Goal: Task Accomplishment & Management: Complete application form

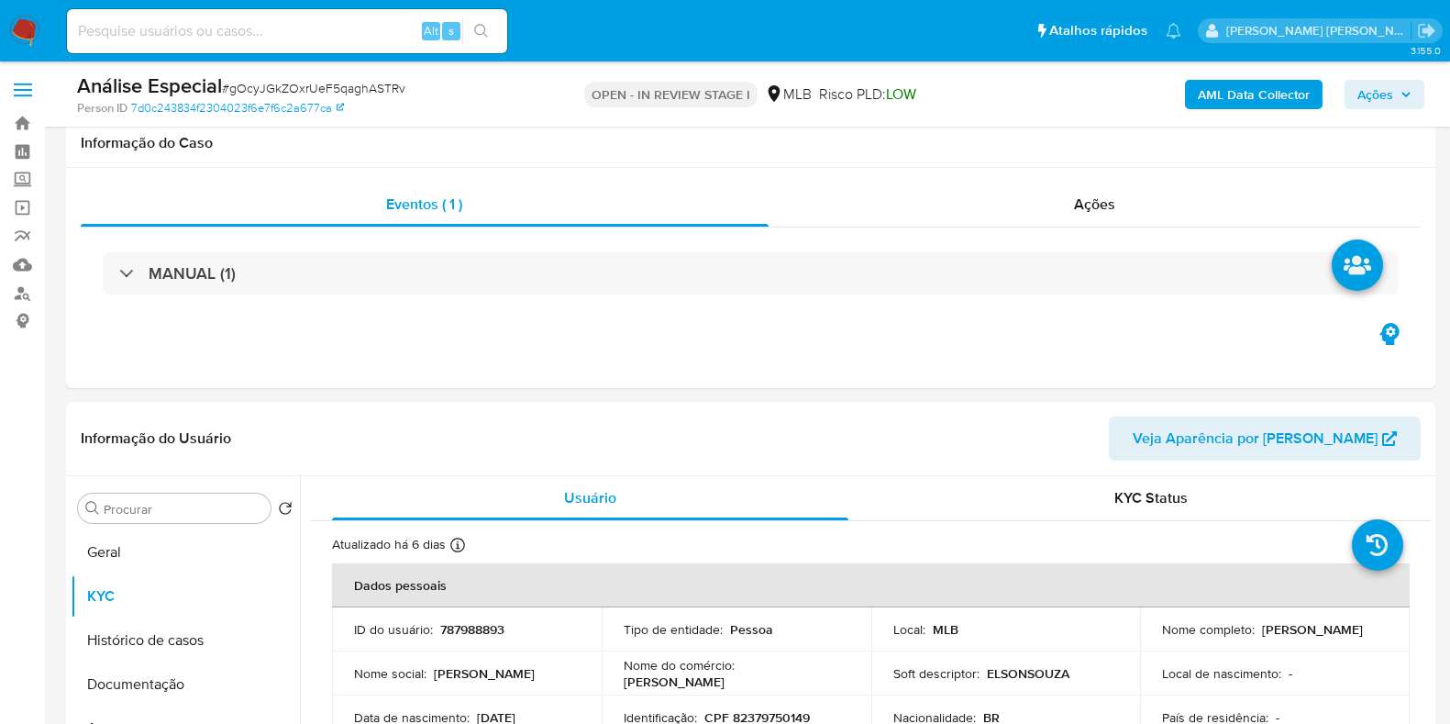
select select "10"
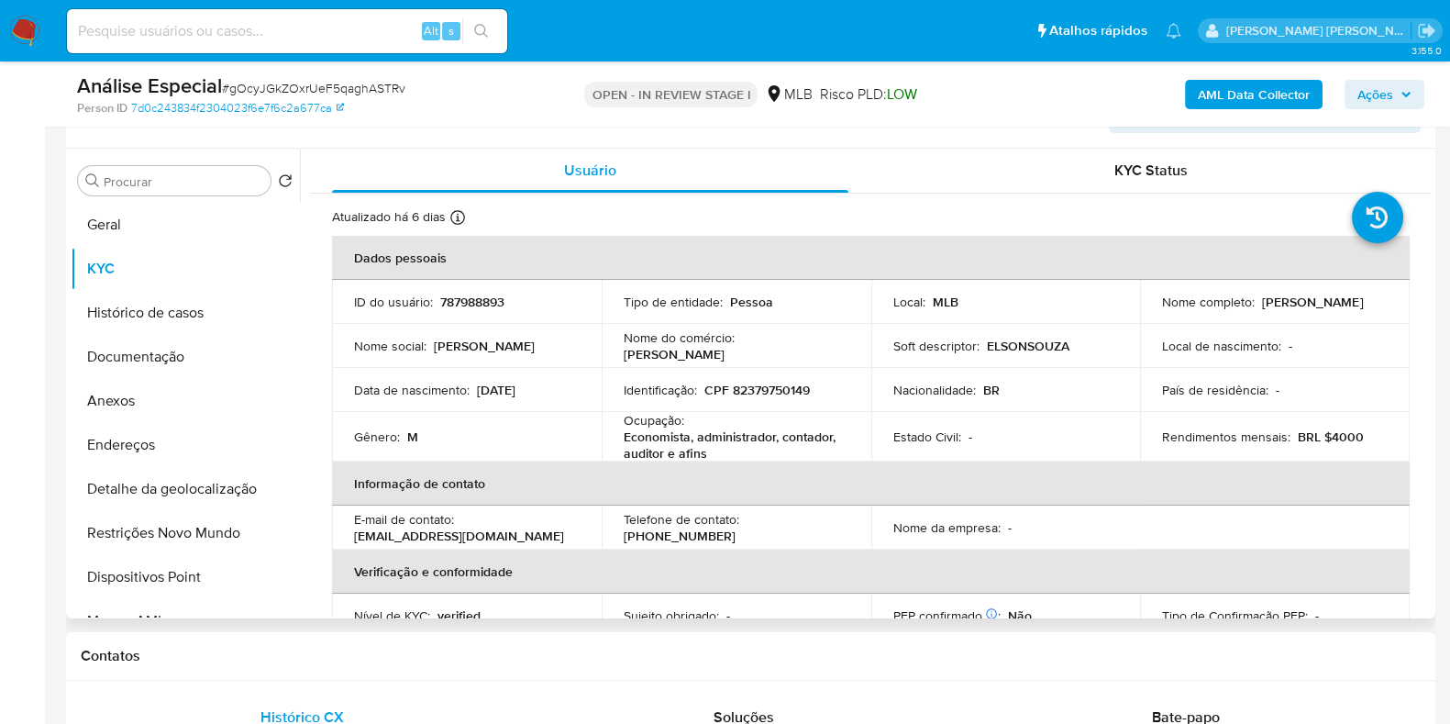
scroll to position [802, 0]
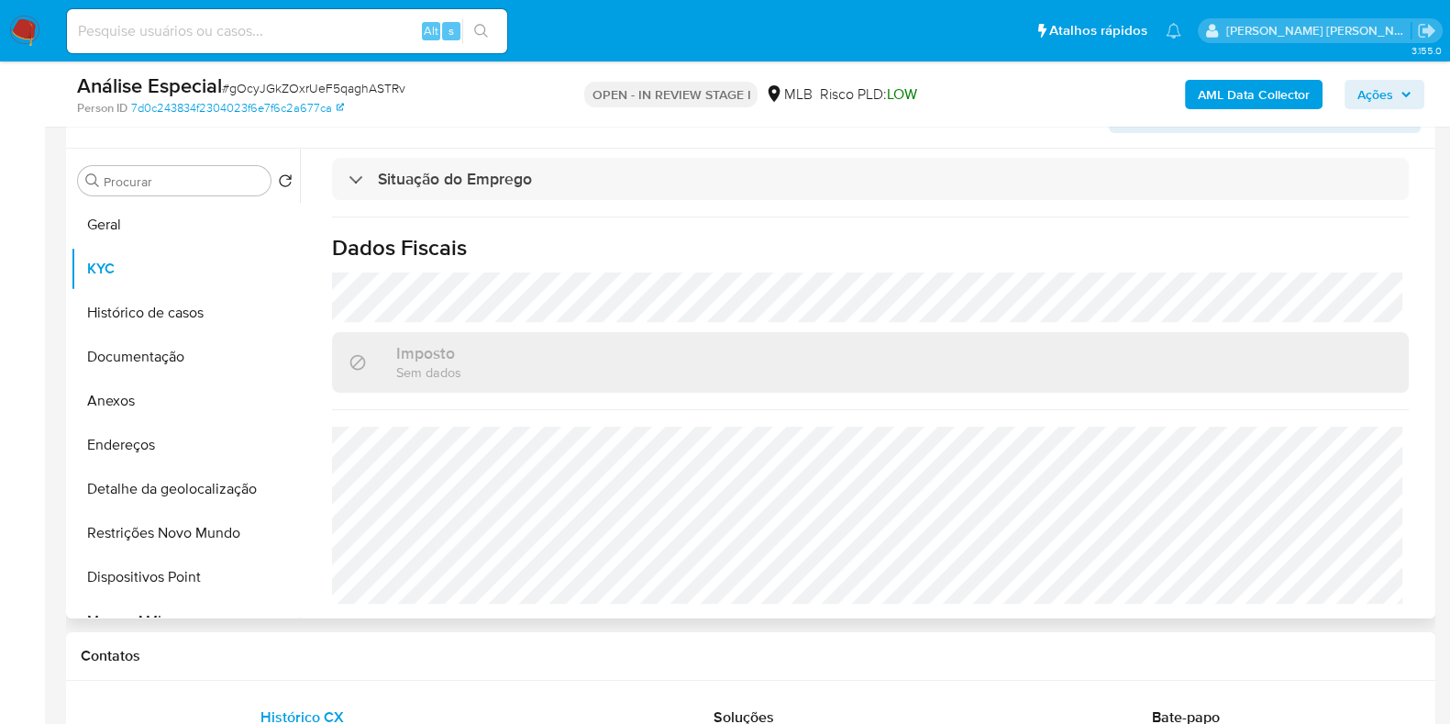
drag, startPoint x: 293, startPoint y: 307, endPoint x: 298, endPoint y: 402, distance: 94.6
click at [298, 402] on ul "Geral KYC Histórico de casos Documentação Anexos Endereços Detalhe da geolocali…" at bounding box center [185, 410] width 229 height 414
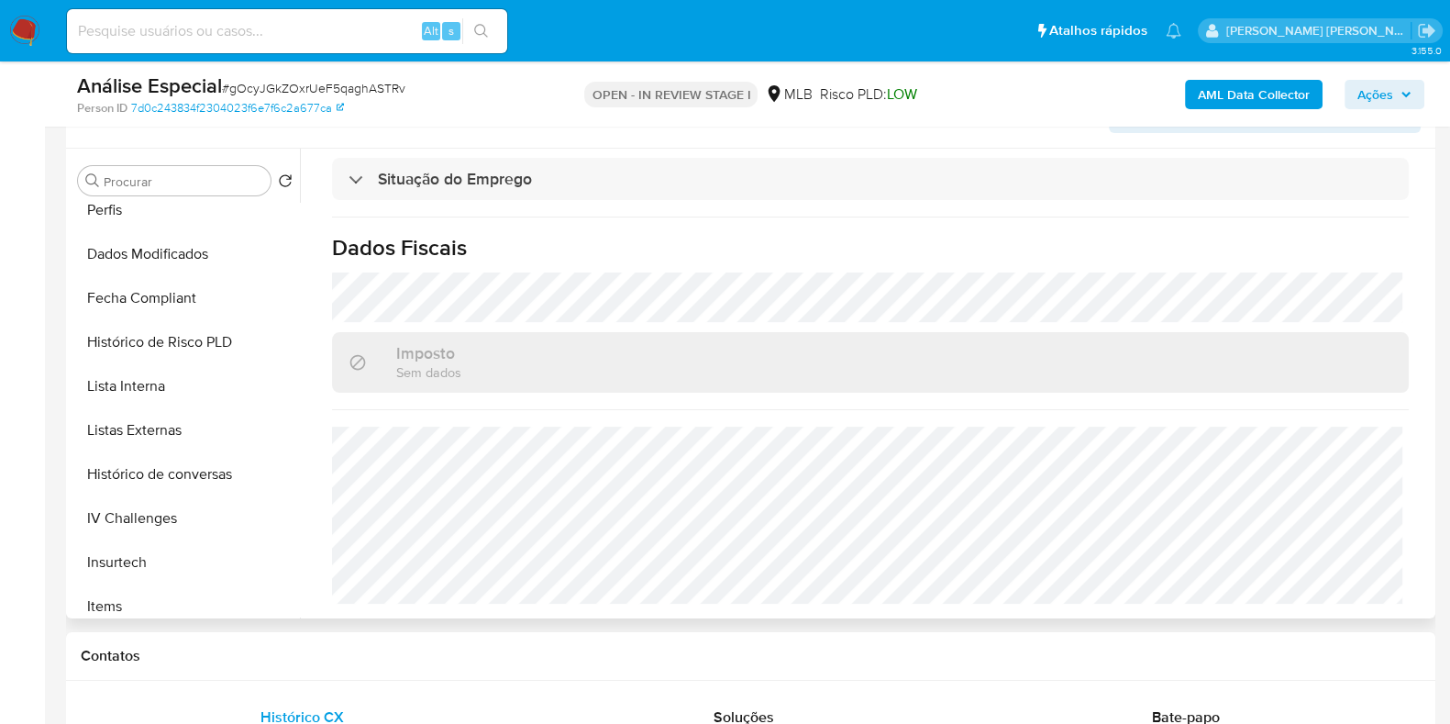
scroll to position [819, 0]
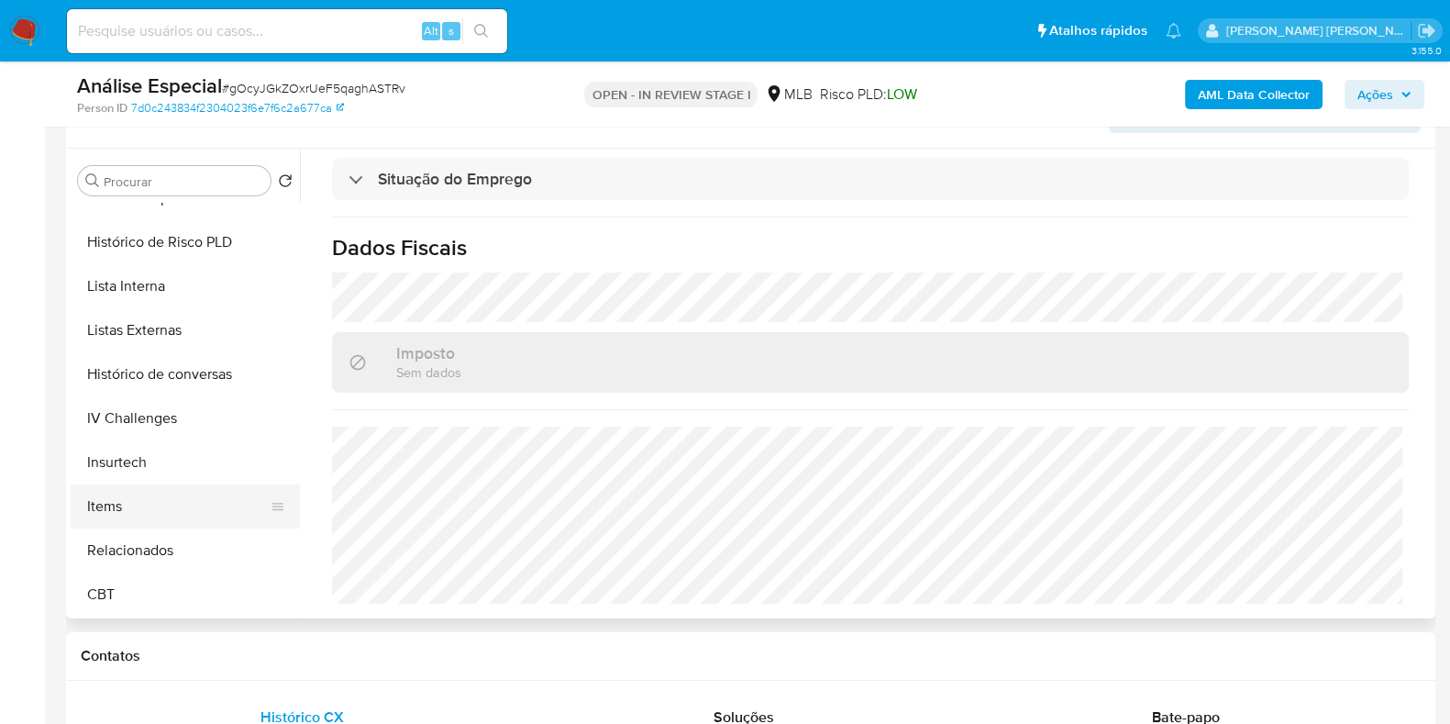
click at [156, 520] on button "Items" at bounding box center [178, 506] width 215 height 44
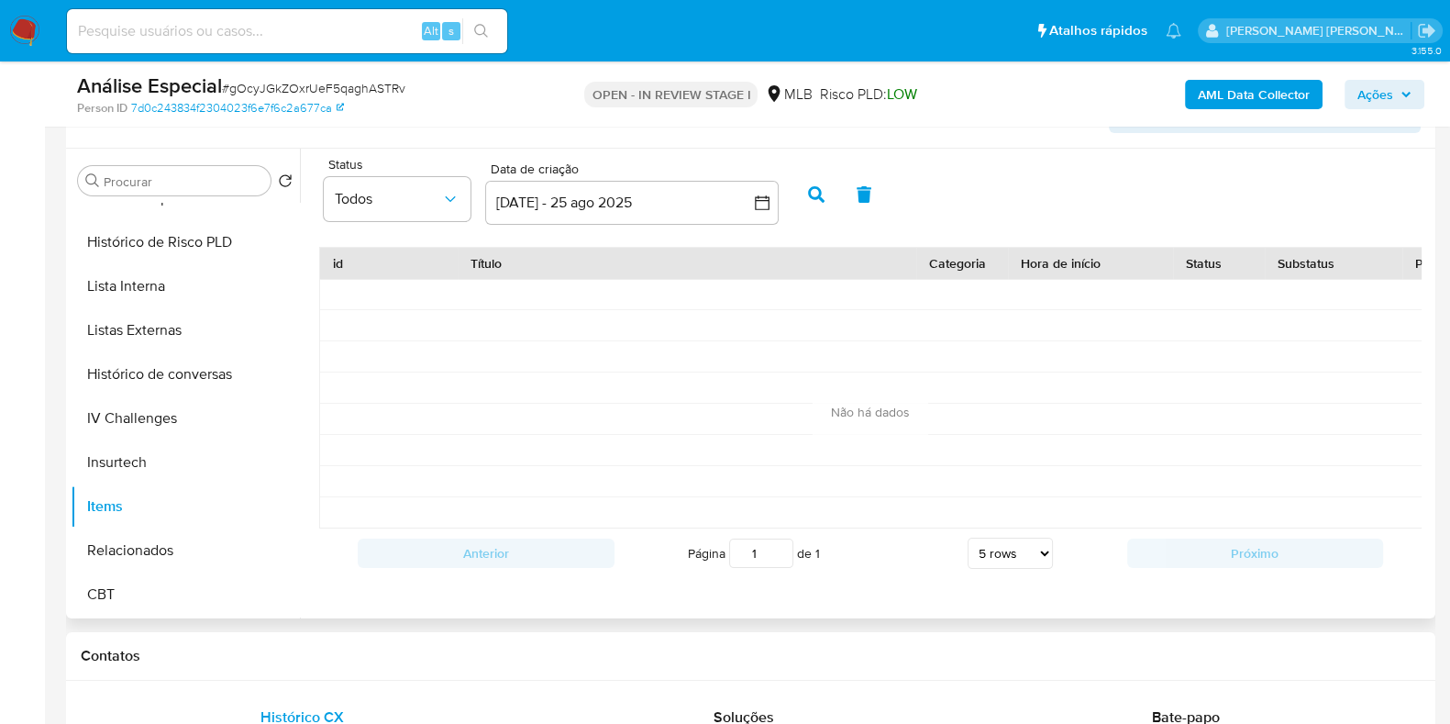
click at [899, 183] on div "Status Todos Data de criação Data de criação 26 jul 2025 - 25 ago 2025 26-07-20…" at bounding box center [870, 193] width 1121 height 71
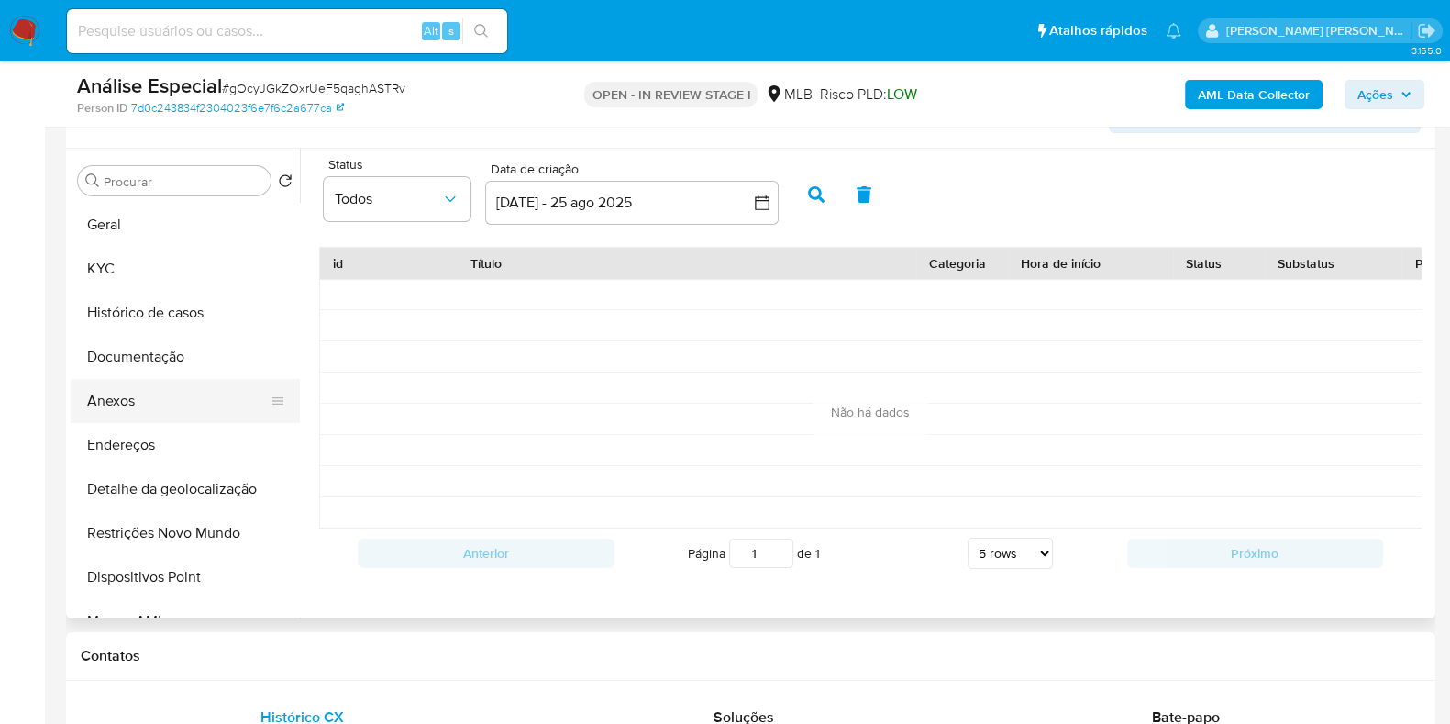
click at [182, 396] on button "Anexos" at bounding box center [178, 401] width 215 height 44
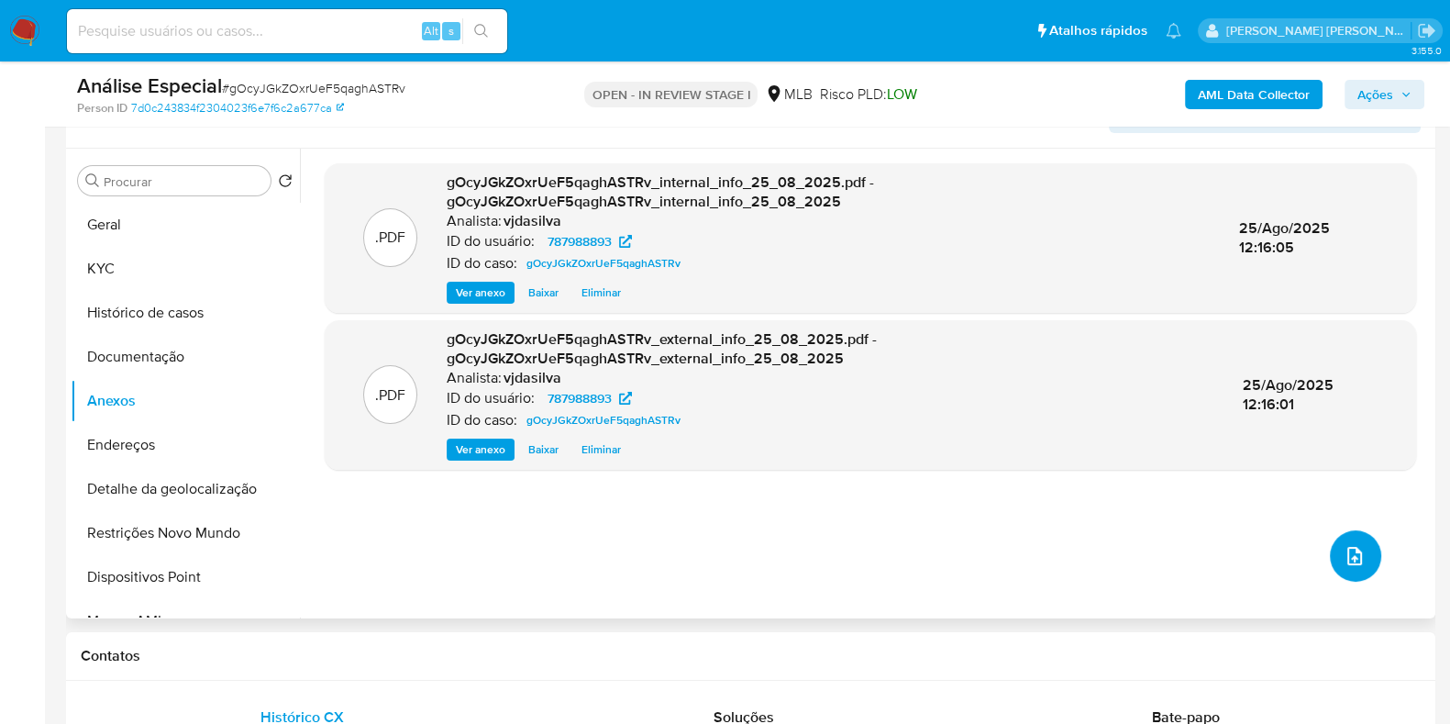
click at [1368, 538] on button "upload-file" at bounding box center [1355, 555] width 51 height 51
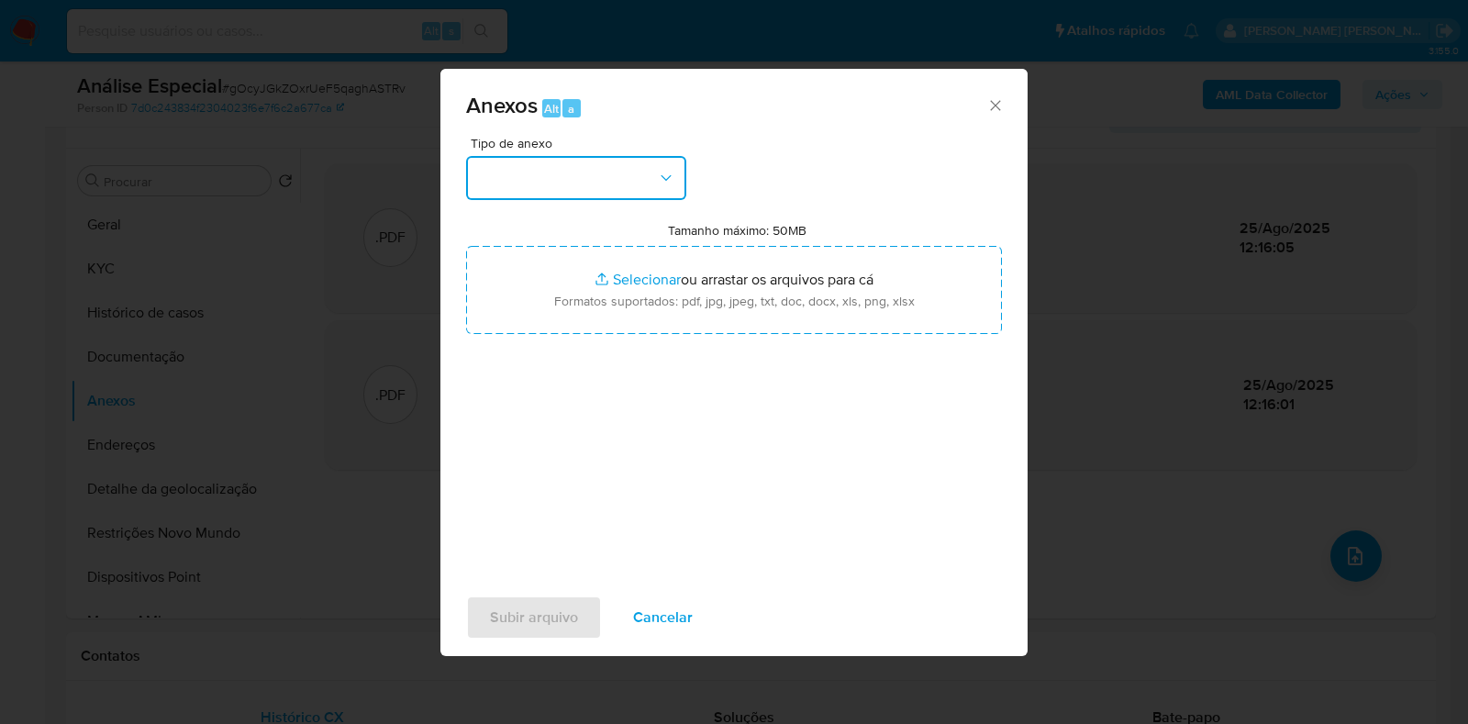
click at [664, 176] on icon "button" at bounding box center [666, 178] width 18 height 18
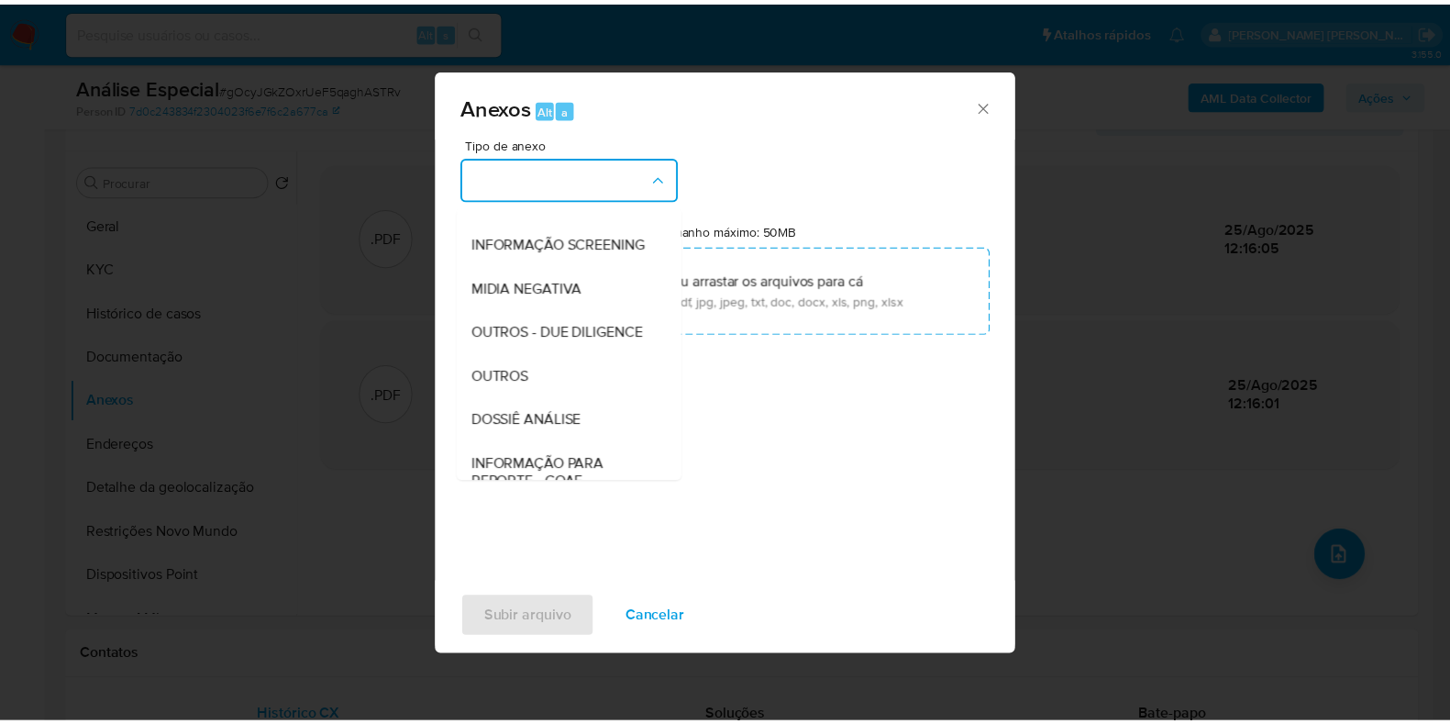
scroll to position [283, 0]
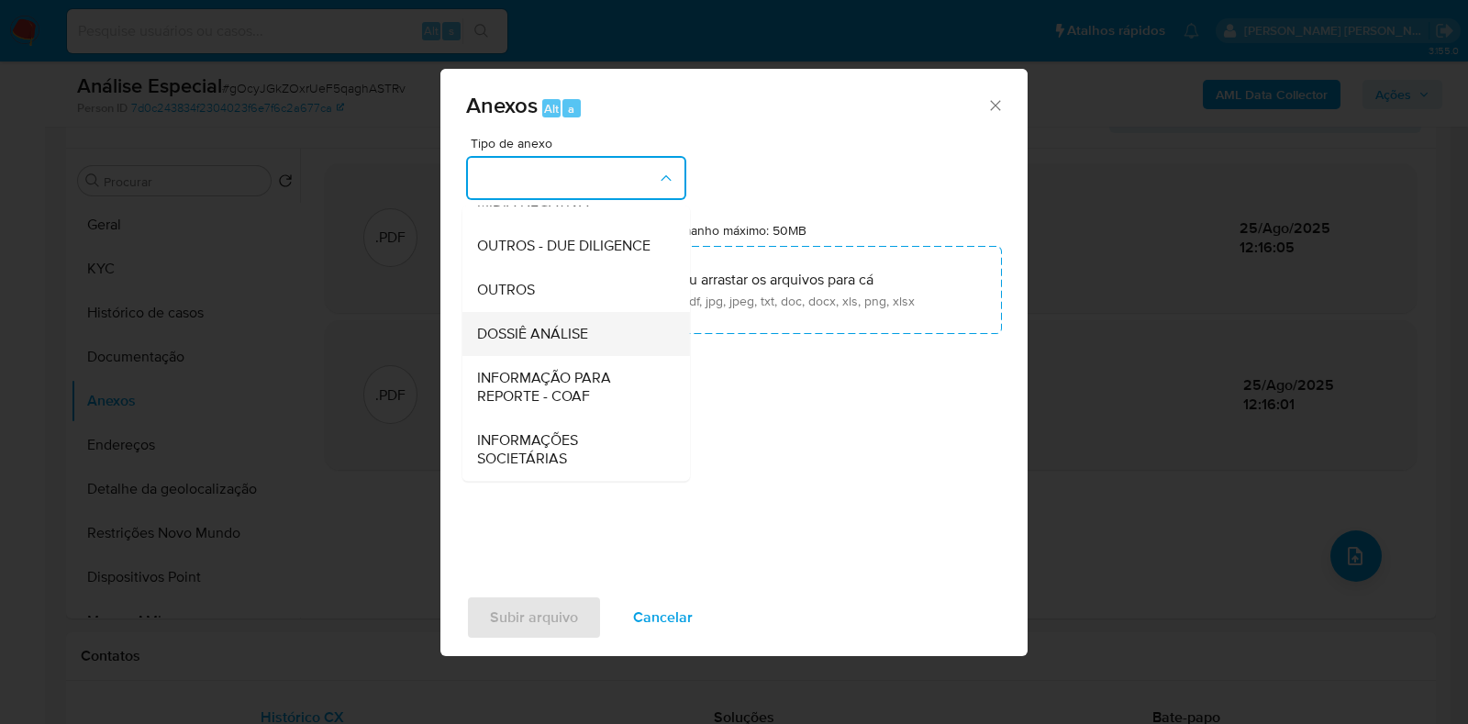
click at [595, 328] on div "DOSSIÊ ANÁLISE" at bounding box center [570, 334] width 187 height 44
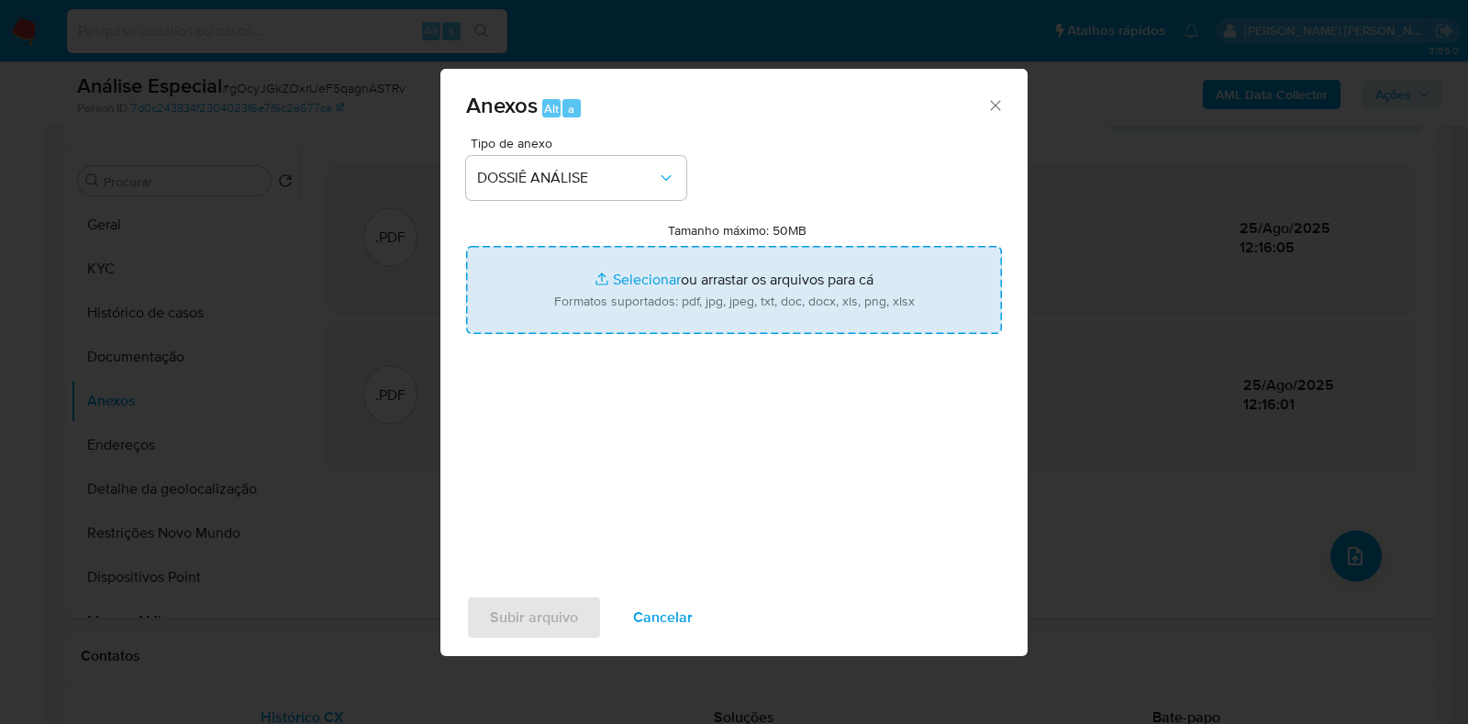
type input "C:\fakepath\SAR - XXXX - CPF 82379750149 - ELSON SOUZA ALBUQUERQUE.pdf"
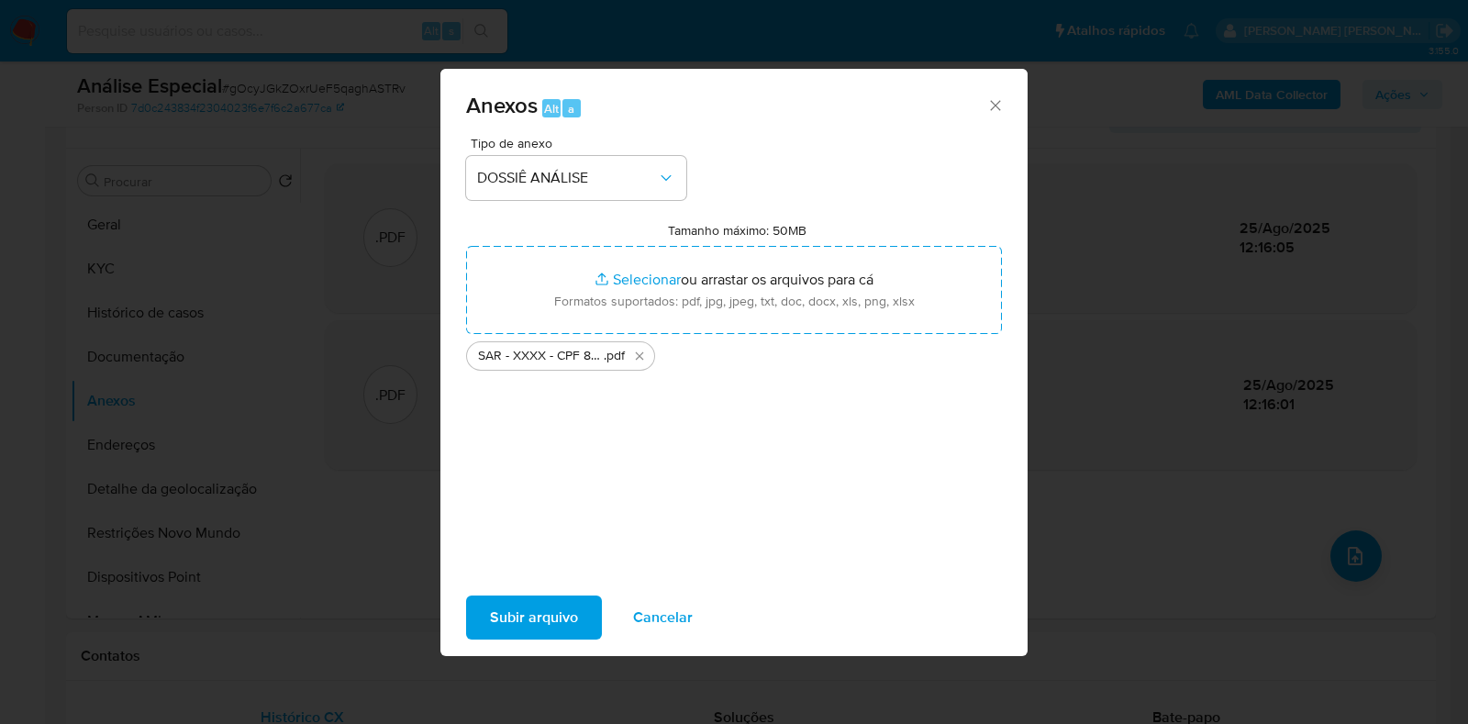
click at [550, 645] on div "Subir arquivo Cancelar" at bounding box center [733, 618] width 587 height 70
click at [543, 630] on span "Subir arquivo" at bounding box center [534, 617] width 88 height 40
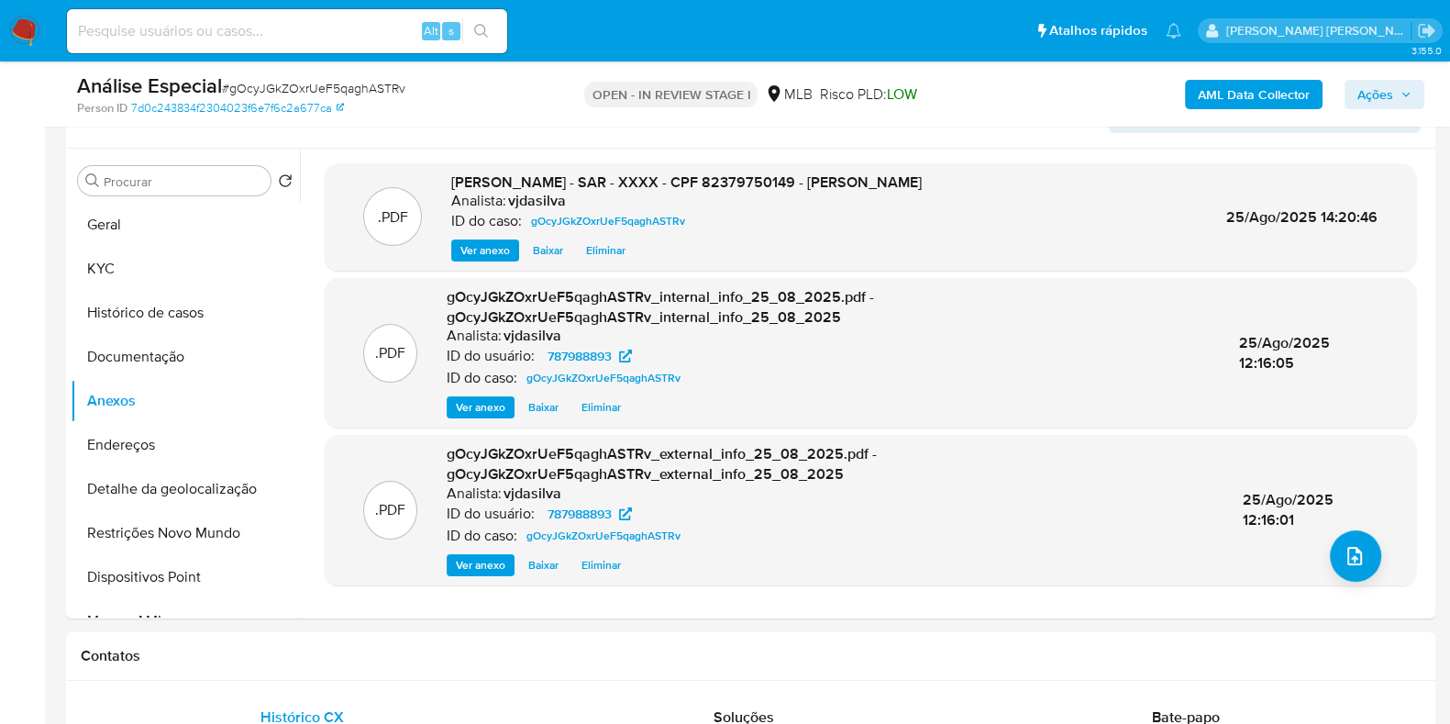
click at [1379, 94] on span "Ações" at bounding box center [1376, 94] width 36 height 29
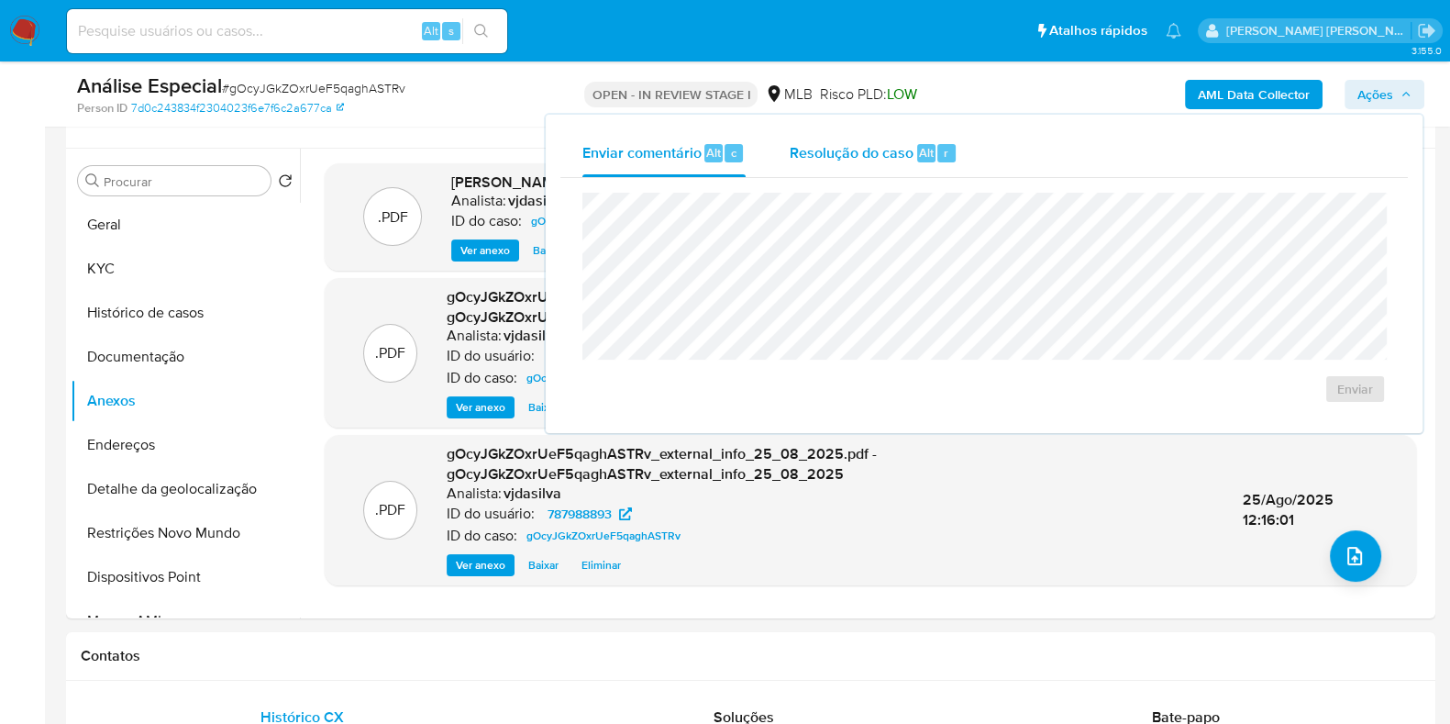
click at [832, 150] on span "Resolução do caso" at bounding box center [852, 151] width 124 height 21
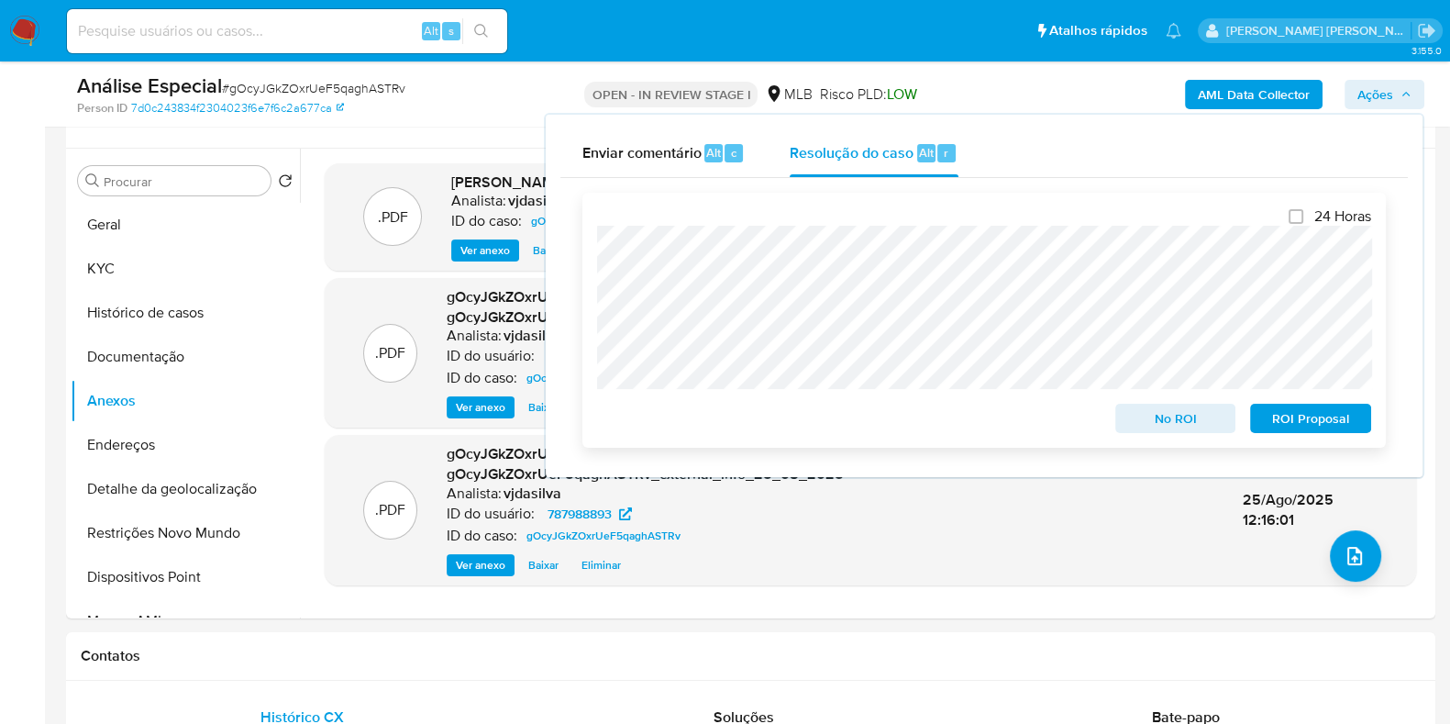
click at [589, 271] on div "24 Horas No ROI ROI Proposal" at bounding box center [985, 320] width 804 height 255
click at [1294, 413] on span "ROI Proposal" at bounding box center [1310, 418] width 95 height 26
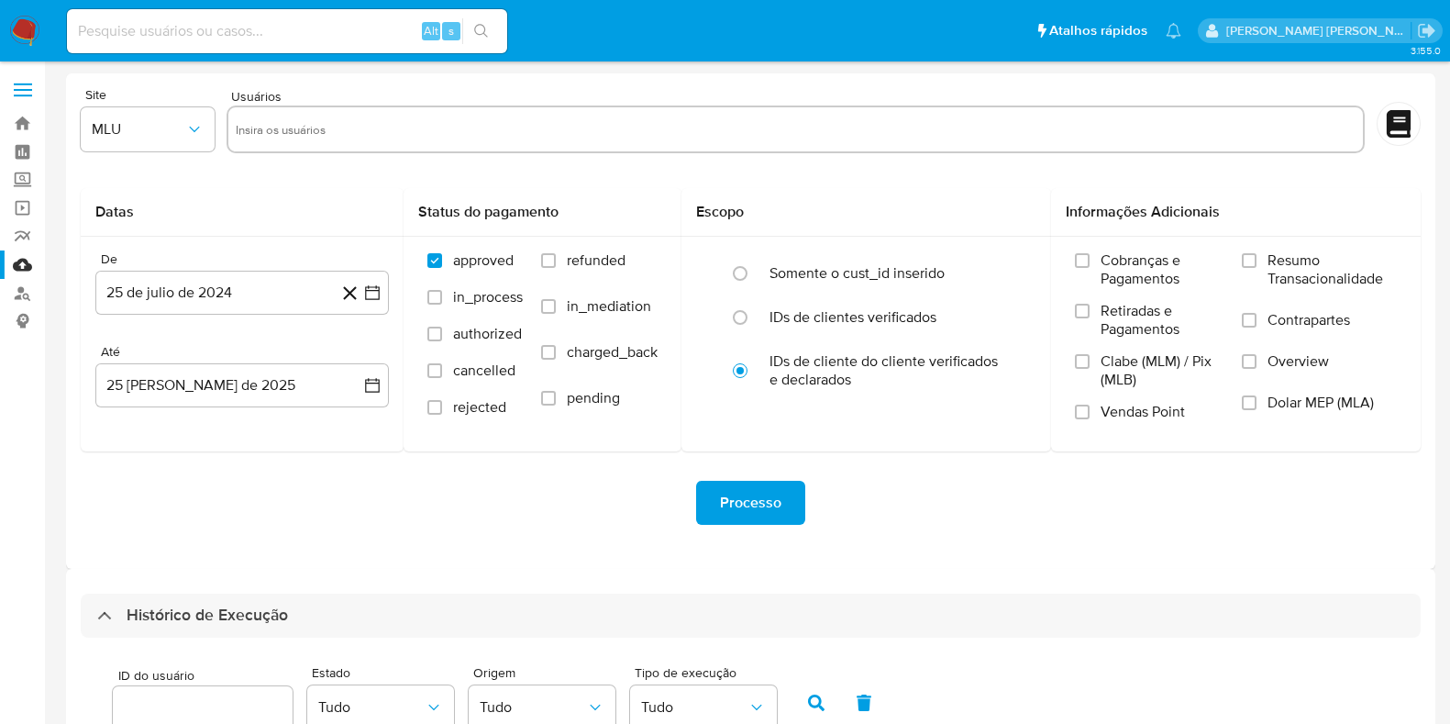
select select "10"
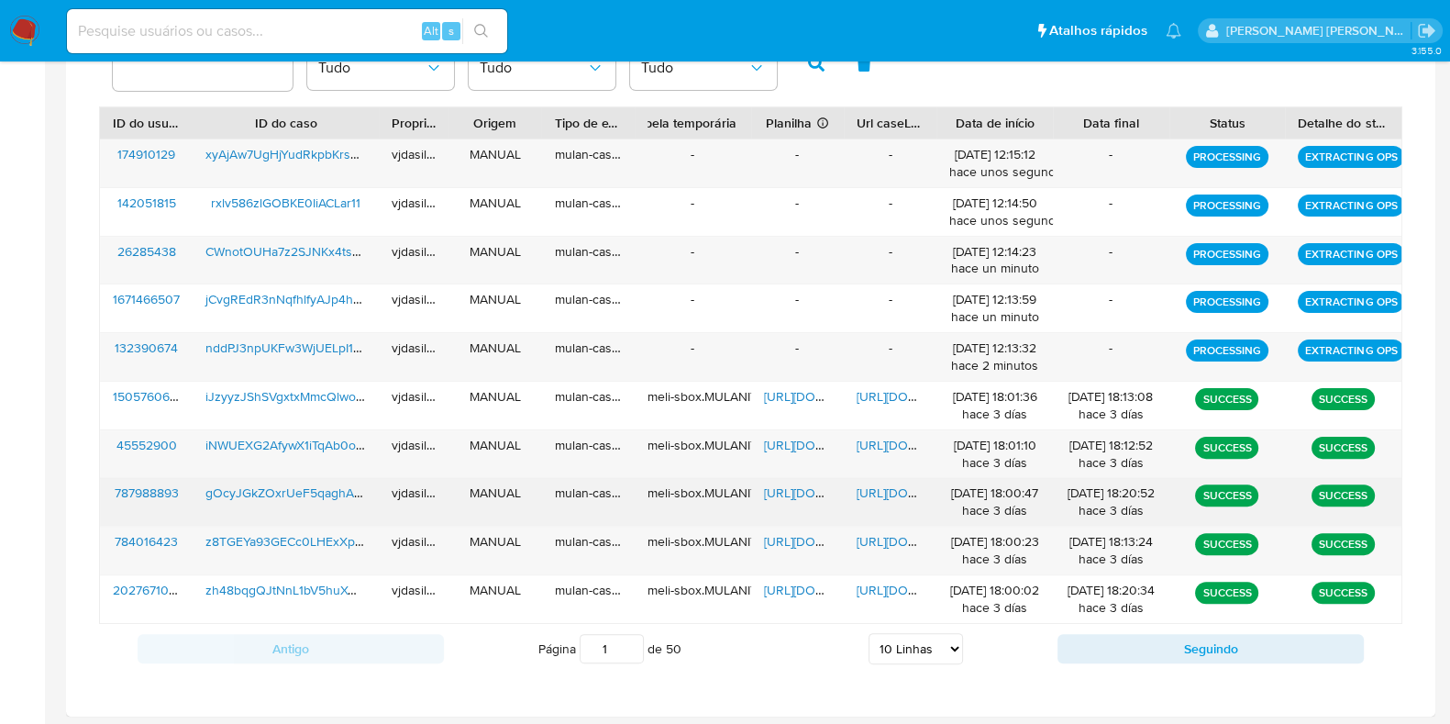
click at [779, 488] on span "[URL][DOMAIN_NAME]" at bounding box center [827, 492] width 127 height 18
click at [800, 486] on span "[URL][DOMAIN_NAME]" at bounding box center [827, 492] width 127 height 18
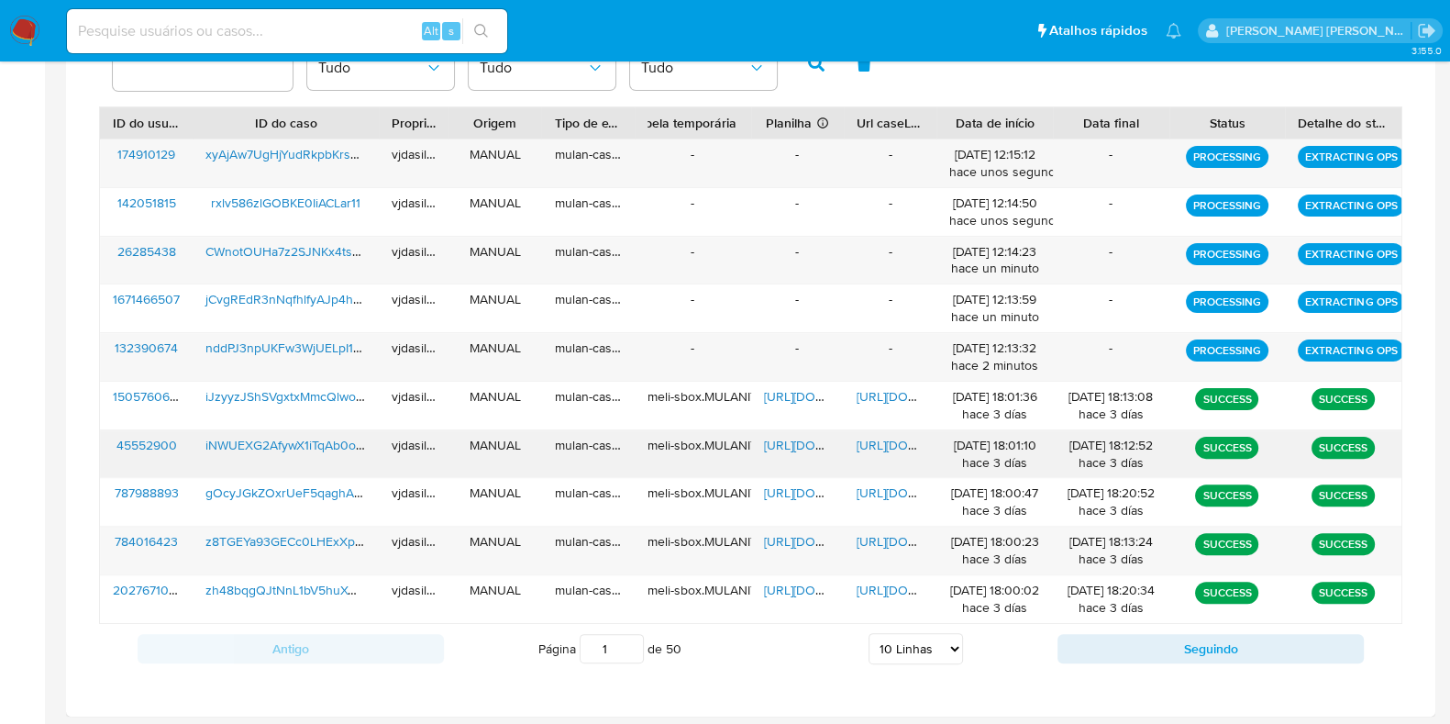
click at [878, 442] on span "[URL][DOMAIN_NAME]" at bounding box center [920, 445] width 127 height 18
click at [785, 436] on span "[URL][DOMAIN_NAME]" at bounding box center [827, 445] width 127 height 18
click at [298, 442] on span "iNWUEXG2AfywX1iTqAb0os8E" at bounding box center [291, 445] width 172 height 18
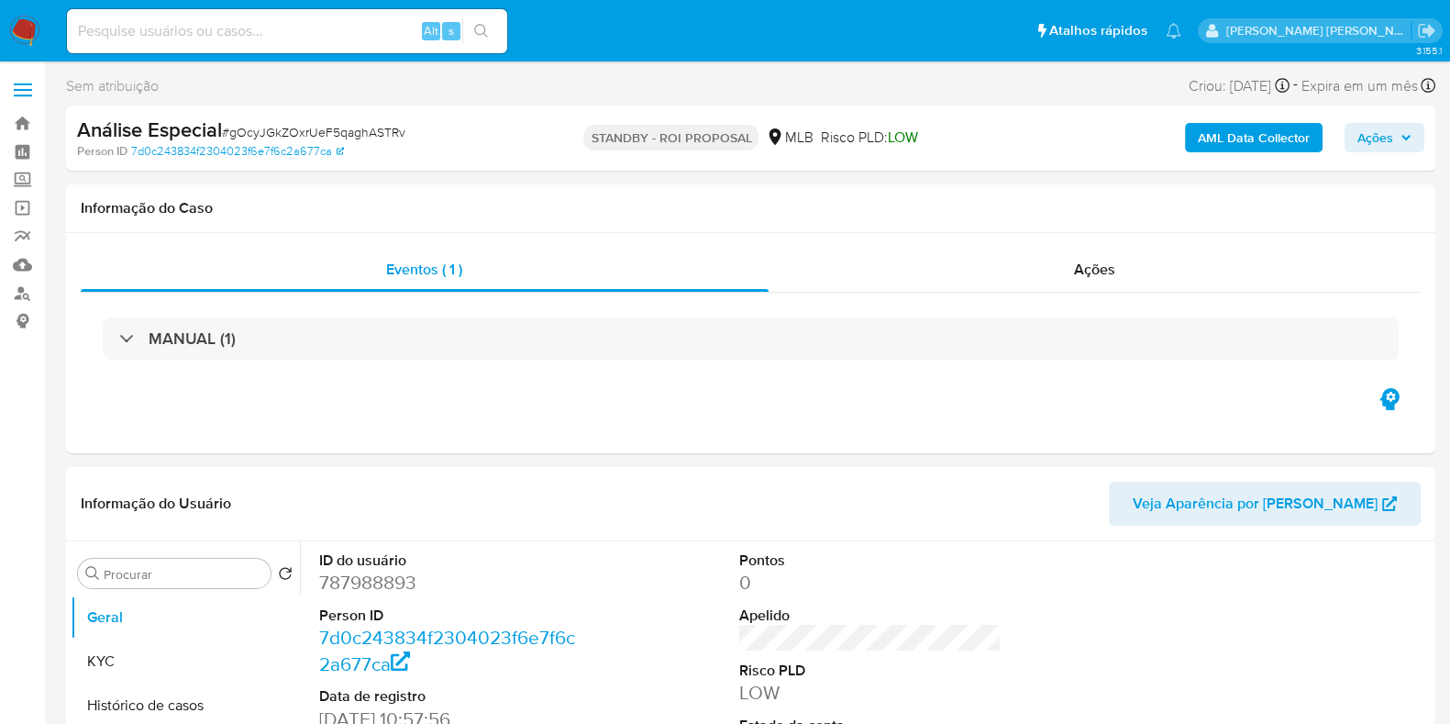
select select "10"
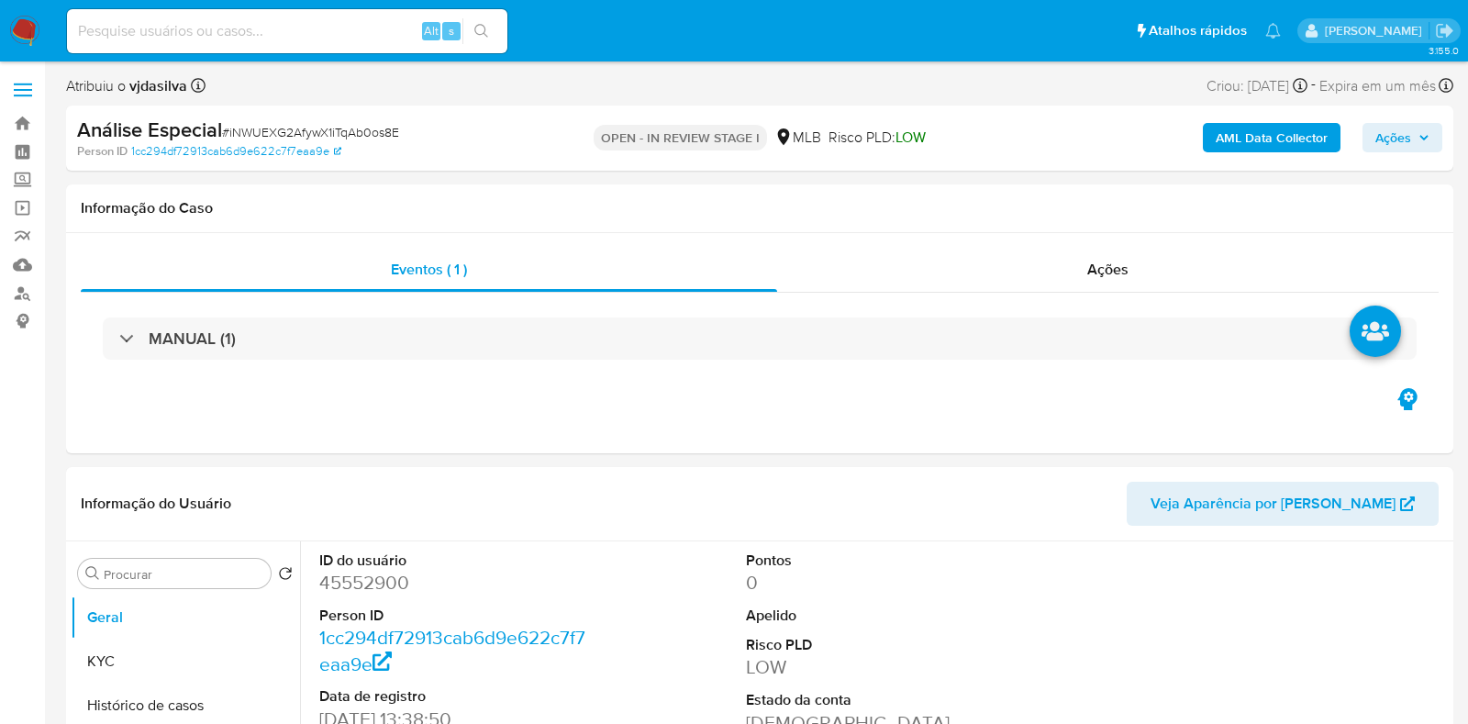
select select "10"
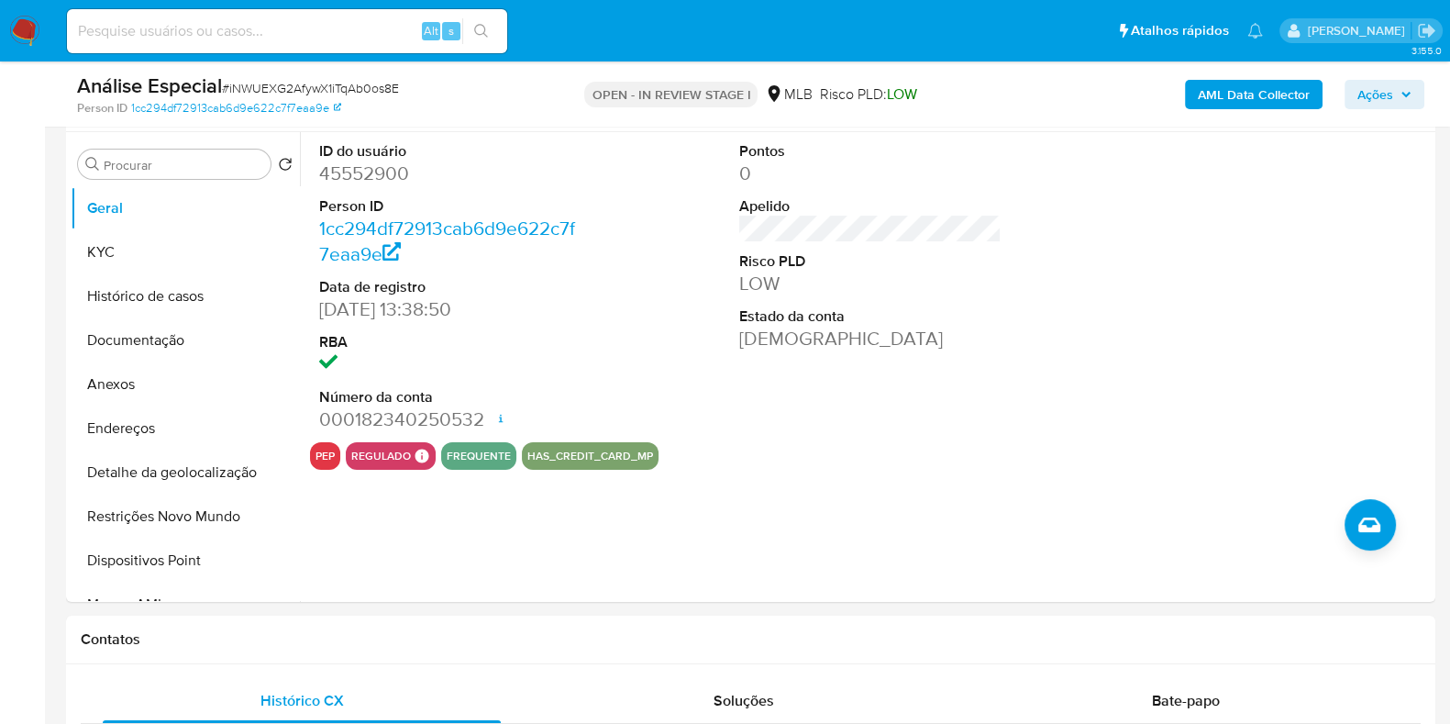
scroll to position [370, 0]
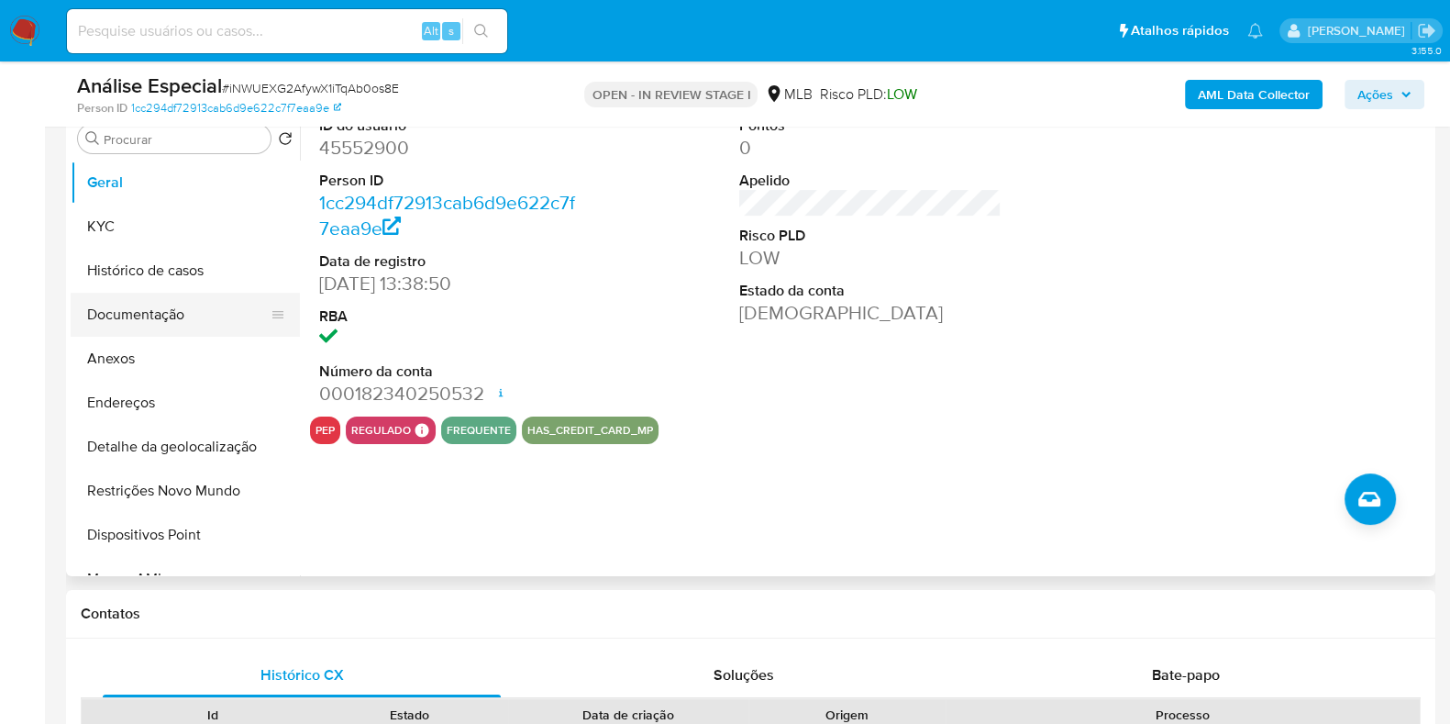
click at [165, 324] on button "Documentação" at bounding box center [178, 315] width 215 height 44
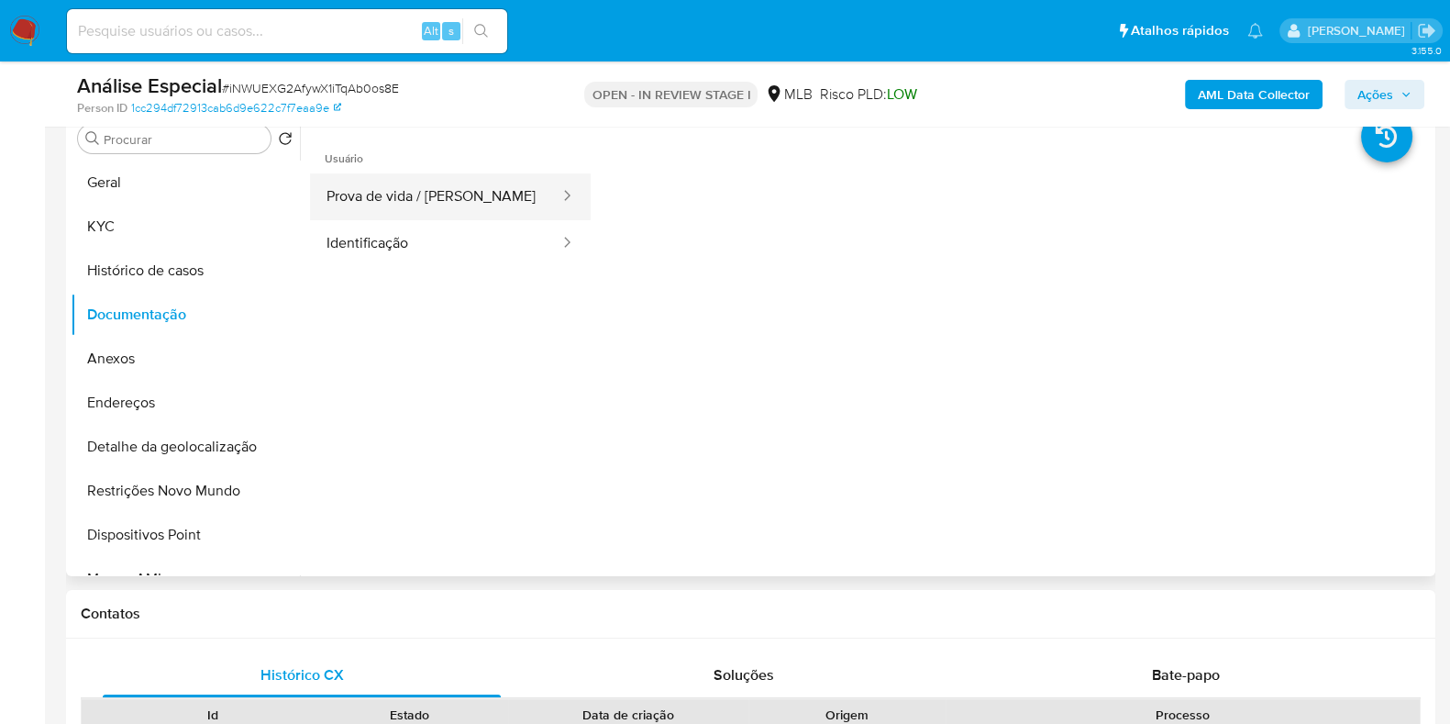
click at [493, 201] on button "Prova de vida / Selfie" at bounding box center [435, 196] width 251 height 47
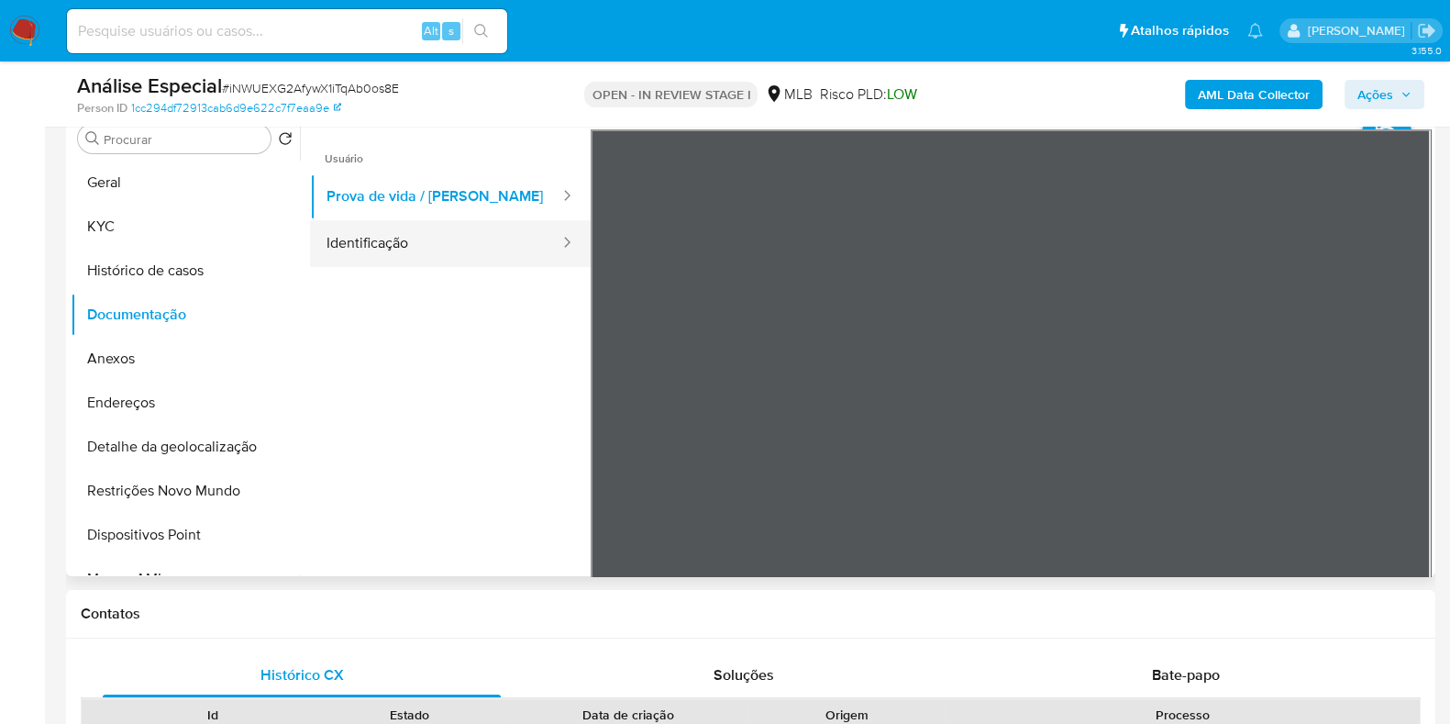
click at [478, 245] on button "Identificação" at bounding box center [435, 243] width 251 height 47
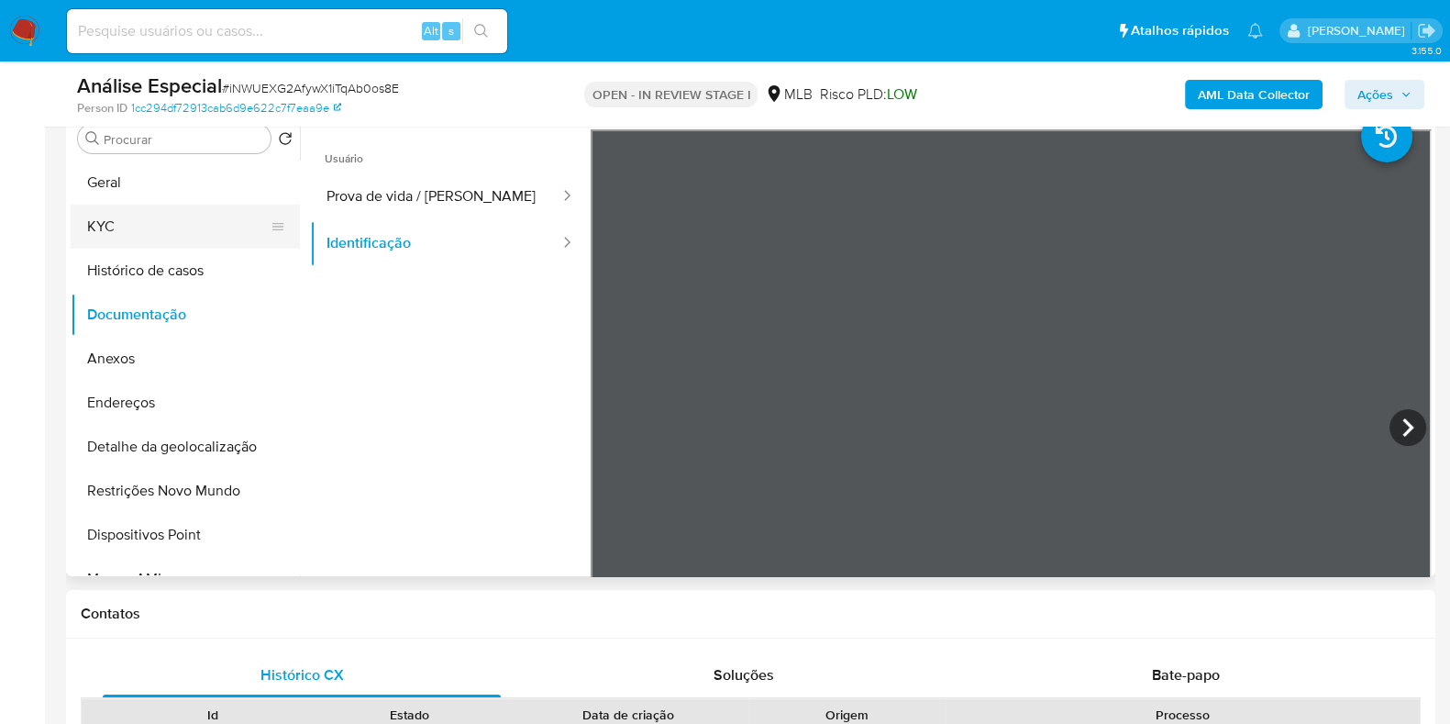
click at [172, 225] on button "KYC" at bounding box center [178, 227] width 215 height 44
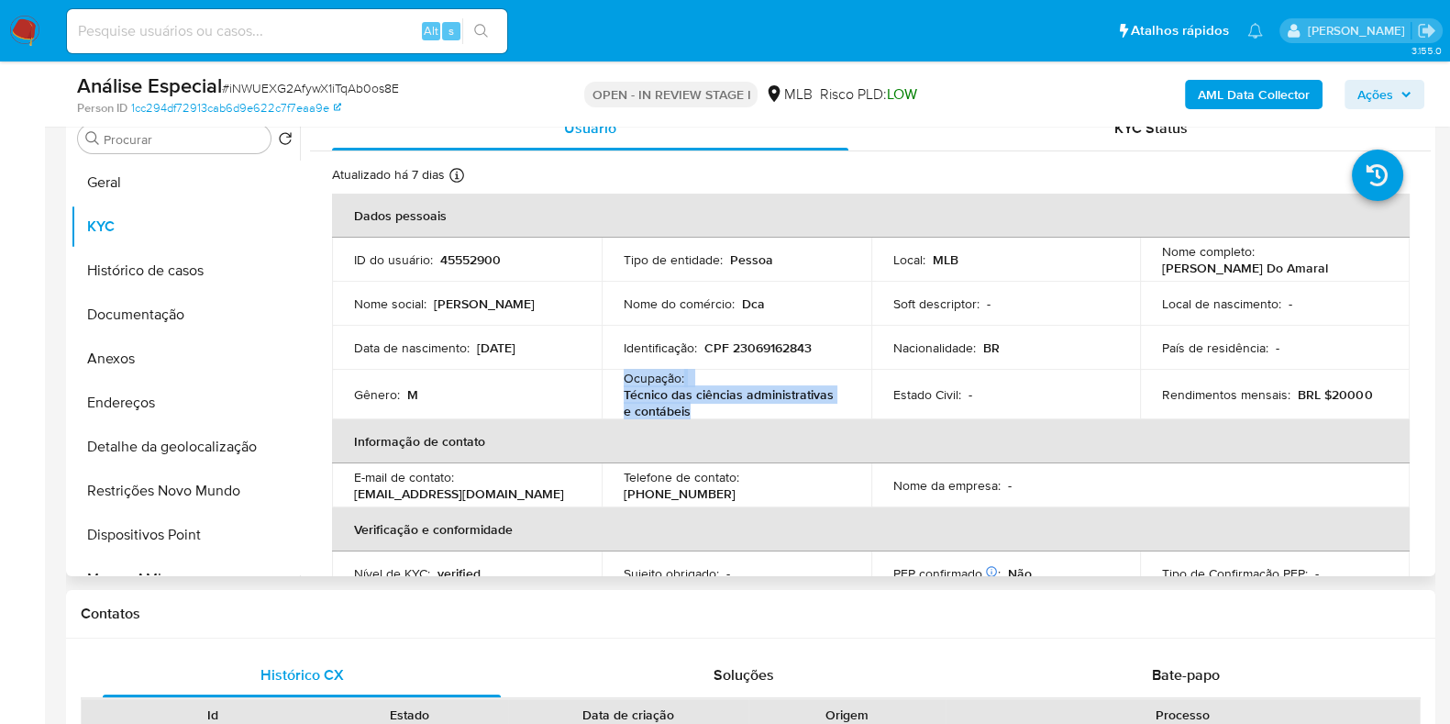
drag, startPoint x: 691, startPoint y: 411, endPoint x: 619, endPoint y: 375, distance: 80.0
click at [619, 375] on td "Ocupação : Técnico das ciências administrativas e contábeis" at bounding box center [737, 395] width 270 height 50
copy div "Ocupação : Técnico das ciências administrativas e contábeis"
click at [205, 271] on button "Histórico de casos" at bounding box center [178, 271] width 215 height 44
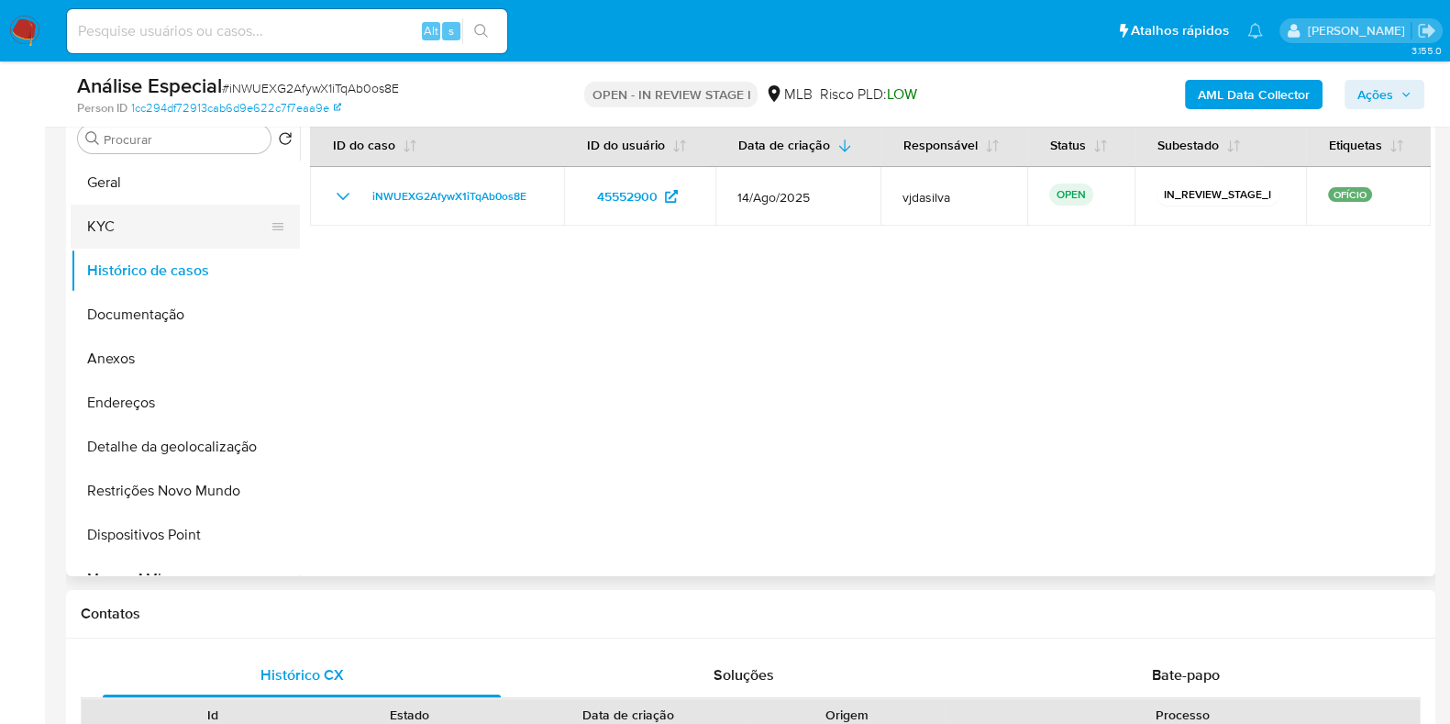
click at [220, 233] on button "KYC" at bounding box center [178, 227] width 215 height 44
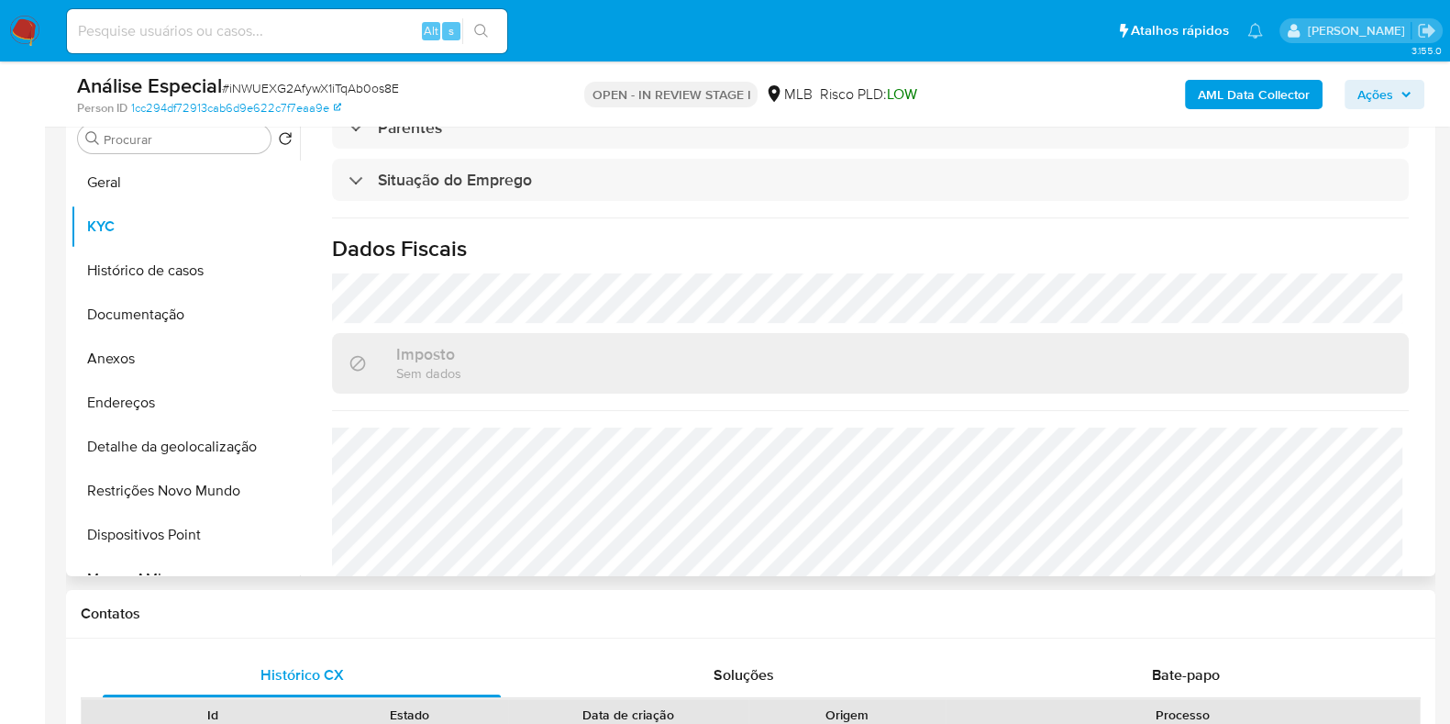
scroll to position [788, 0]
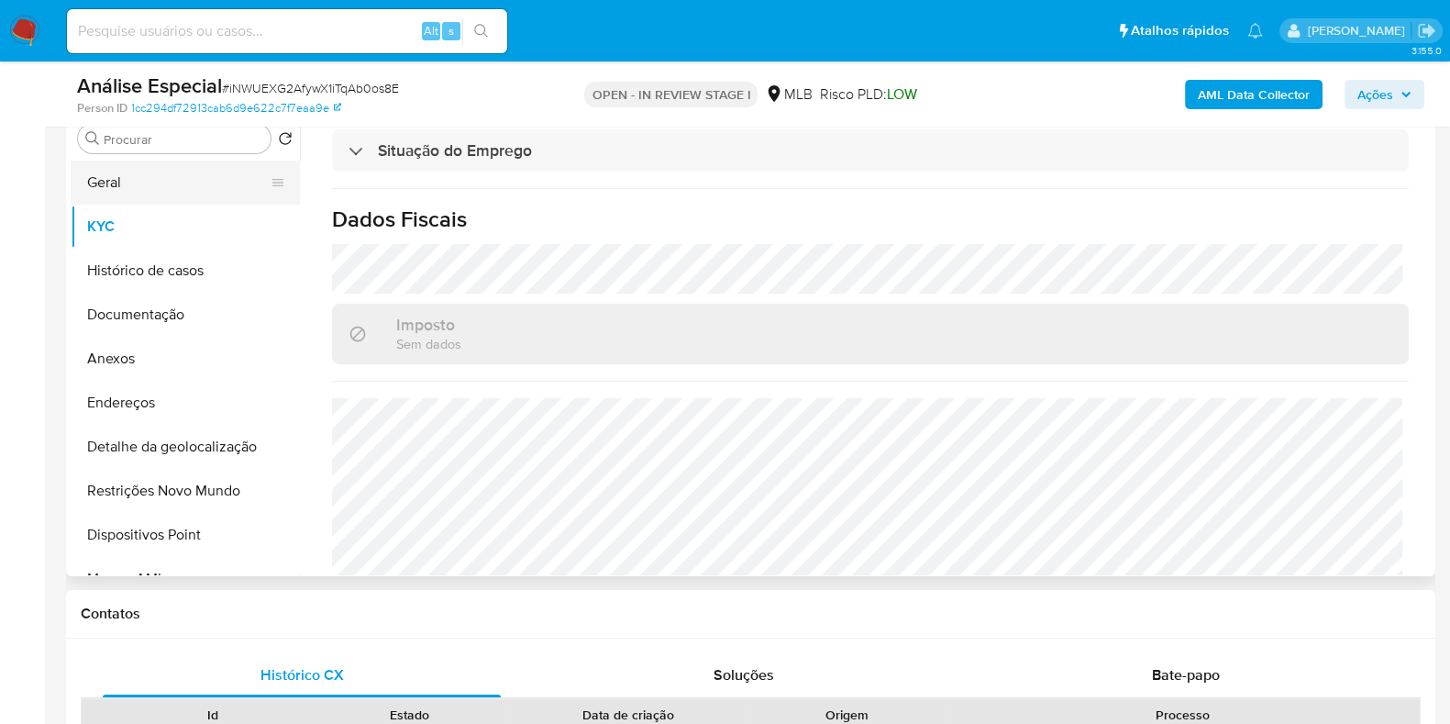
click at [156, 181] on button "Geral" at bounding box center [178, 183] width 215 height 44
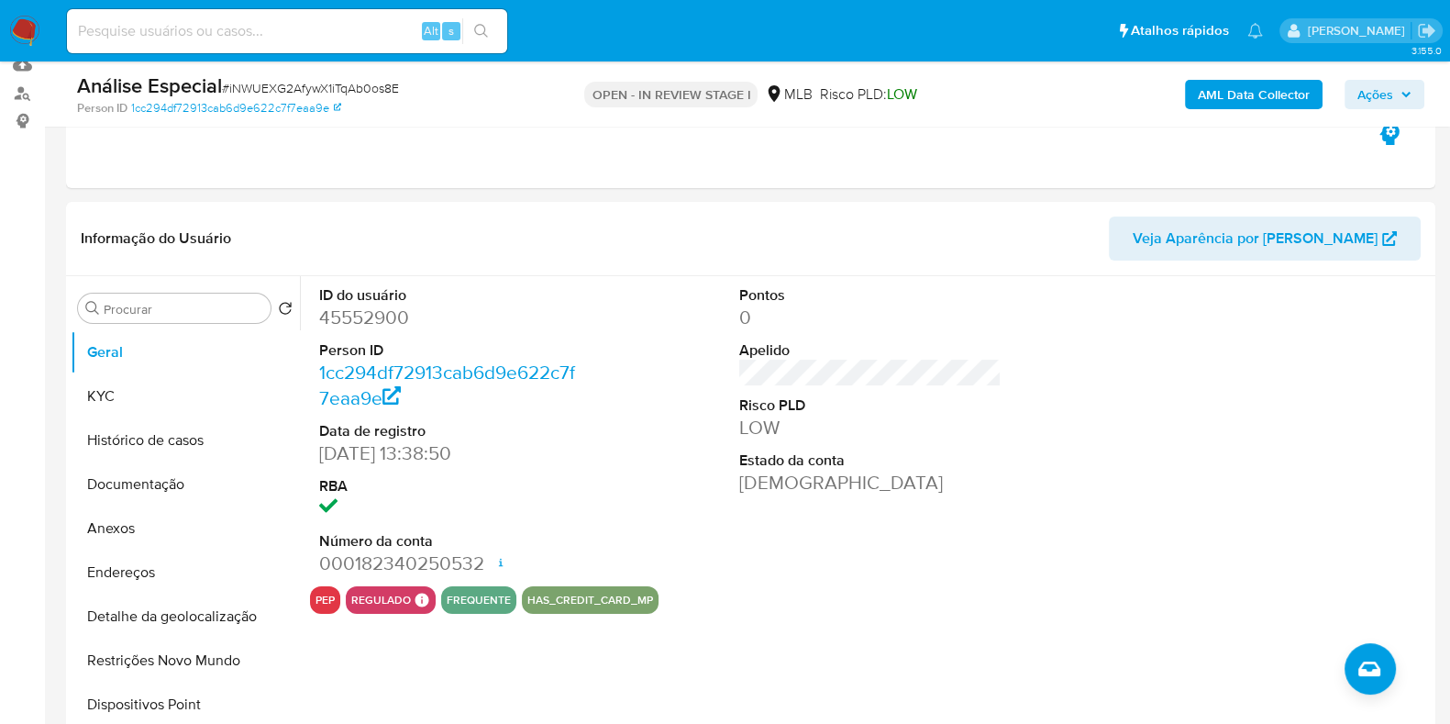
scroll to position [195, 0]
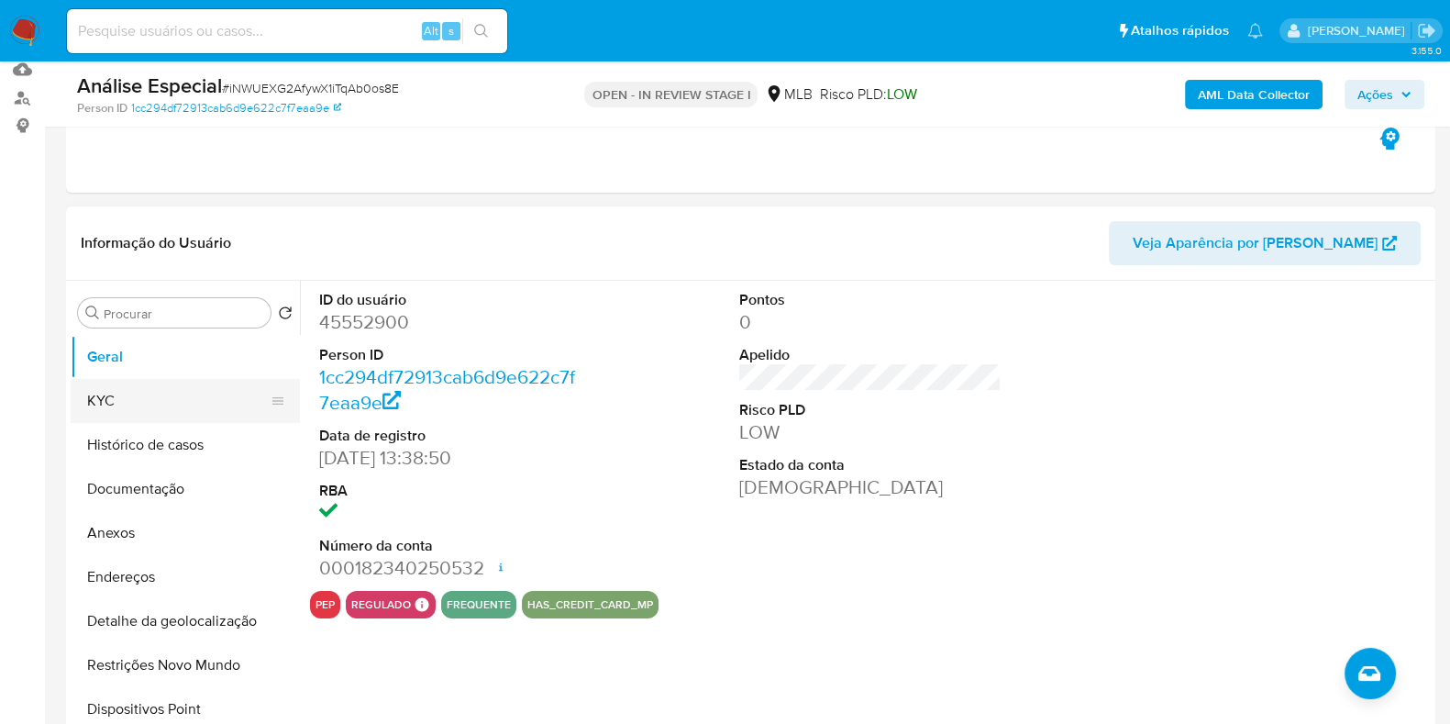
click at [160, 412] on button "KYC" at bounding box center [178, 401] width 215 height 44
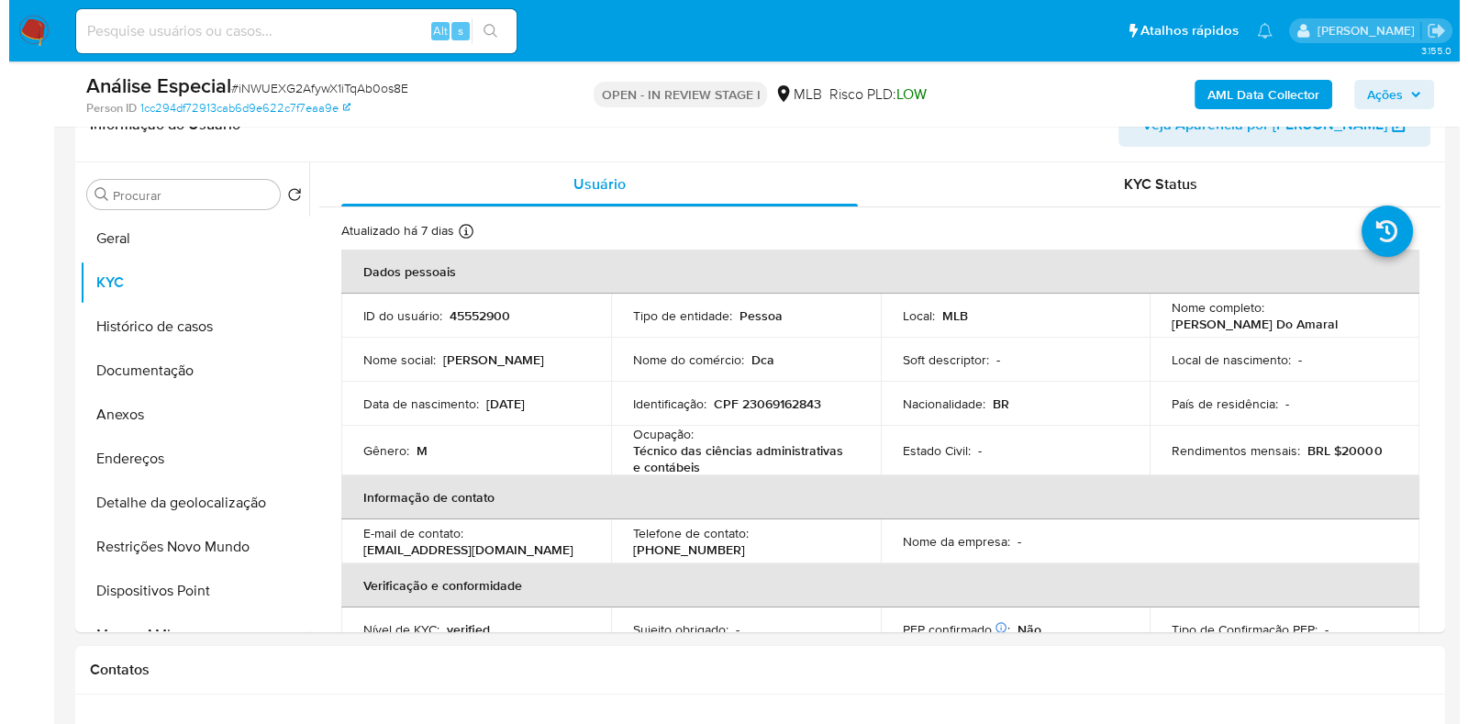
scroll to position [305, 0]
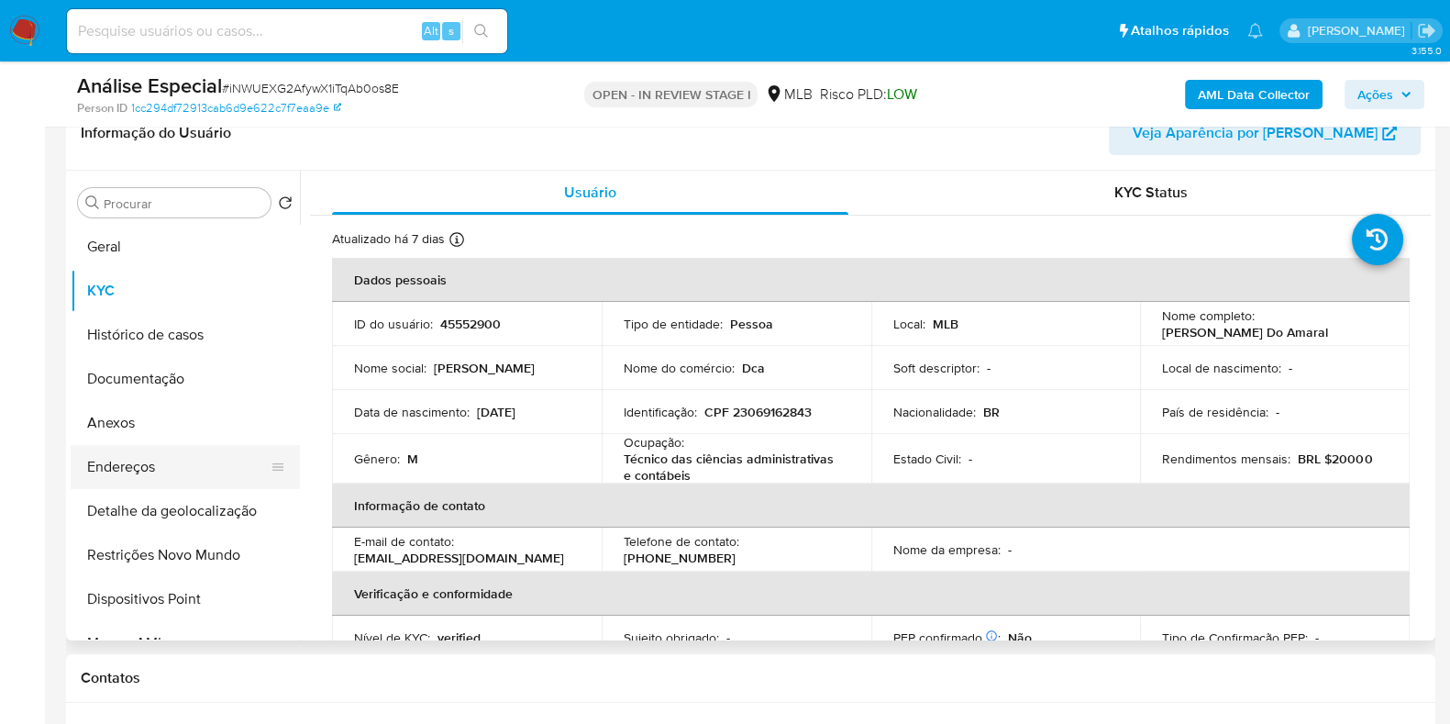
click at [193, 452] on button "Endereços" at bounding box center [178, 467] width 215 height 44
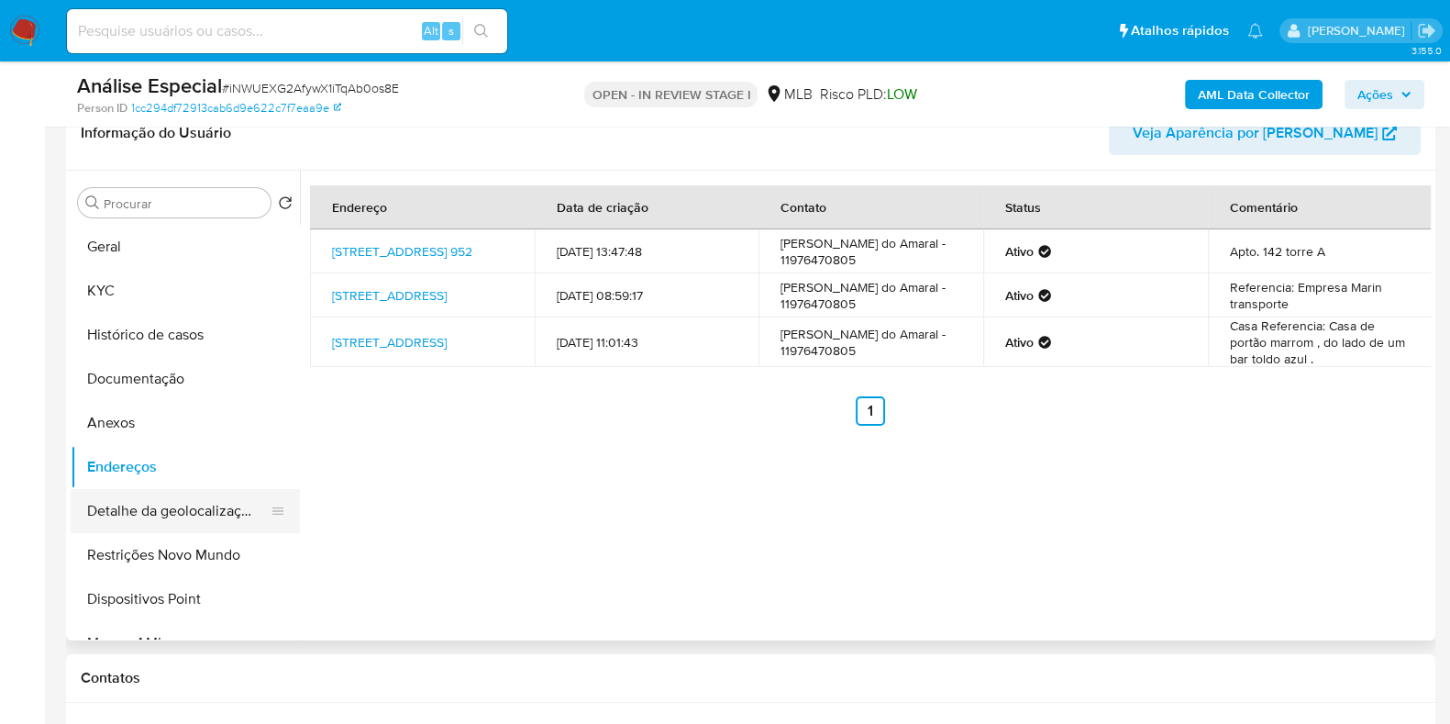
click at [239, 506] on button "Detalhe da geolocalização" at bounding box center [178, 511] width 215 height 44
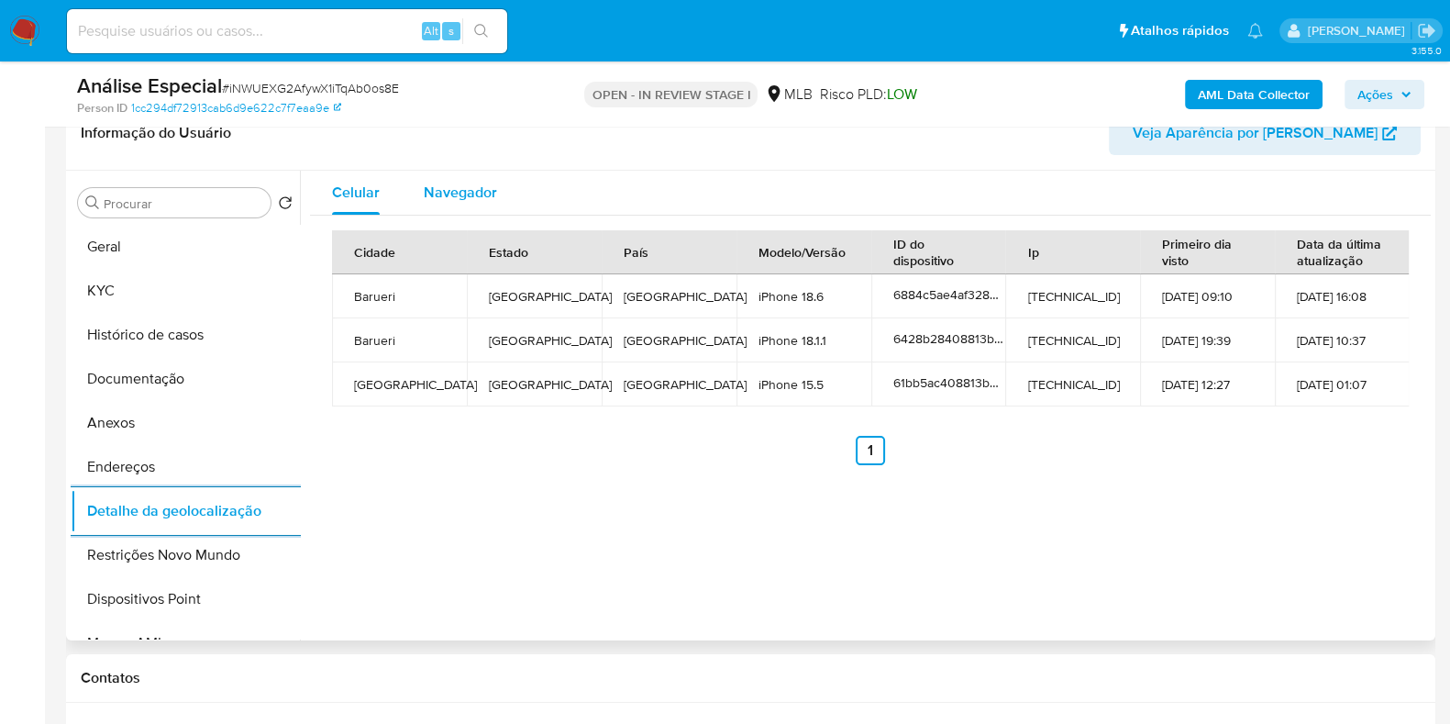
click at [459, 199] on span "Navegador" at bounding box center [460, 192] width 73 height 21
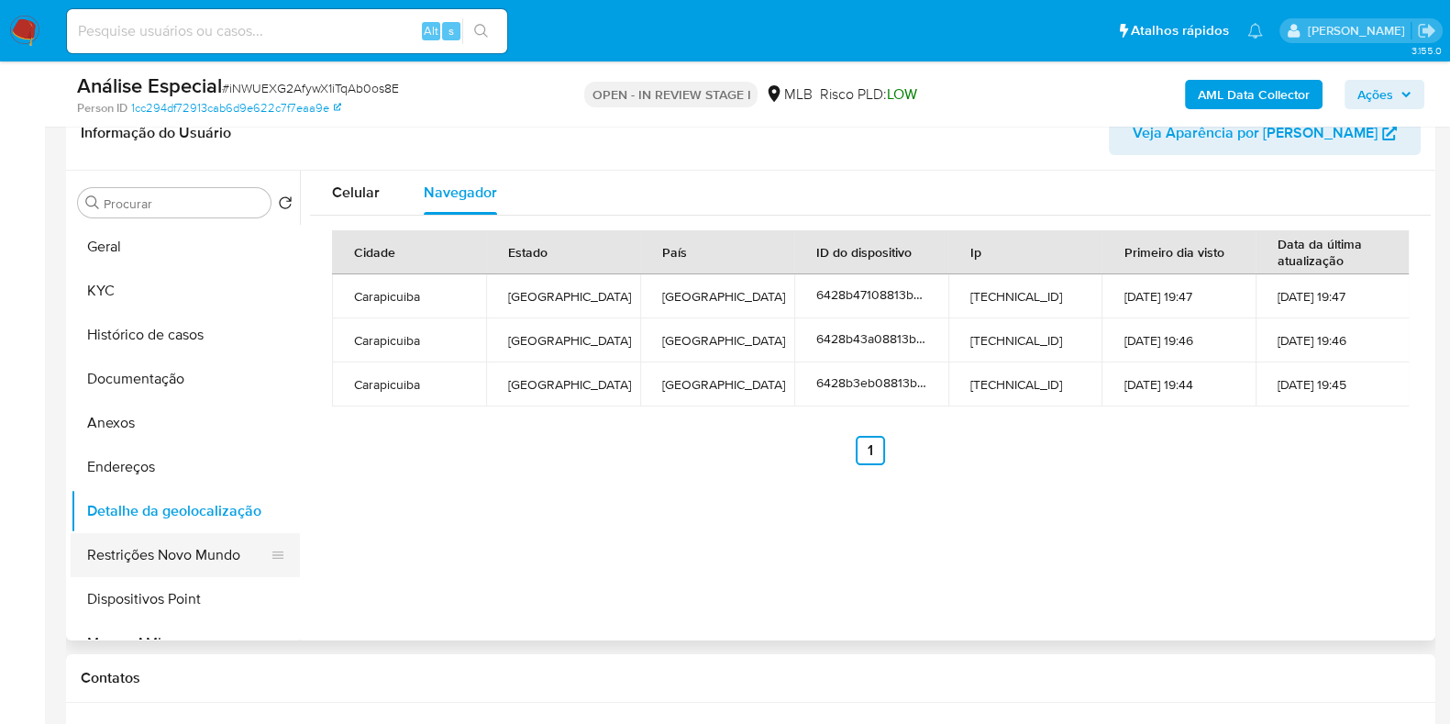
click at [182, 553] on button "Restrições Novo Mundo" at bounding box center [178, 555] width 215 height 44
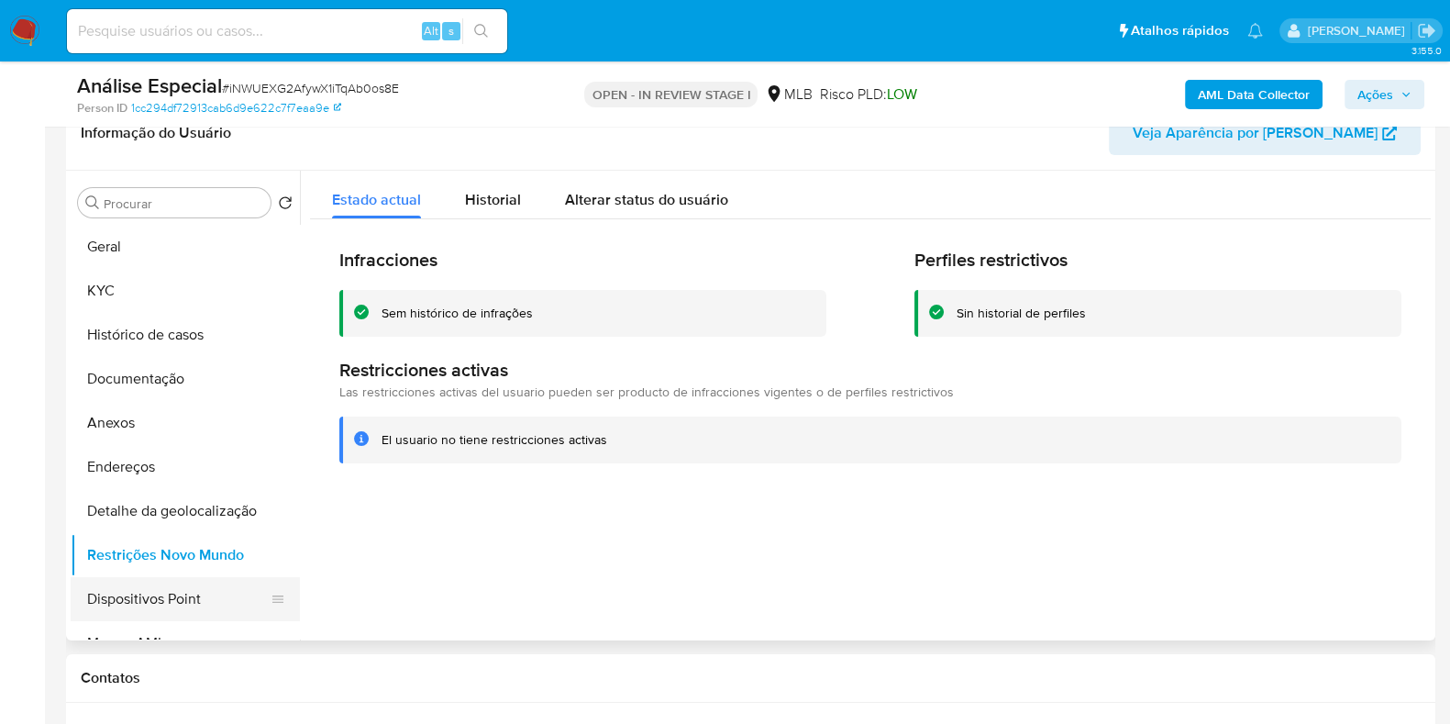
click at [219, 606] on button "Dispositivos Point" at bounding box center [178, 599] width 215 height 44
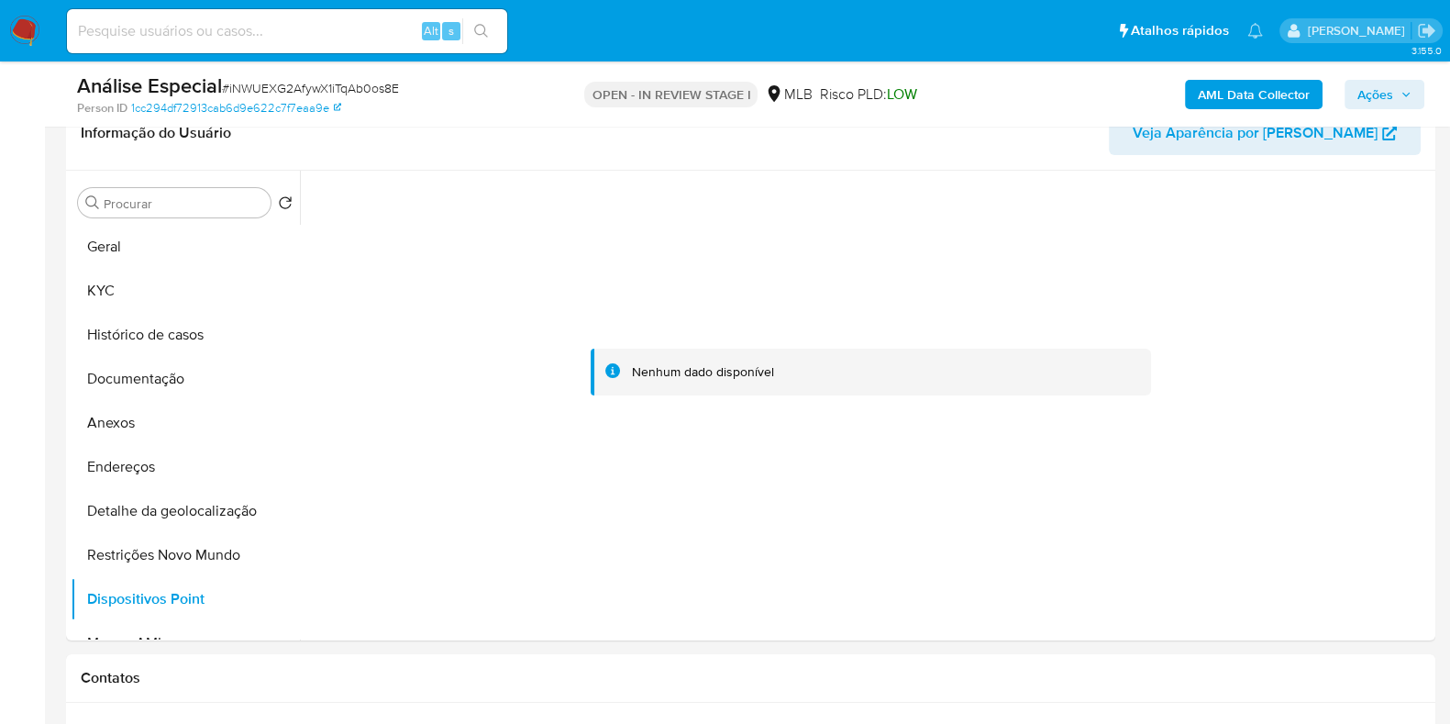
click at [1243, 90] on b "AML Data Collector" at bounding box center [1254, 94] width 112 height 29
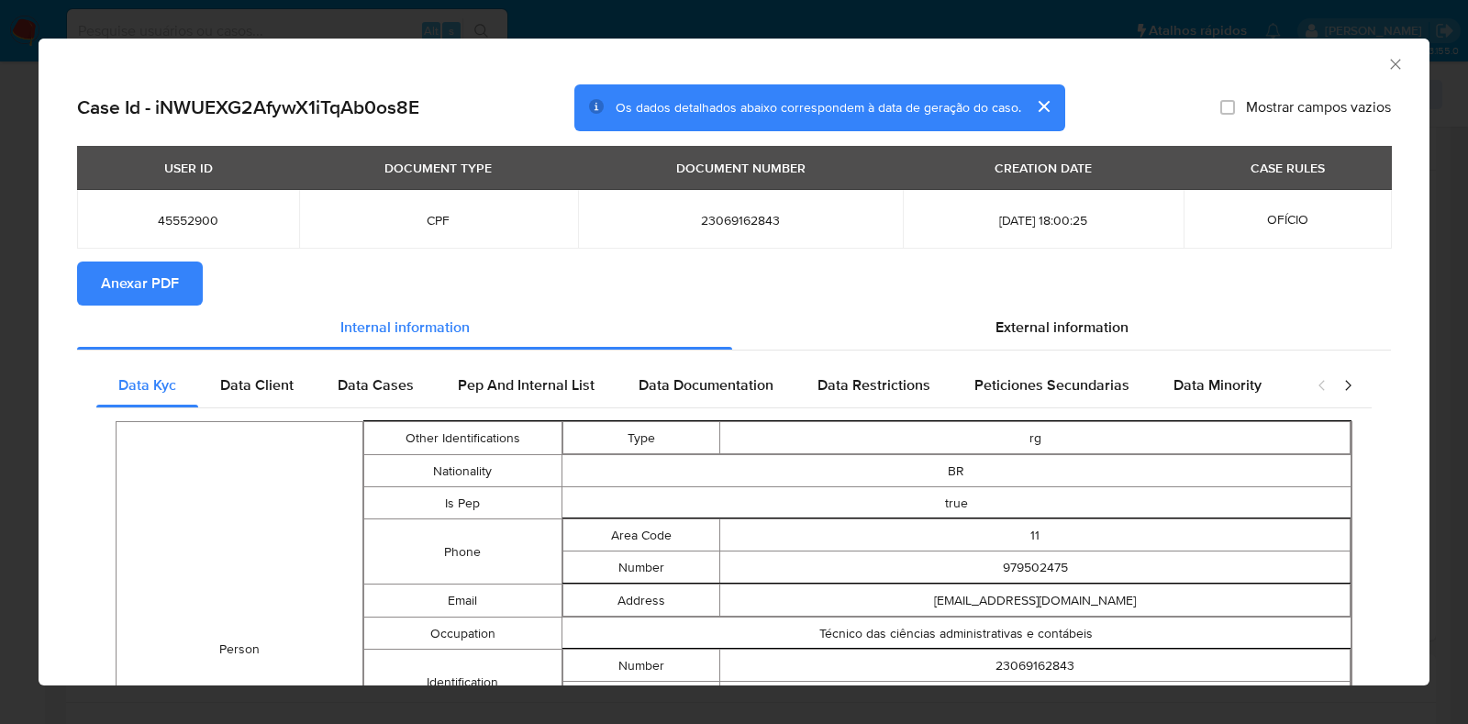
click at [114, 286] on span "Anexar PDF" at bounding box center [140, 283] width 78 height 40
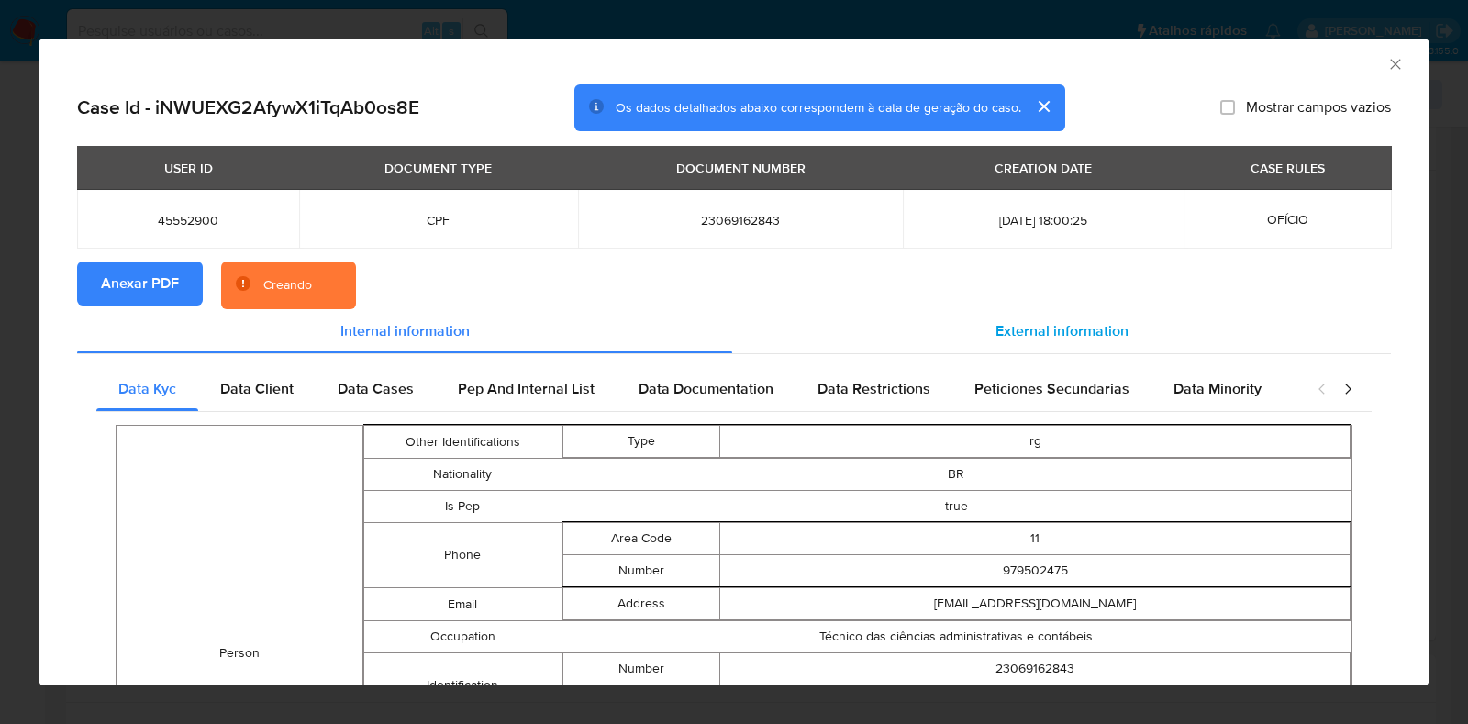
click at [1119, 328] on div "External information" at bounding box center [1061, 331] width 659 height 44
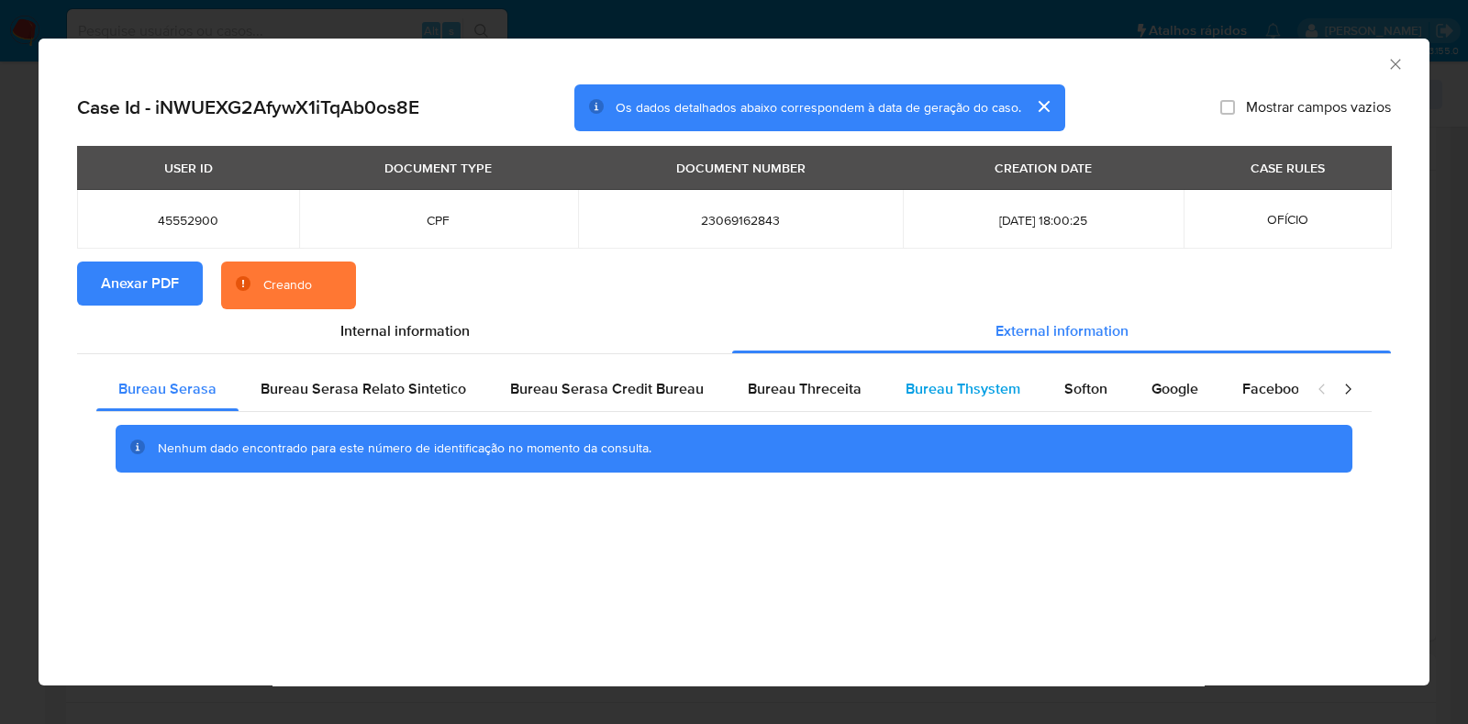
click at [976, 384] on span "Bureau Thsystem" at bounding box center [962, 388] width 115 height 21
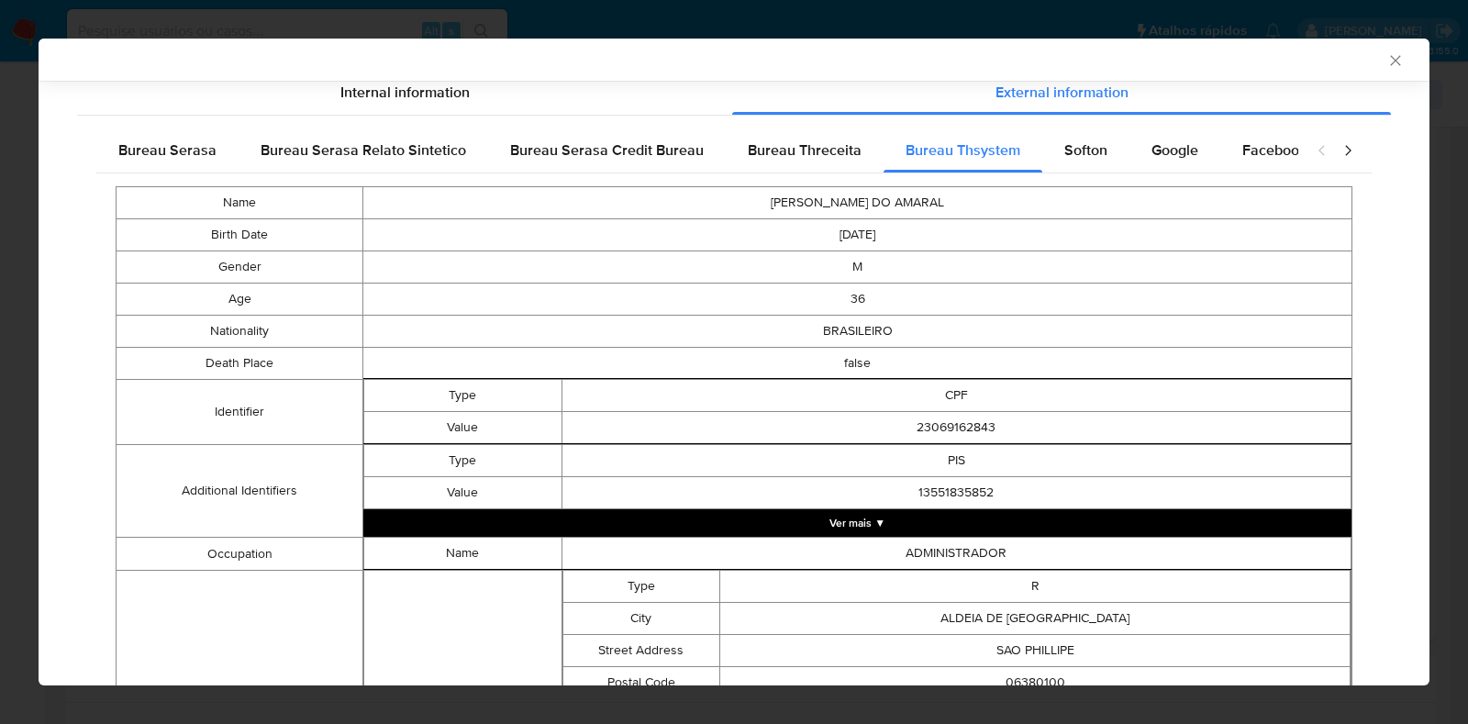
scroll to position [233, 0]
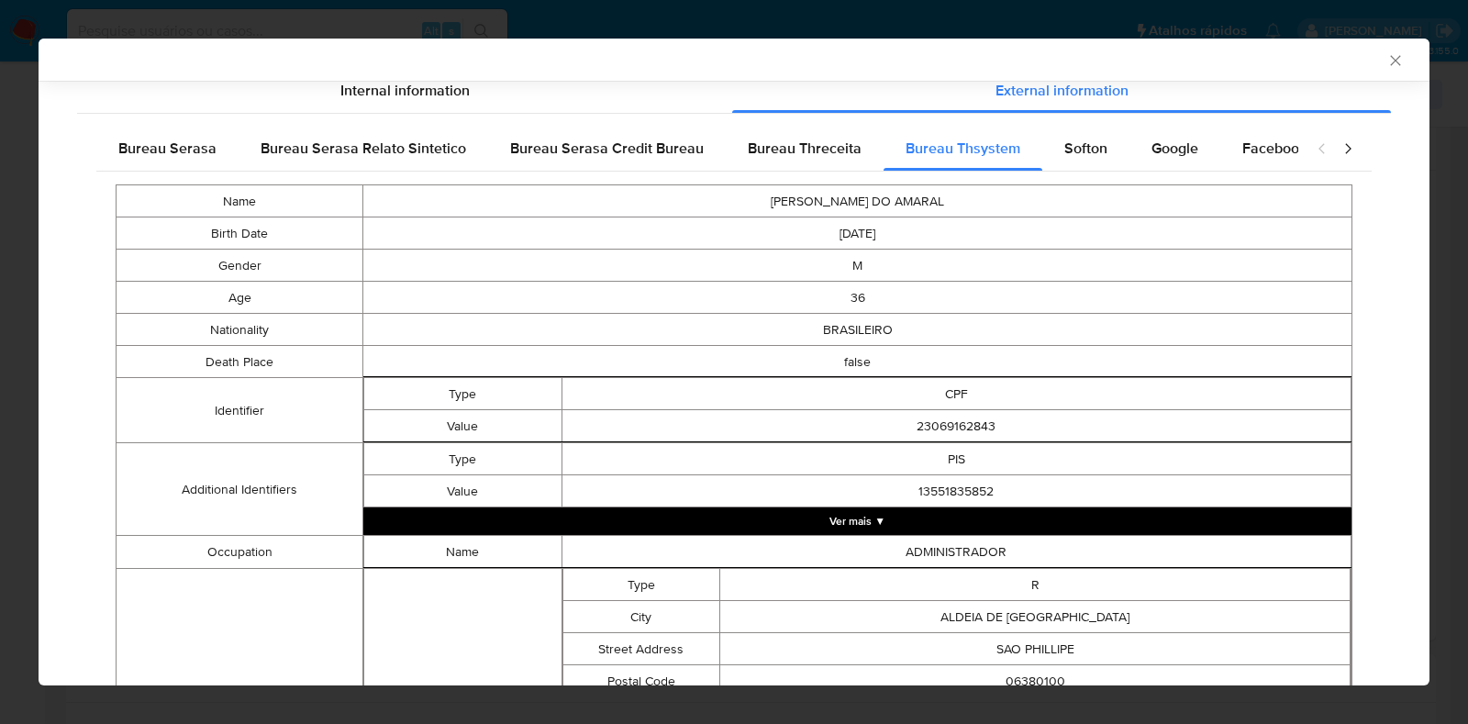
click at [835, 527] on button "Ver mais ▼" at bounding box center [857, 521] width 988 height 28
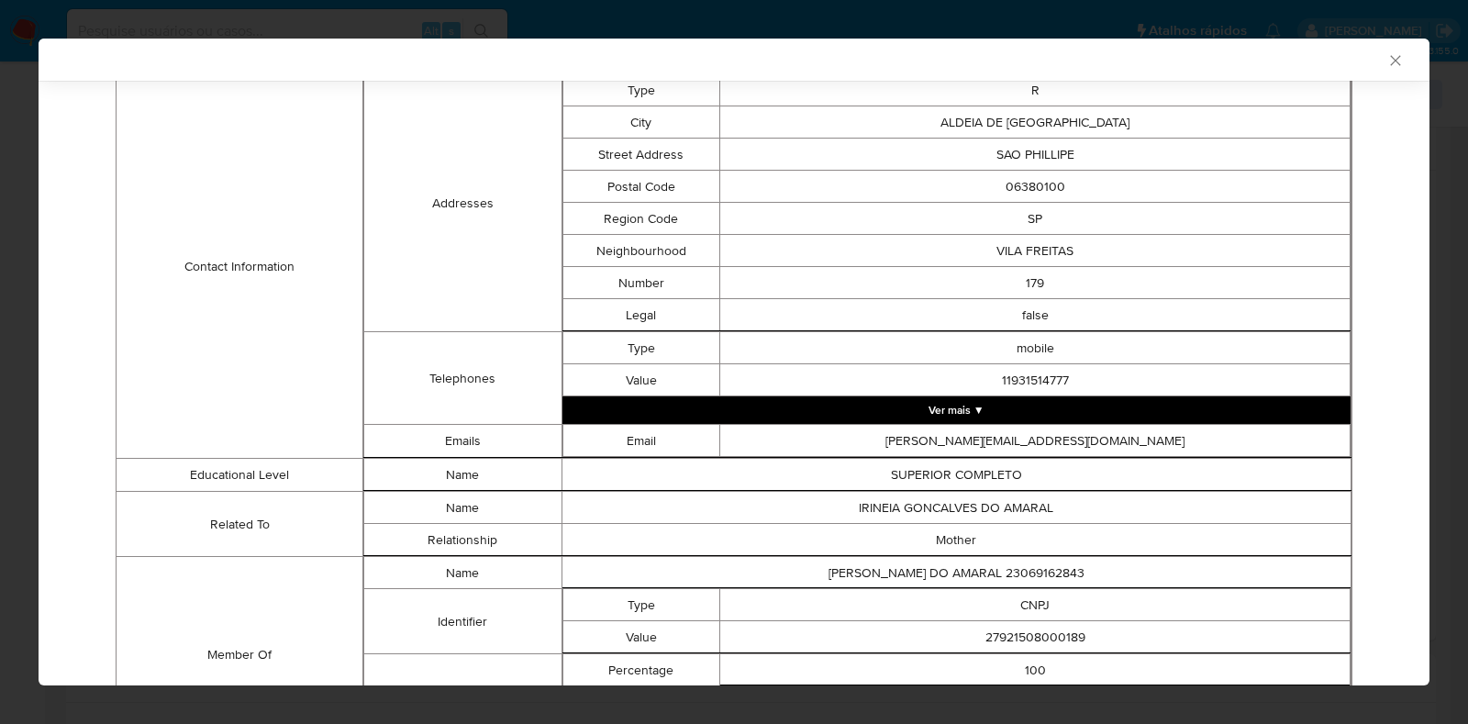
scroll to position [999, 0]
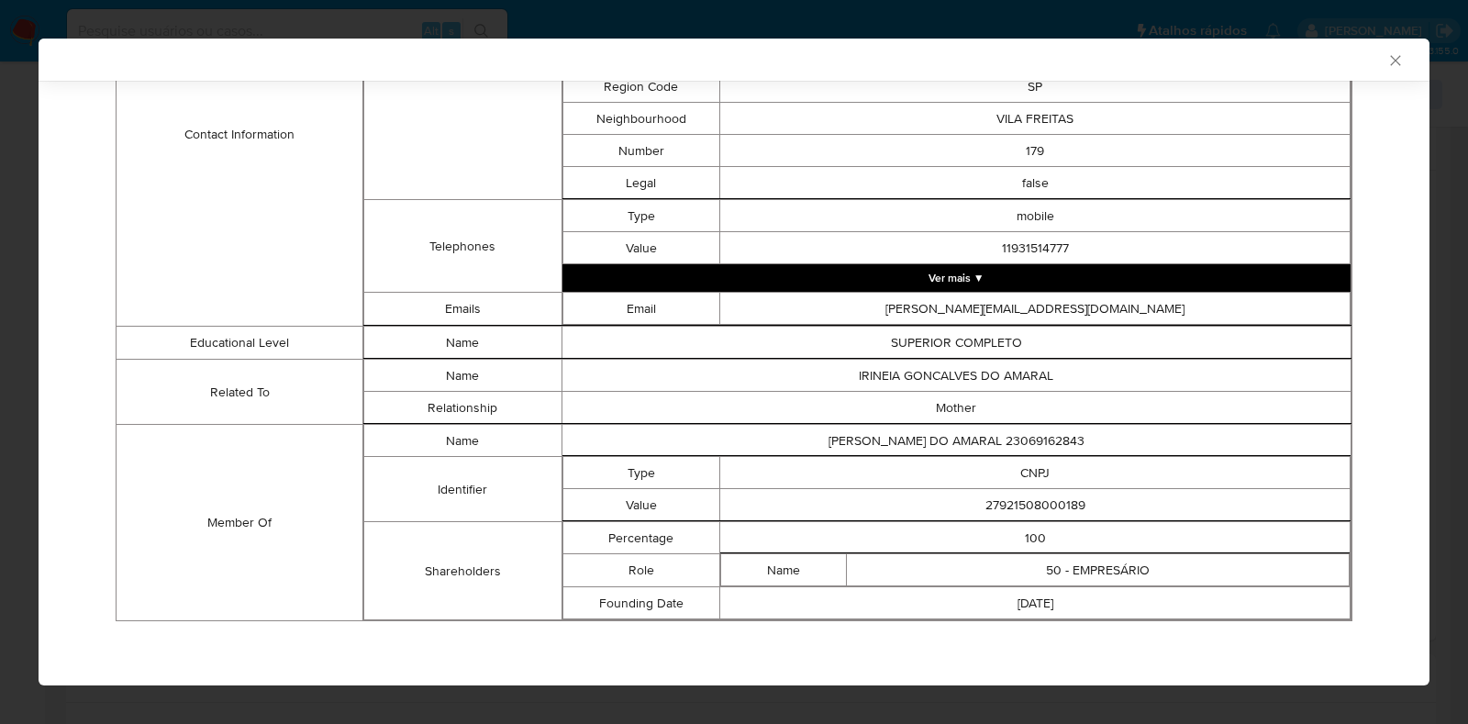
click at [1069, 281] on button "Ver mais ▼" at bounding box center [956, 278] width 789 height 28
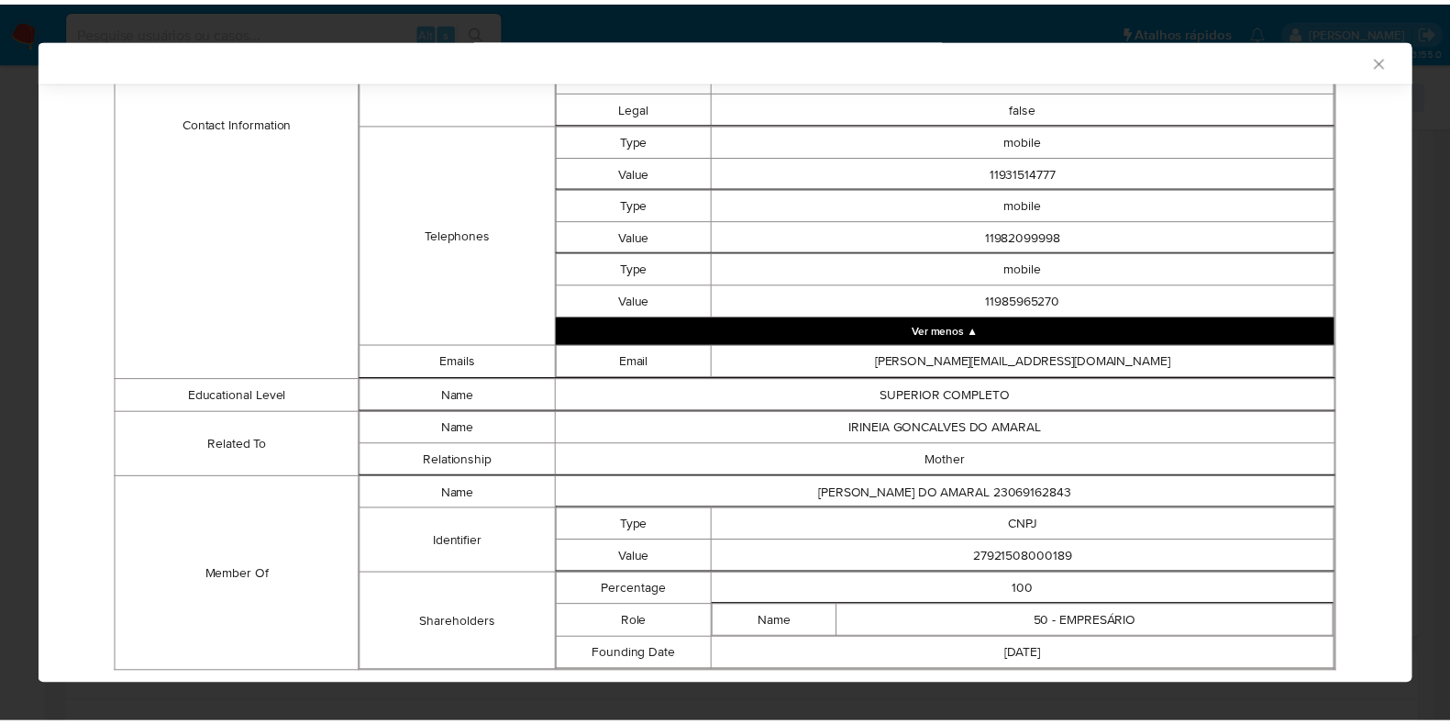
scroll to position [1128, 0]
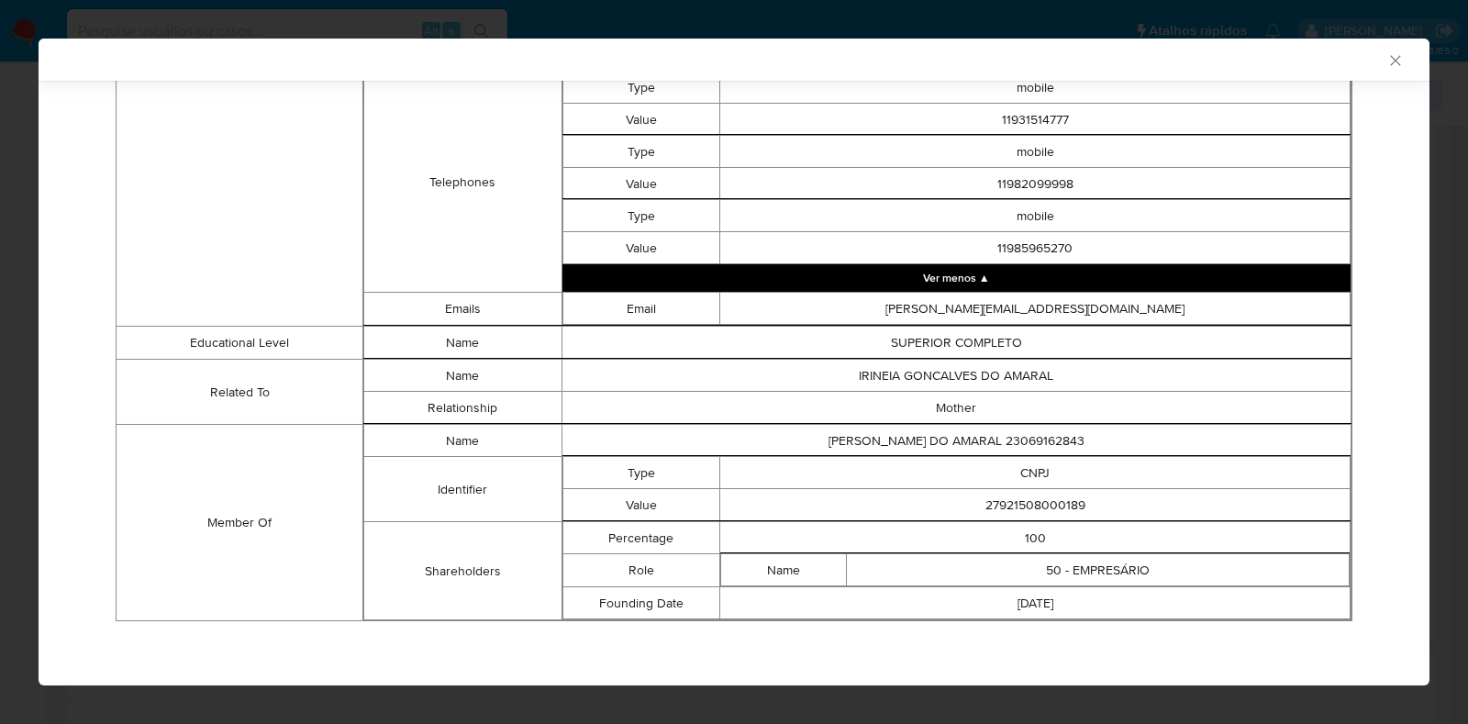
click at [1386, 56] on icon "Fechar a janela" at bounding box center [1395, 60] width 18 height 18
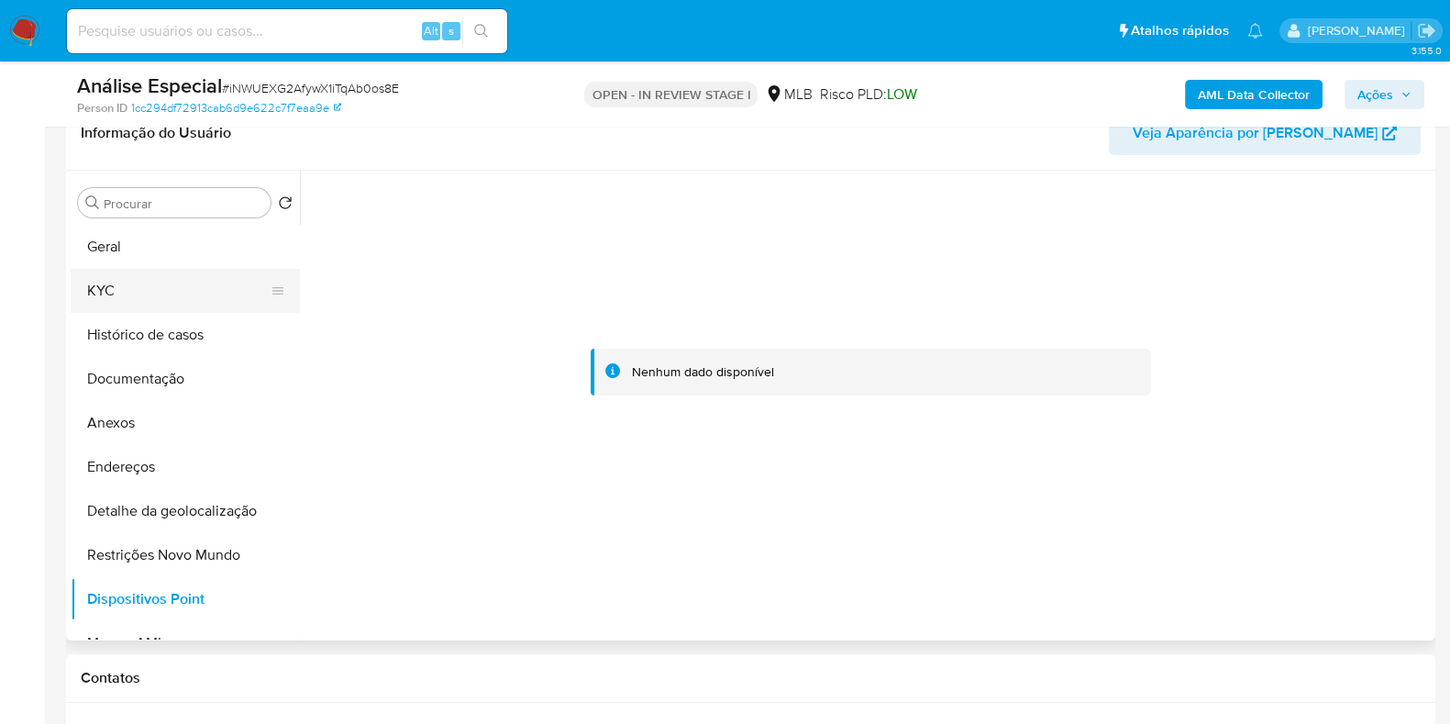
click at [166, 294] on button "KYC" at bounding box center [178, 291] width 215 height 44
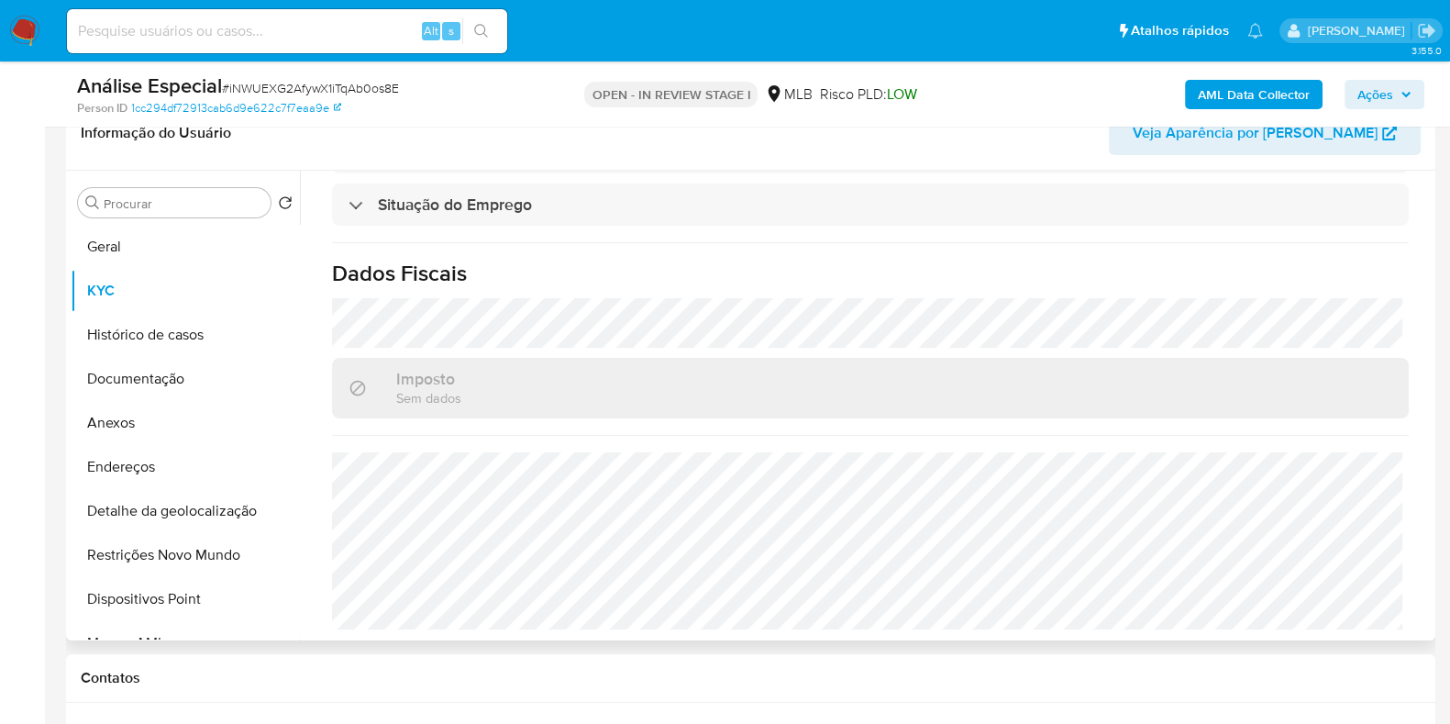
scroll to position [802, 0]
click at [1371, 80] on span "Ações" at bounding box center [1376, 94] width 36 height 29
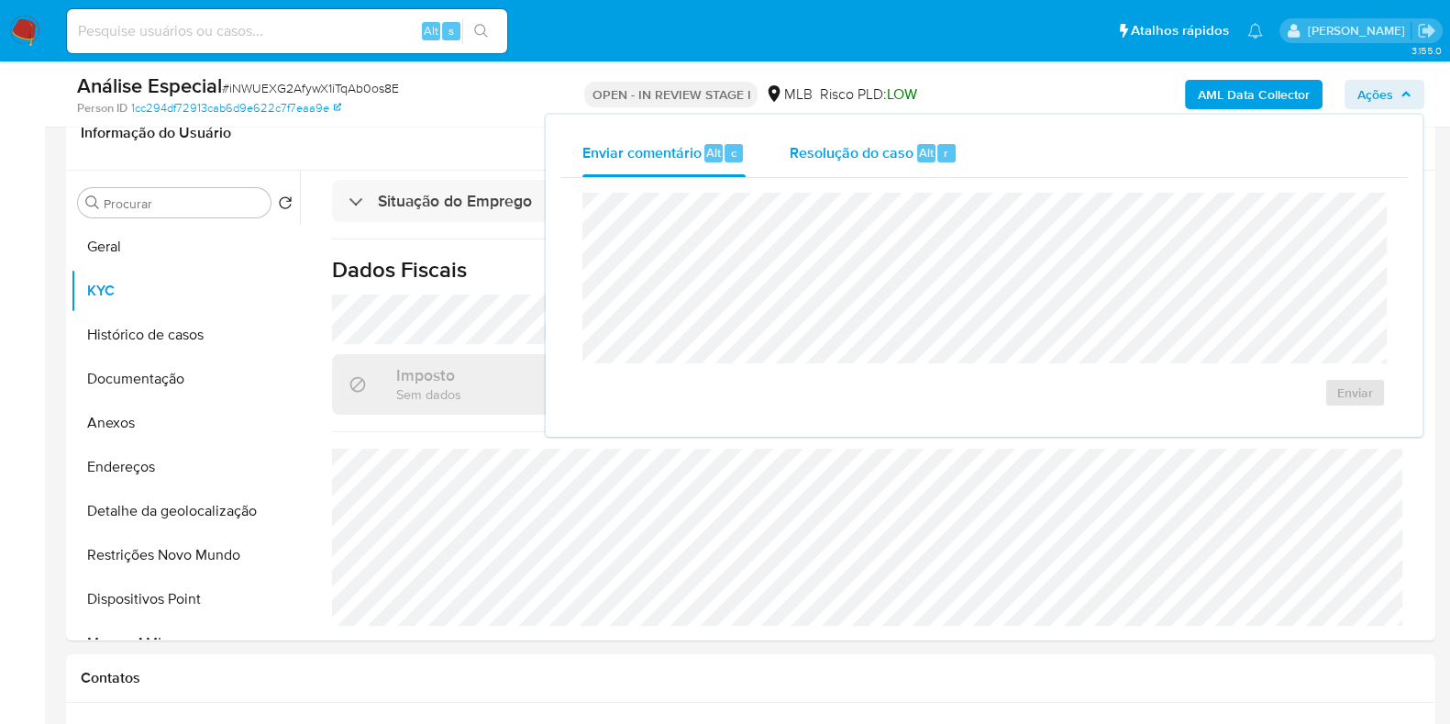
click at [862, 149] on span "Resolução do caso" at bounding box center [852, 151] width 124 height 21
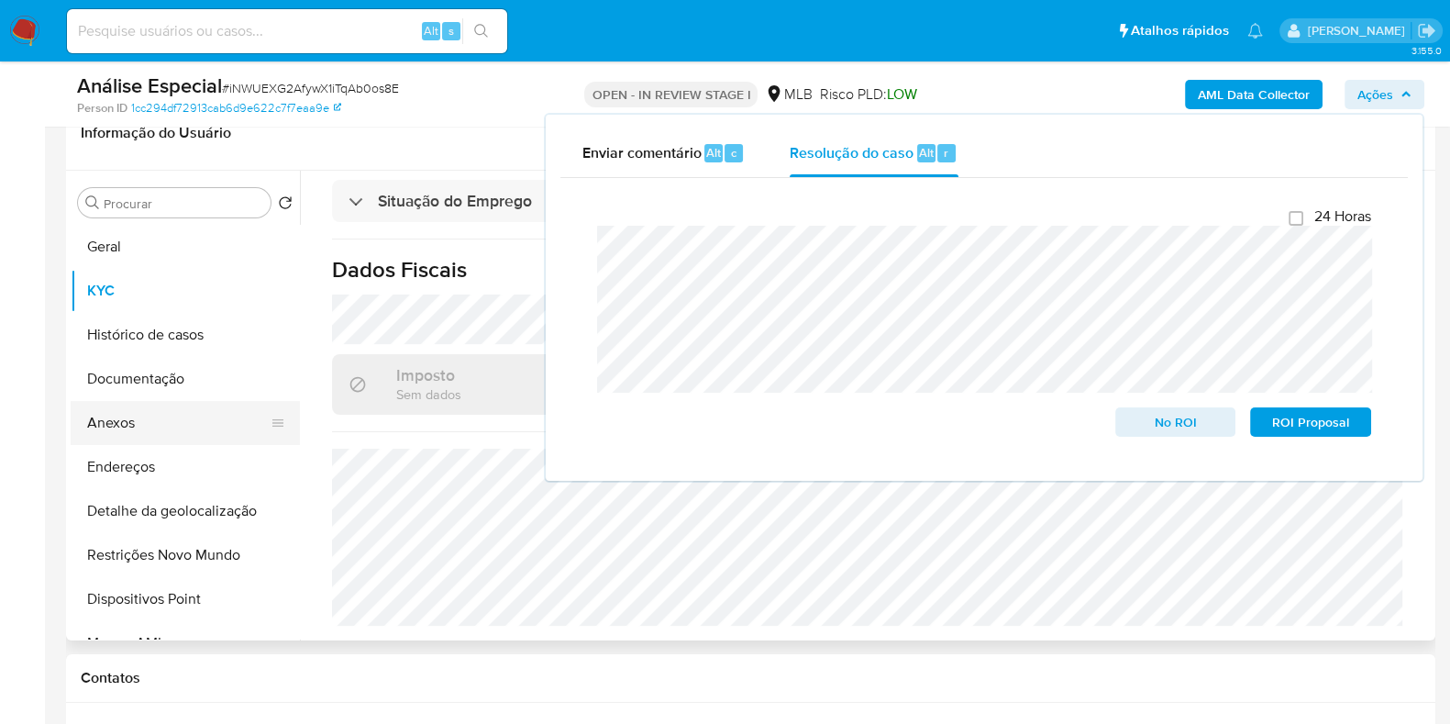
click at [208, 414] on button "Anexos" at bounding box center [178, 423] width 215 height 44
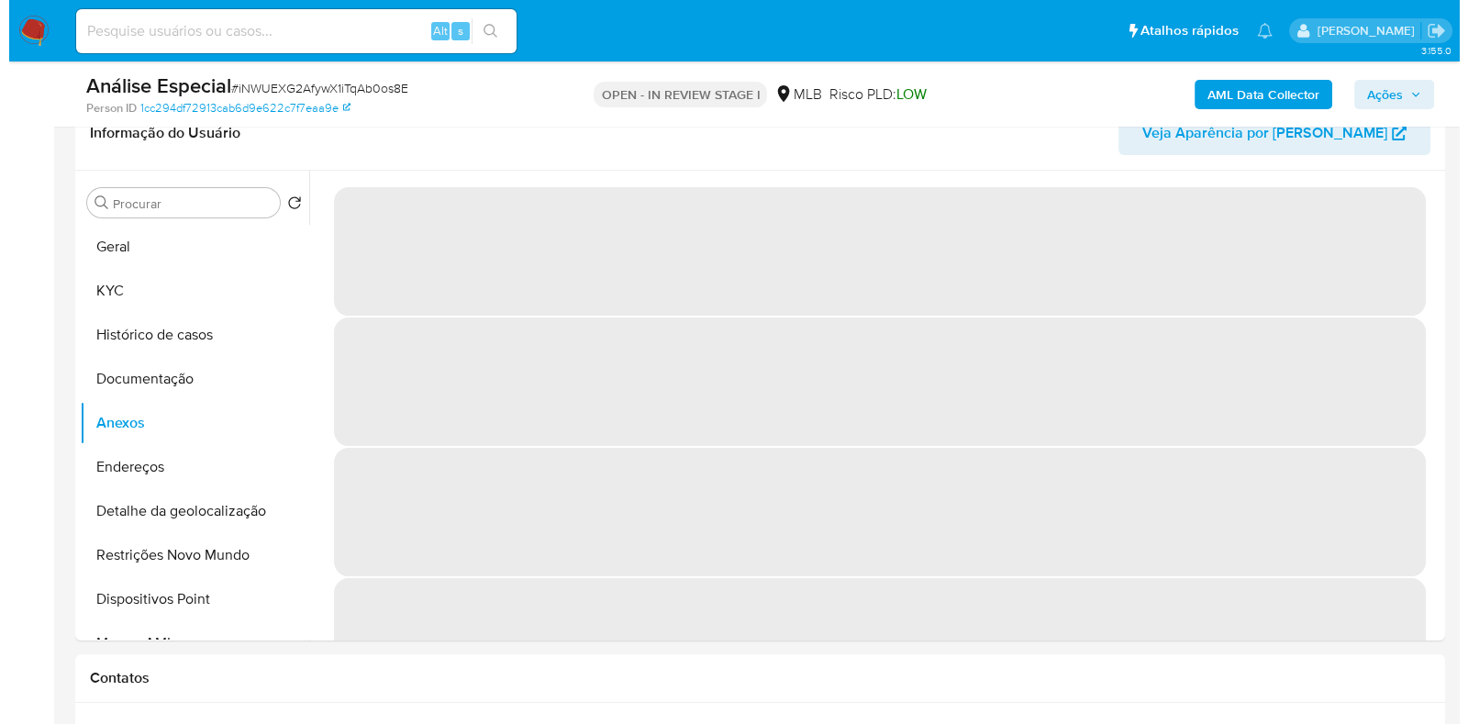
scroll to position [307, 0]
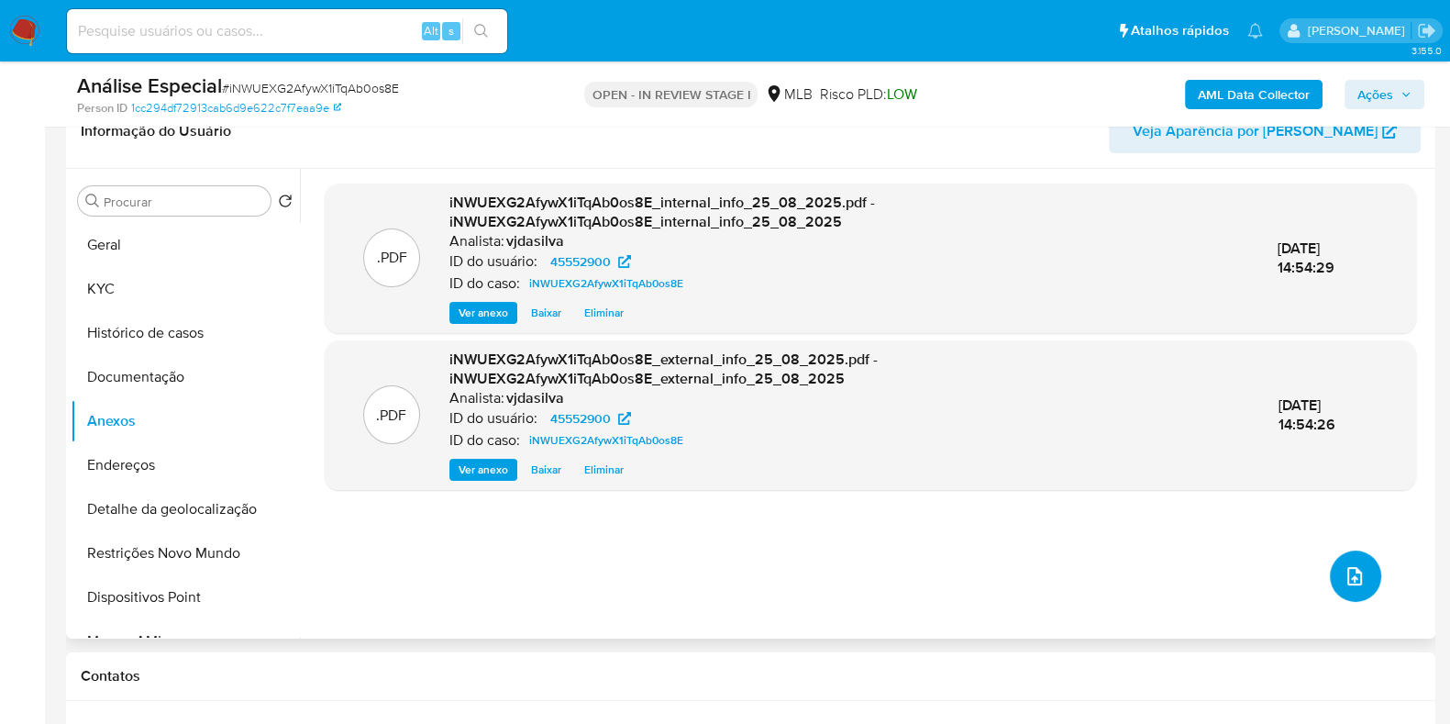
click at [1357, 572] on icon "upload-file" at bounding box center [1355, 576] width 22 height 22
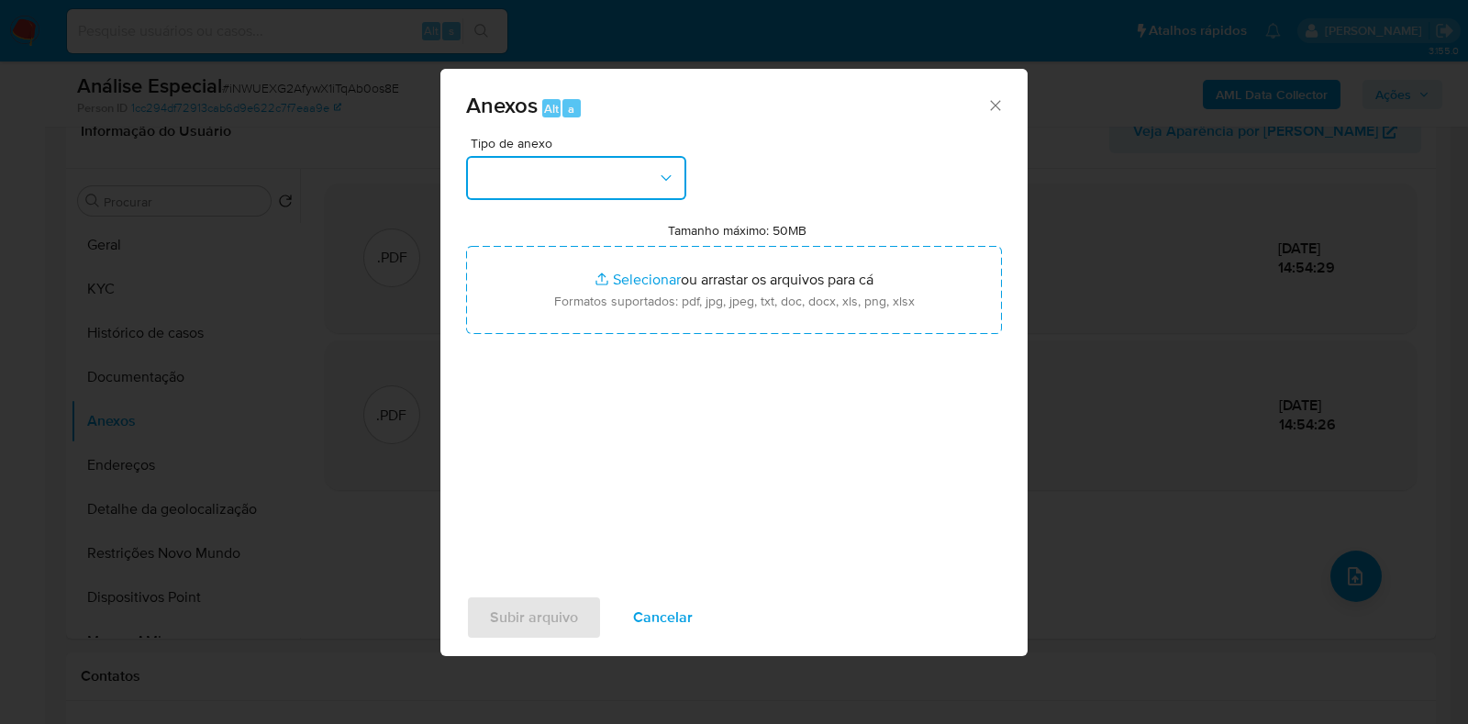
click at [631, 183] on button "button" at bounding box center [576, 178] width 220 height 44
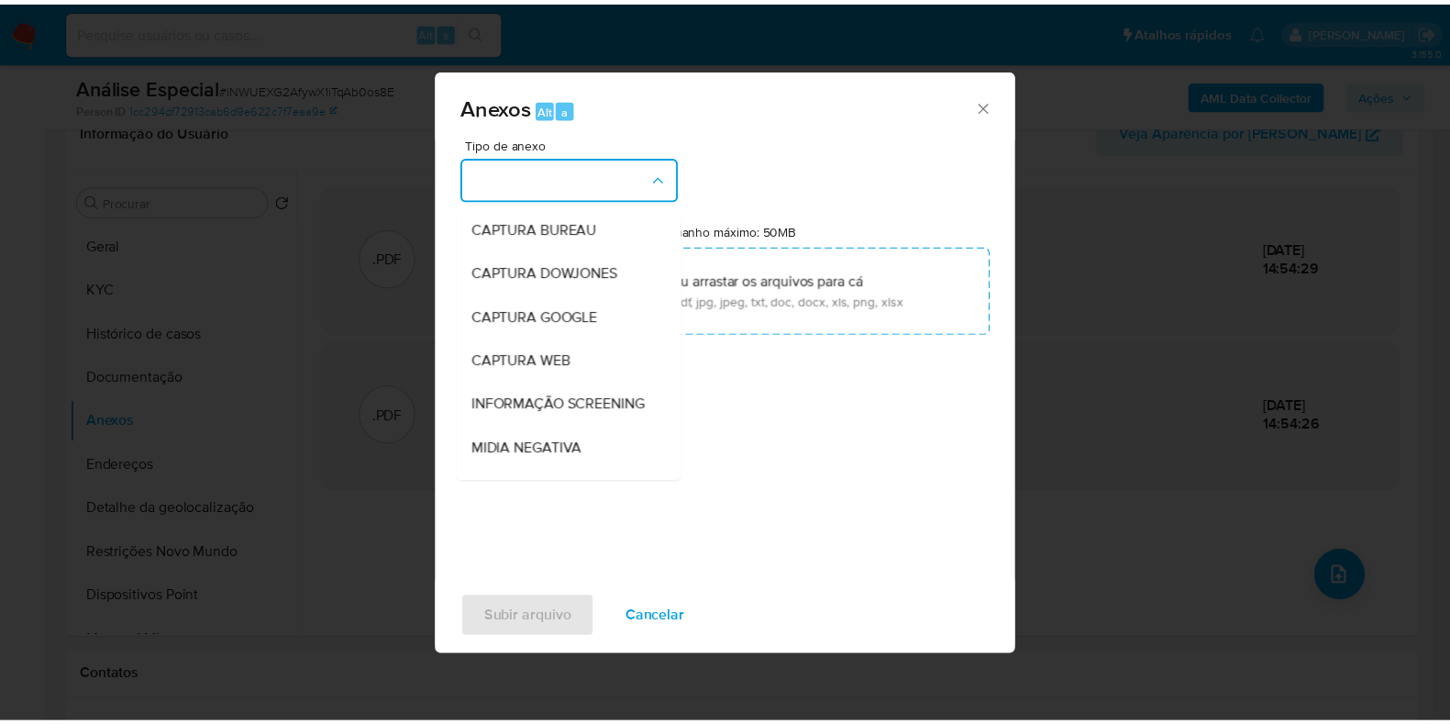
scroll to position [283, 0]
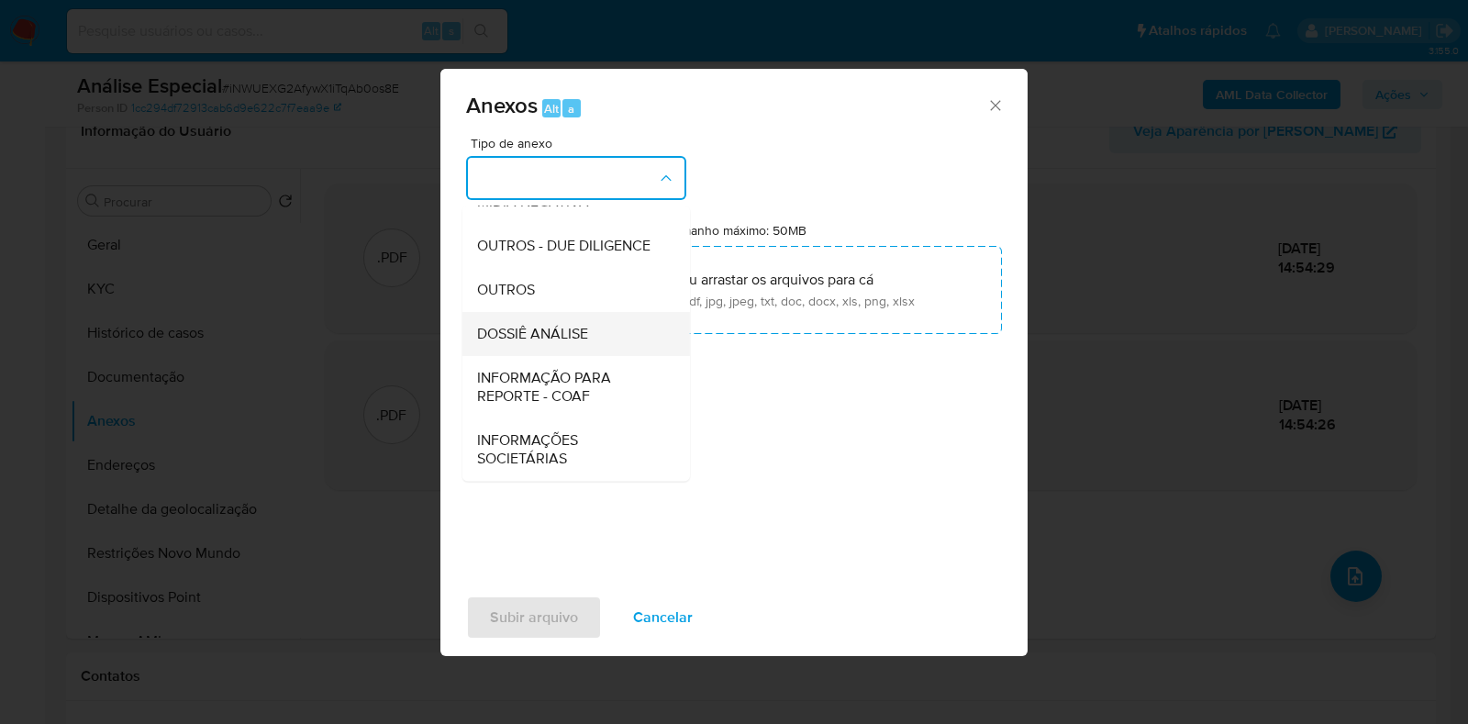
click at [597, 343] on div "DOSSIÊ ANÁLISE" at bounding box center [570, 334] width 187 height 44
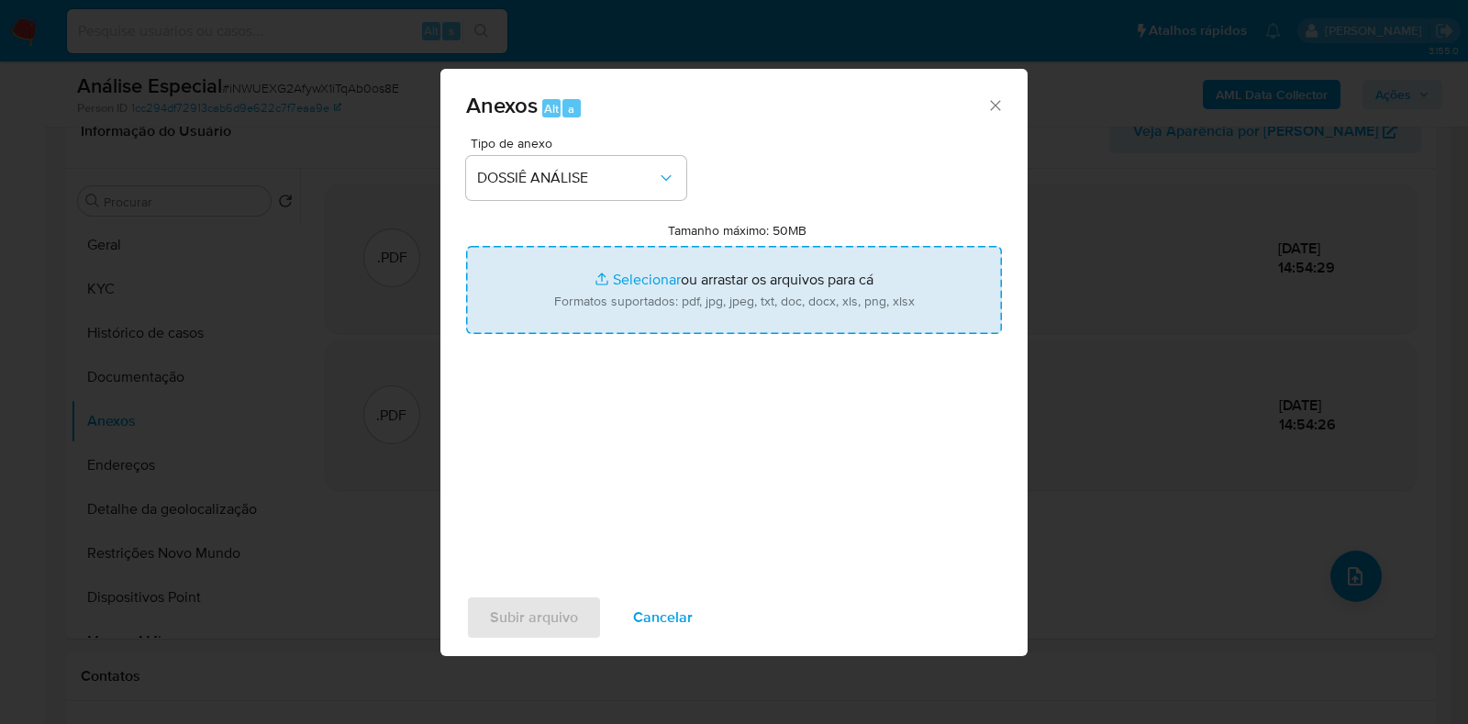
type input "C:\fakepath\SAR - XXXX - CPF 23069162843 - DANIEL CAMPOS DO AMARAL.pdf"
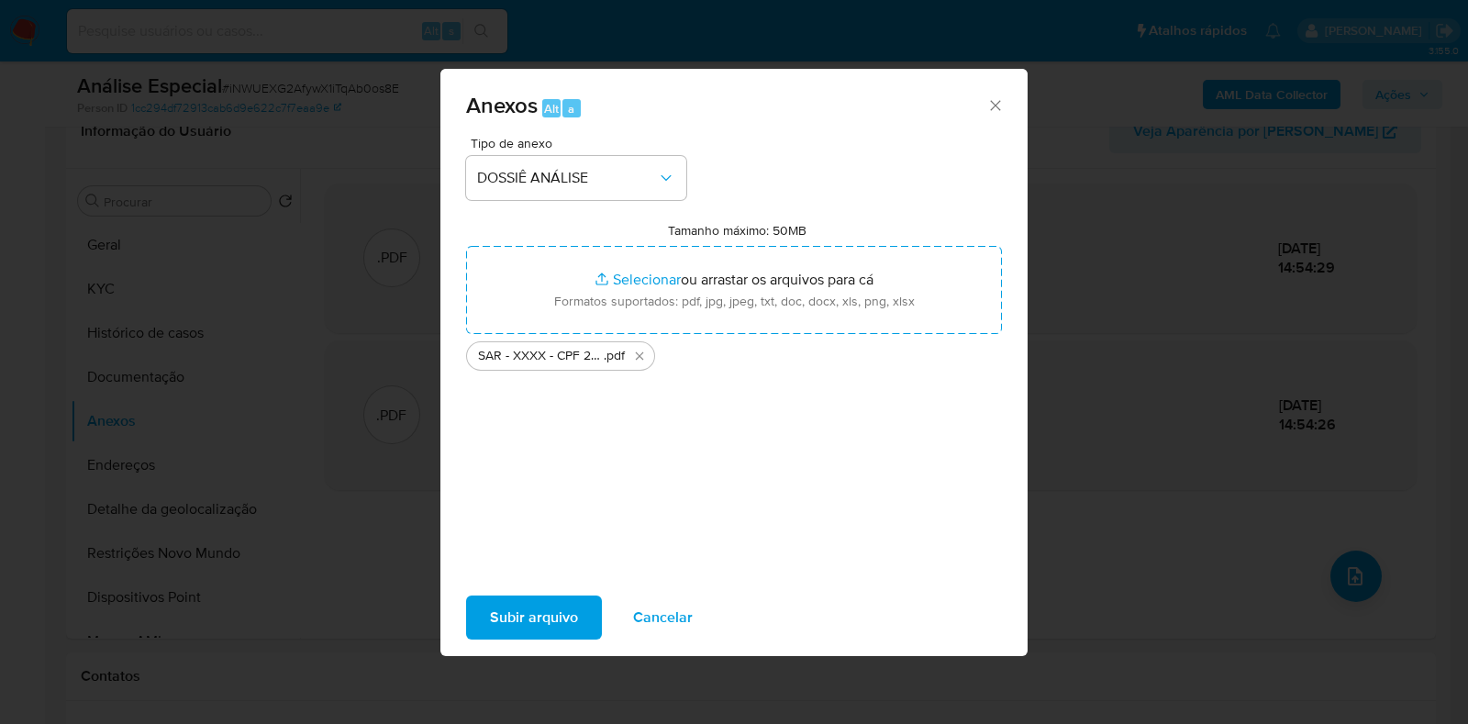
click at [560, 608] on span "Subir arquivo" at bounding box center [534, 617] width 88 height 40
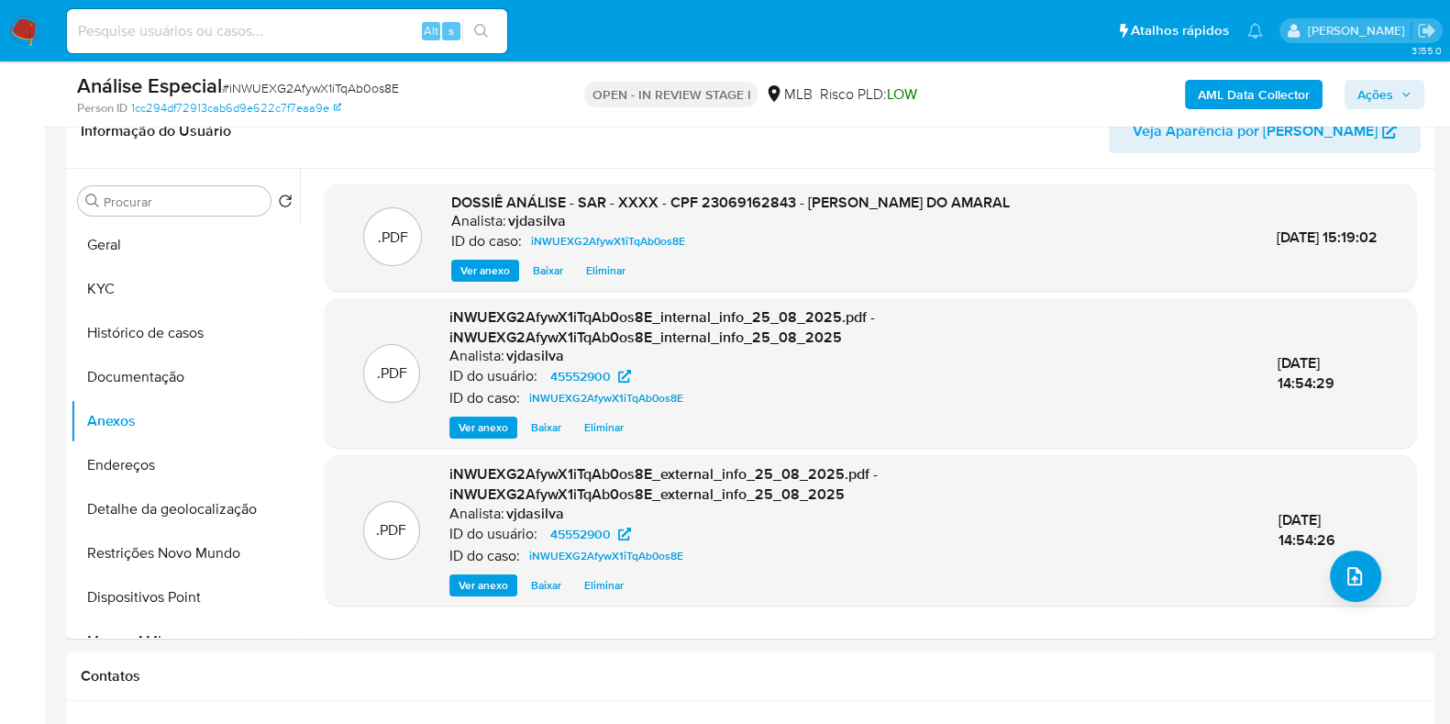
click at [1394, 86] on span "Ações" at bounding box center [1385, 95] width 54 height 26
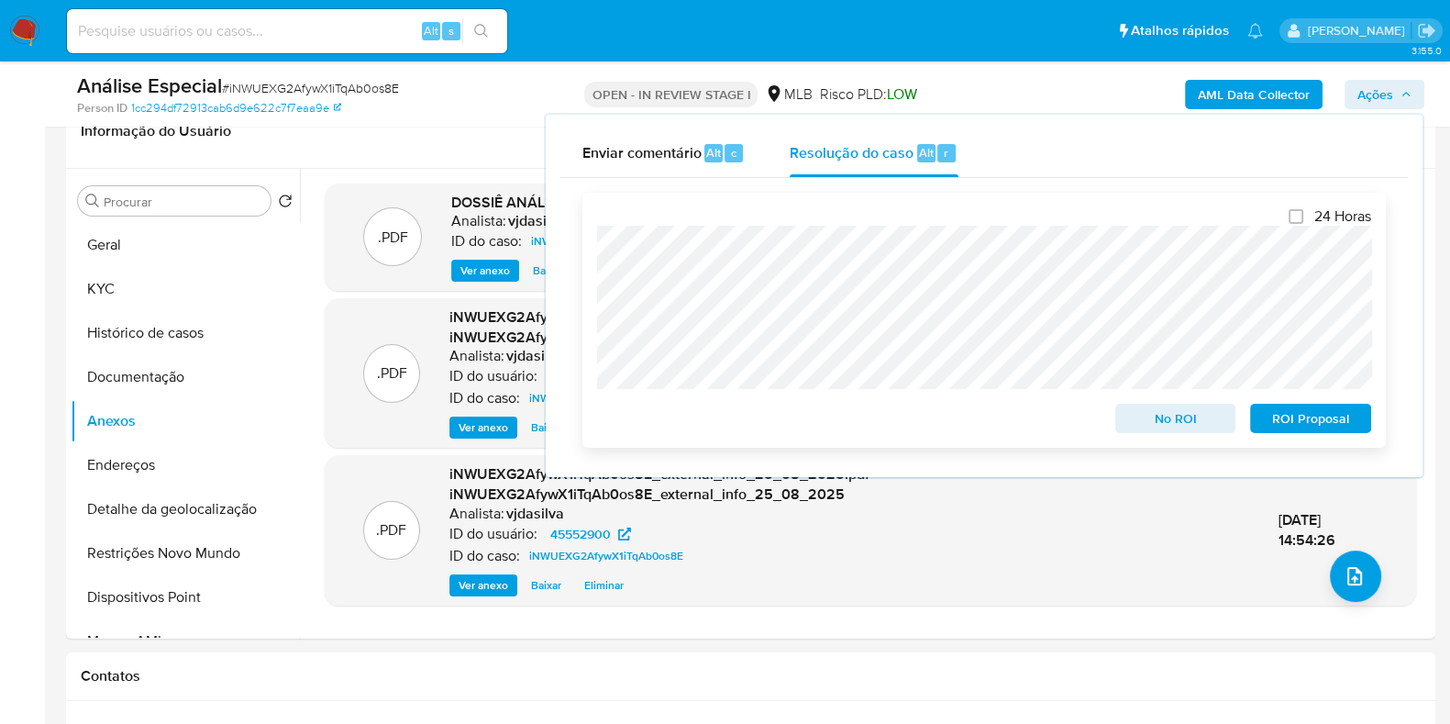
click at [1322, 421] on span "ROI Proposal" at bounding box center [1310, 418] width 95 height 26
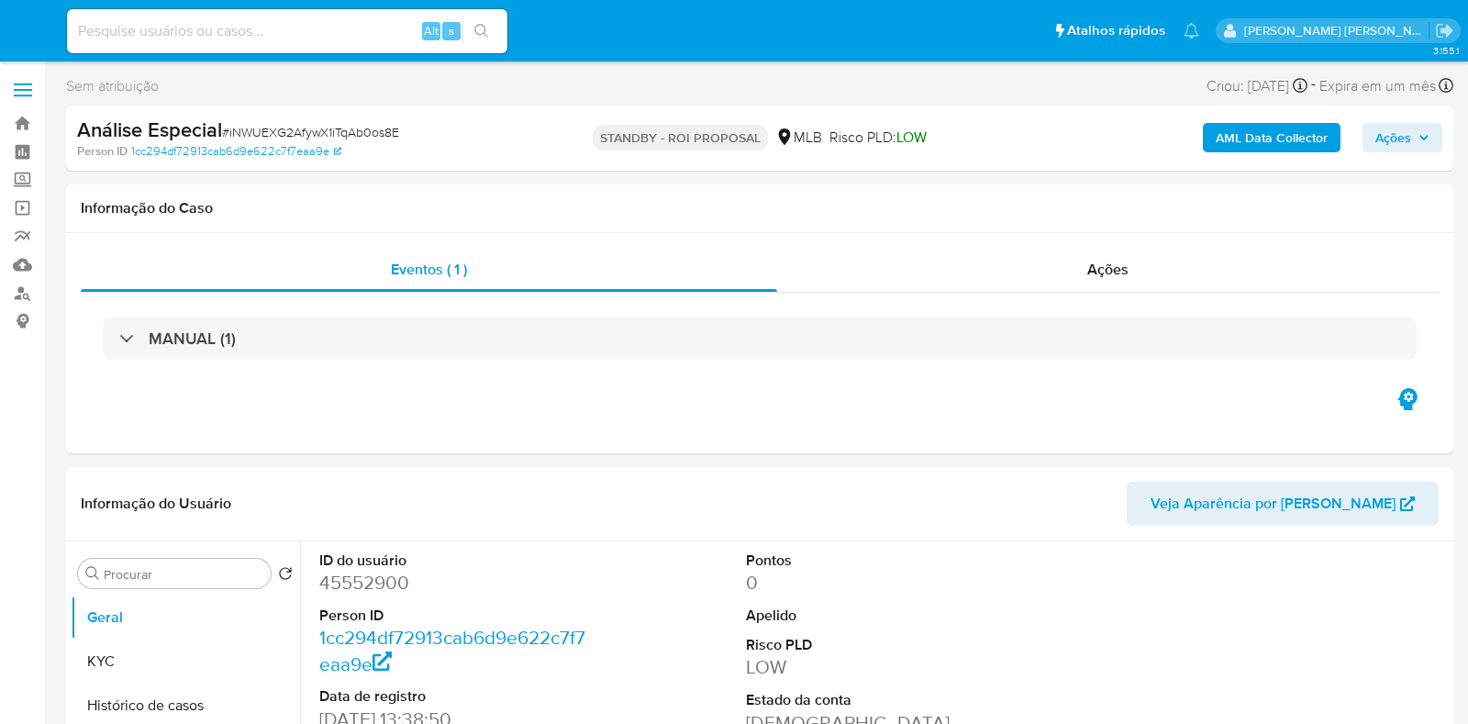
select select "10"
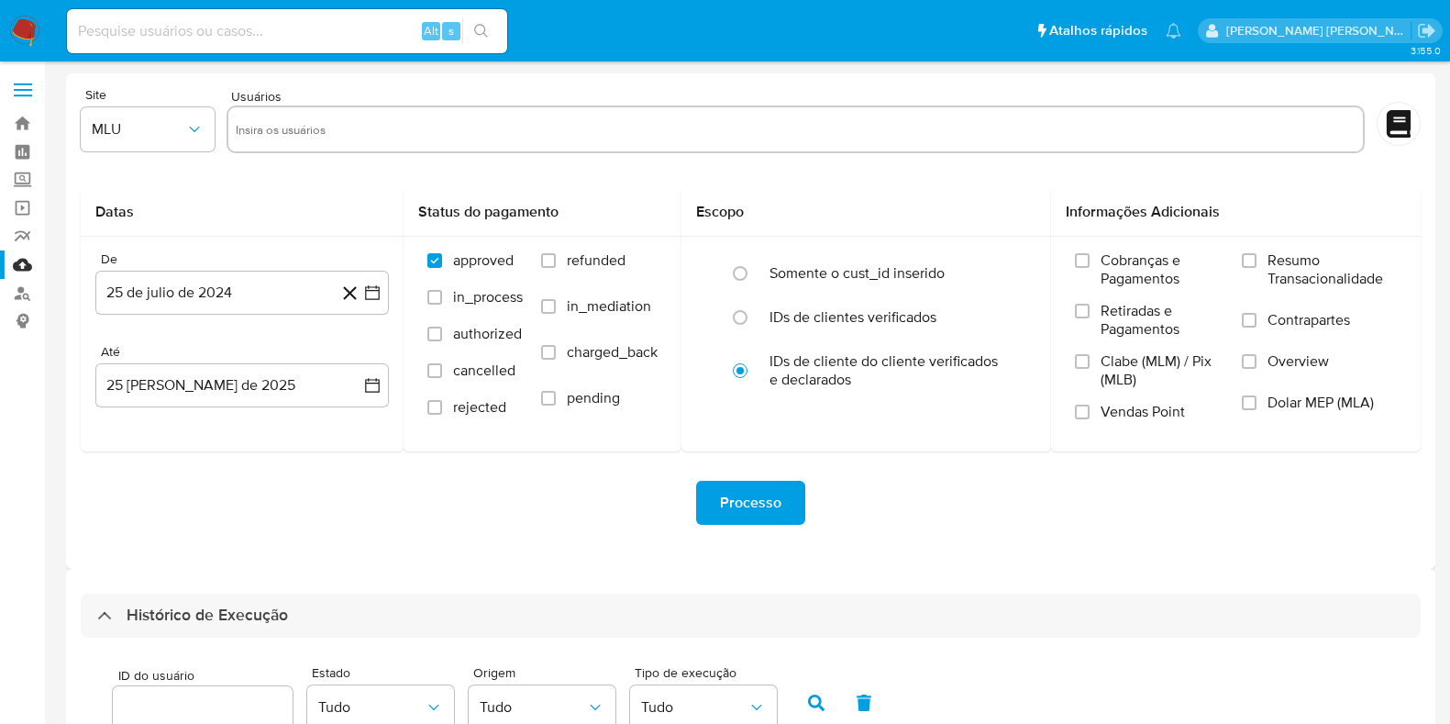
select select "10"
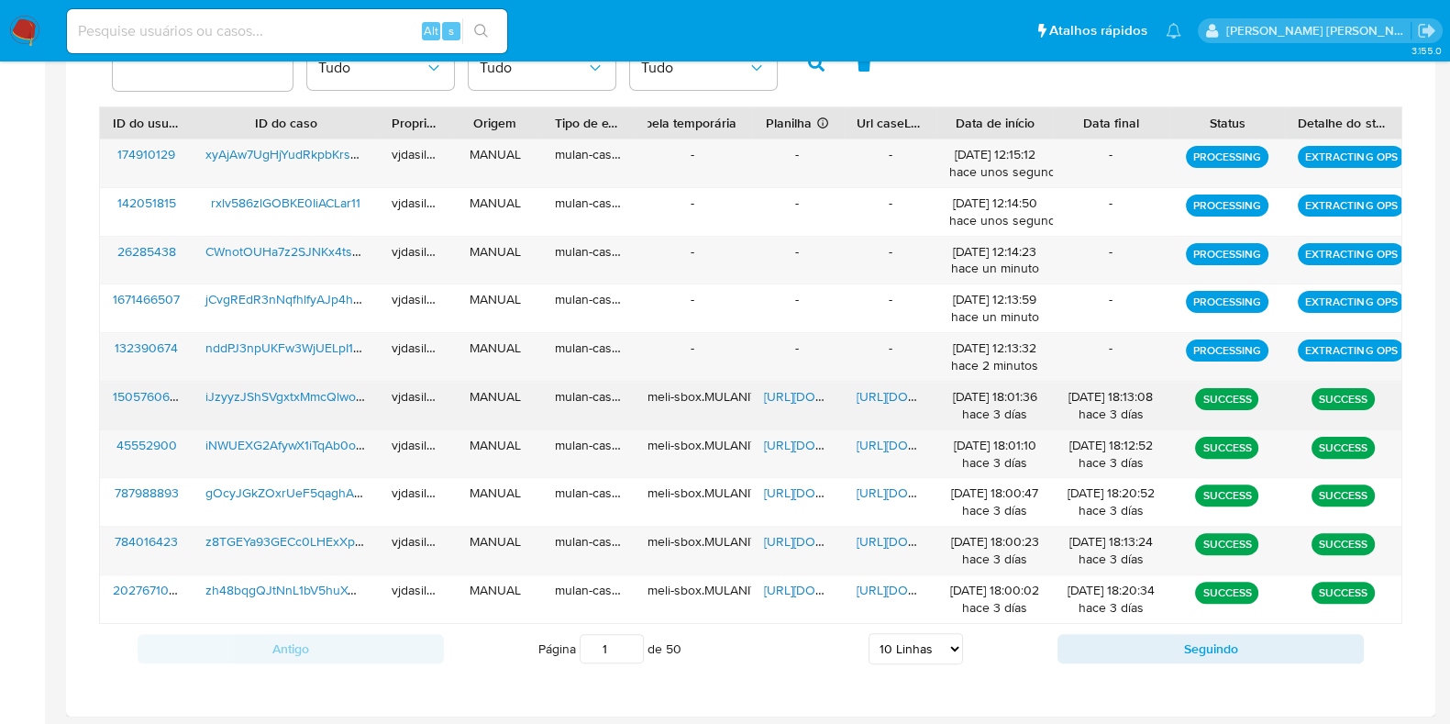
click at [877, 387] on span "[URL][DOMAIN_NAME]" at bounding box center [920, 396] width 127 height 18
click at [780, 387] on span "[URL][DOMAIN_NAME]" at bounding box center [827, 396] width 127 height 18
click at [333, 396] on span "iJzyyzJShSVgxtxMmcQlwo5E" at bounding box center [287, 396] width 165 height 18
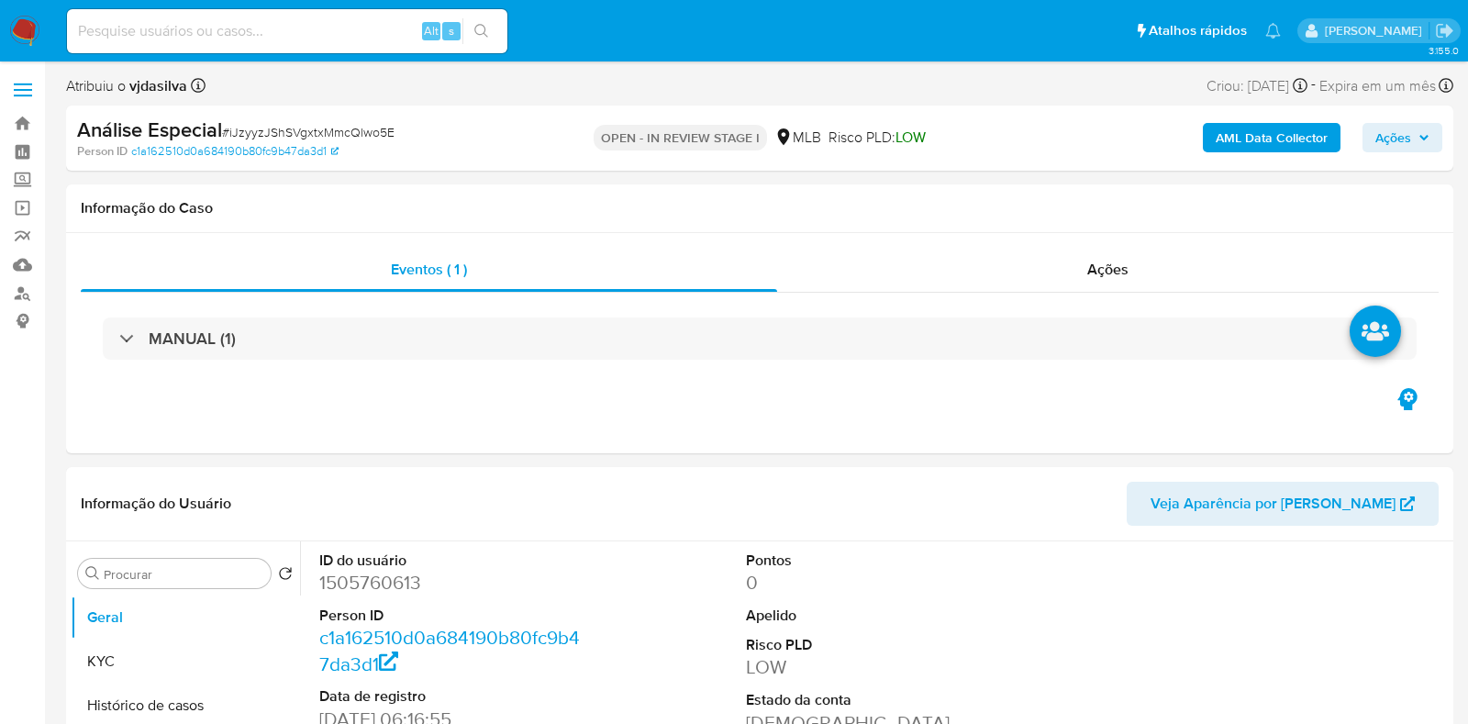
select select "10"
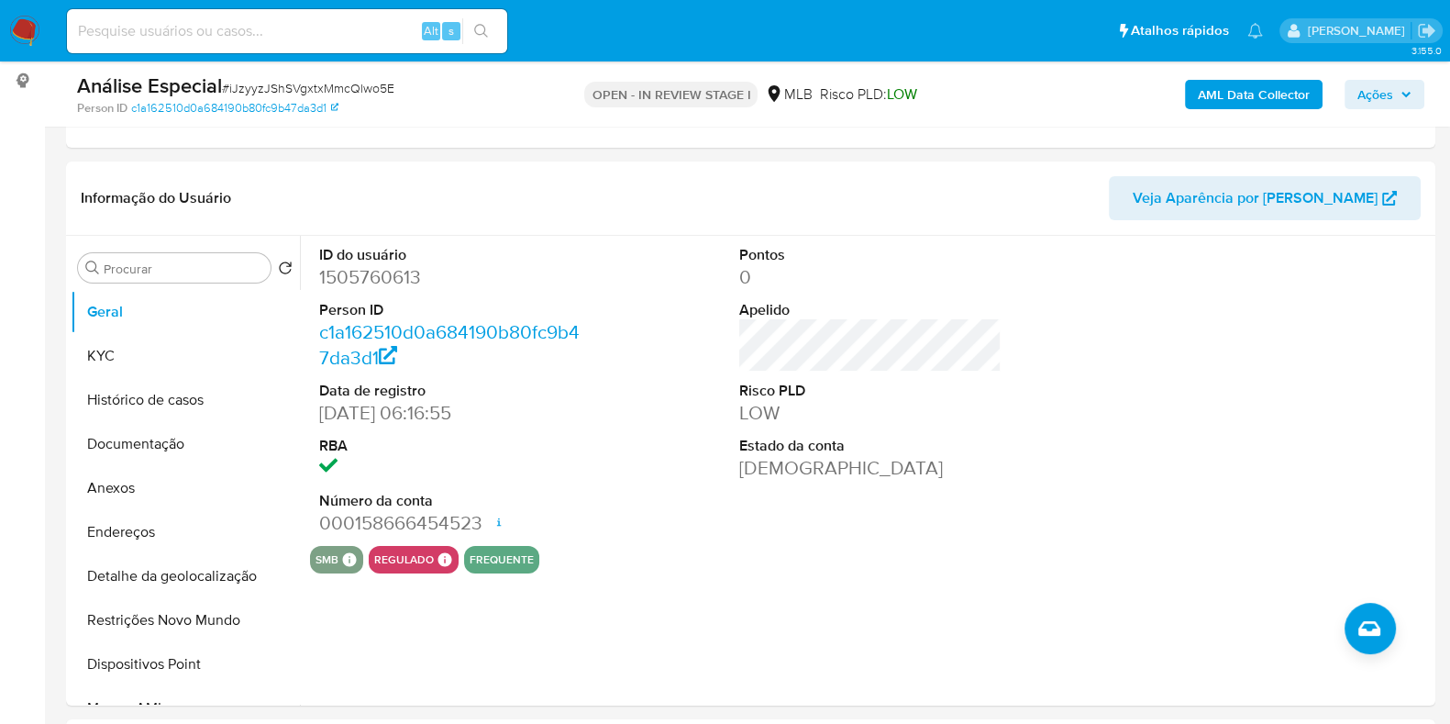
scroll to position [257, 0]
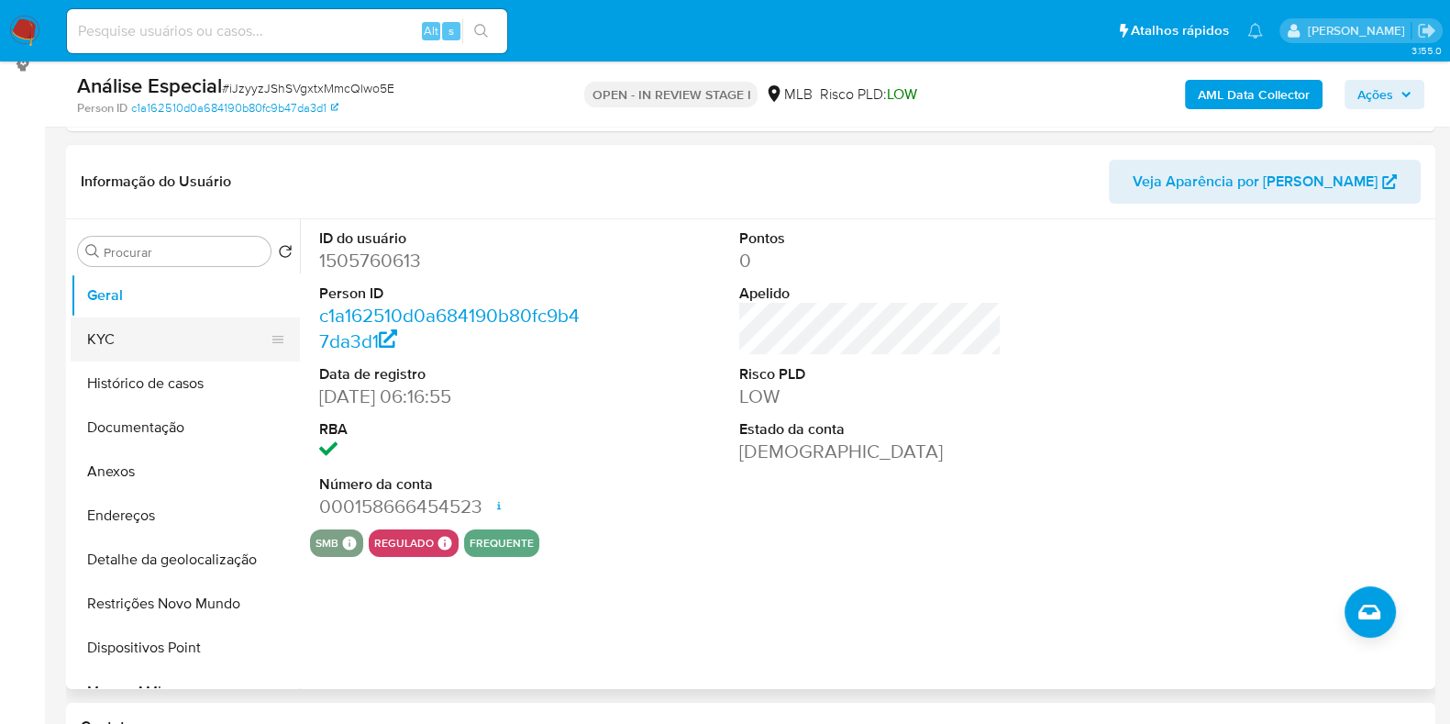
click at [120, 347] on button "KYC" at bounding box center [178, 339] width 215 height 44
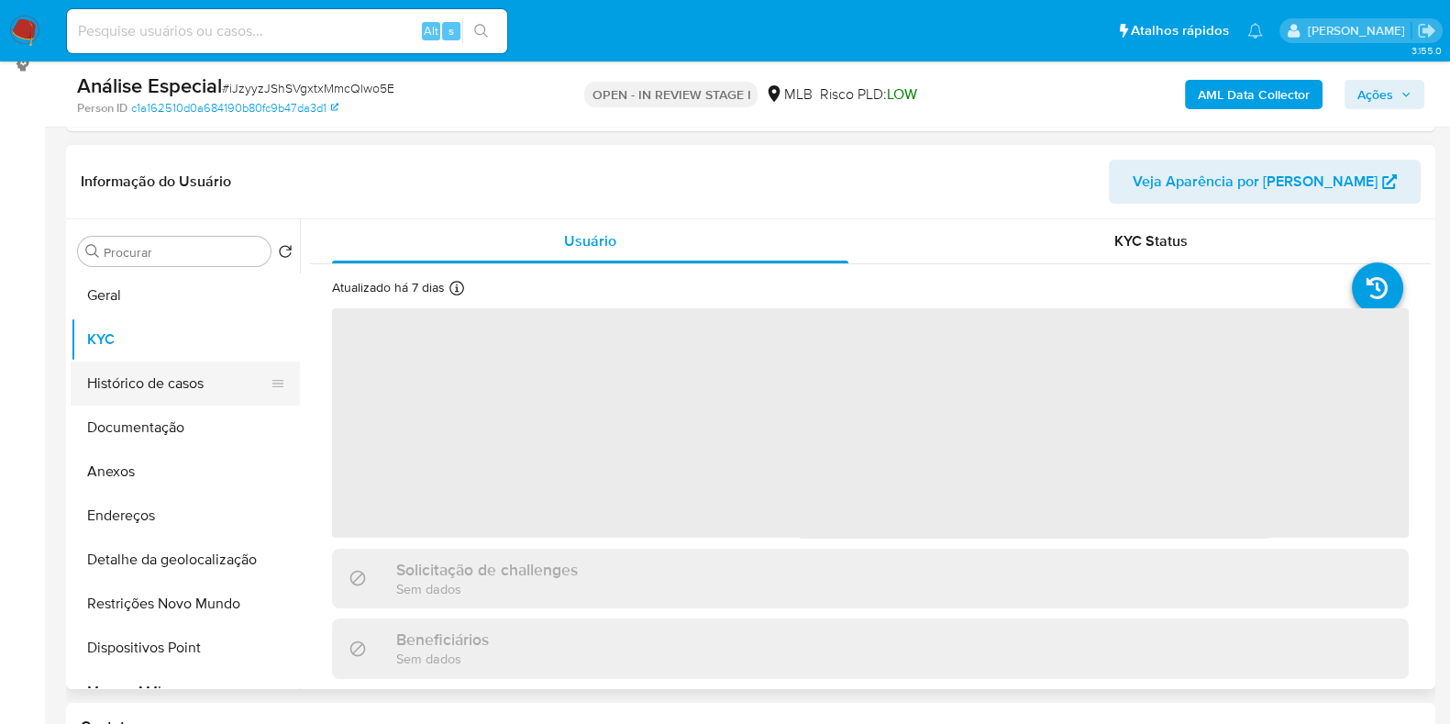
click at [147, 398] on button "Histórico de casos" at bounding box center [178, 383] width 215 height 44
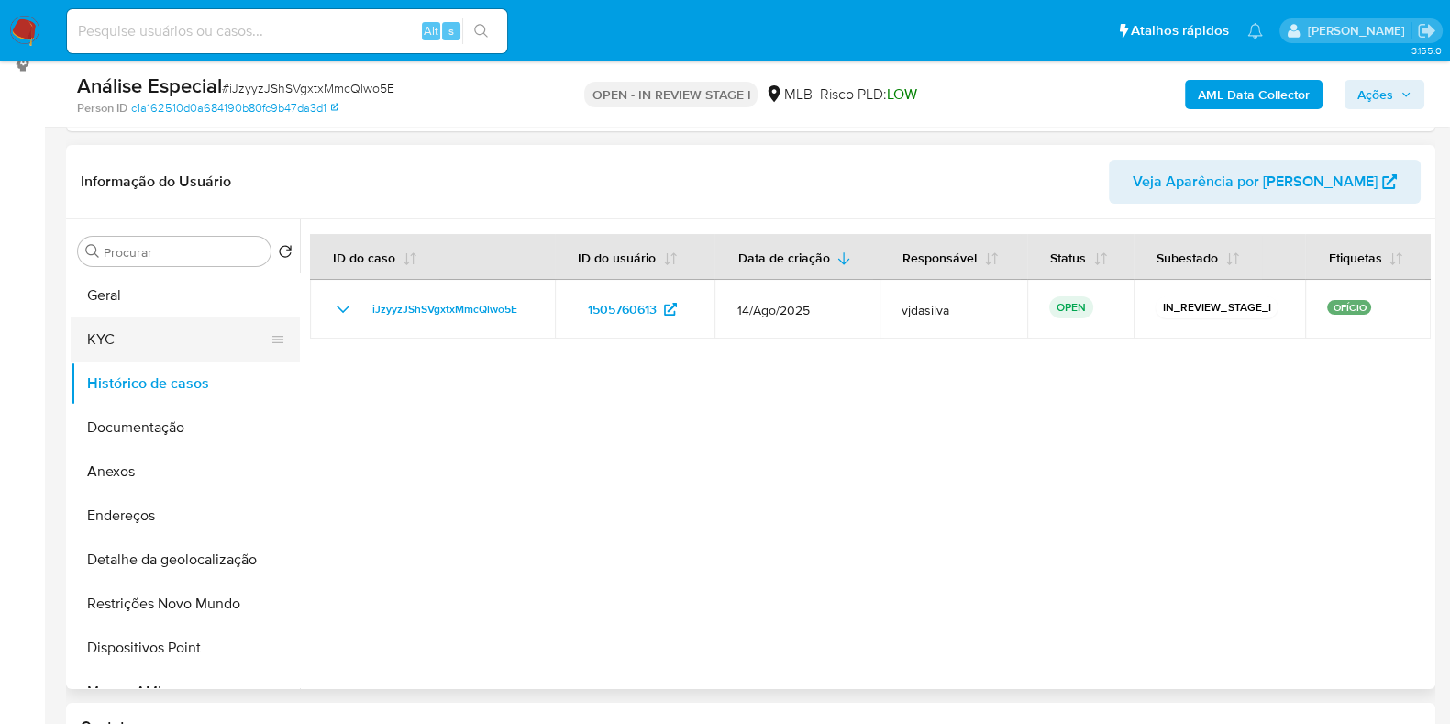
click at [192, 328] on button "KYC" at bounding box center [178, 339] width 215 height 44
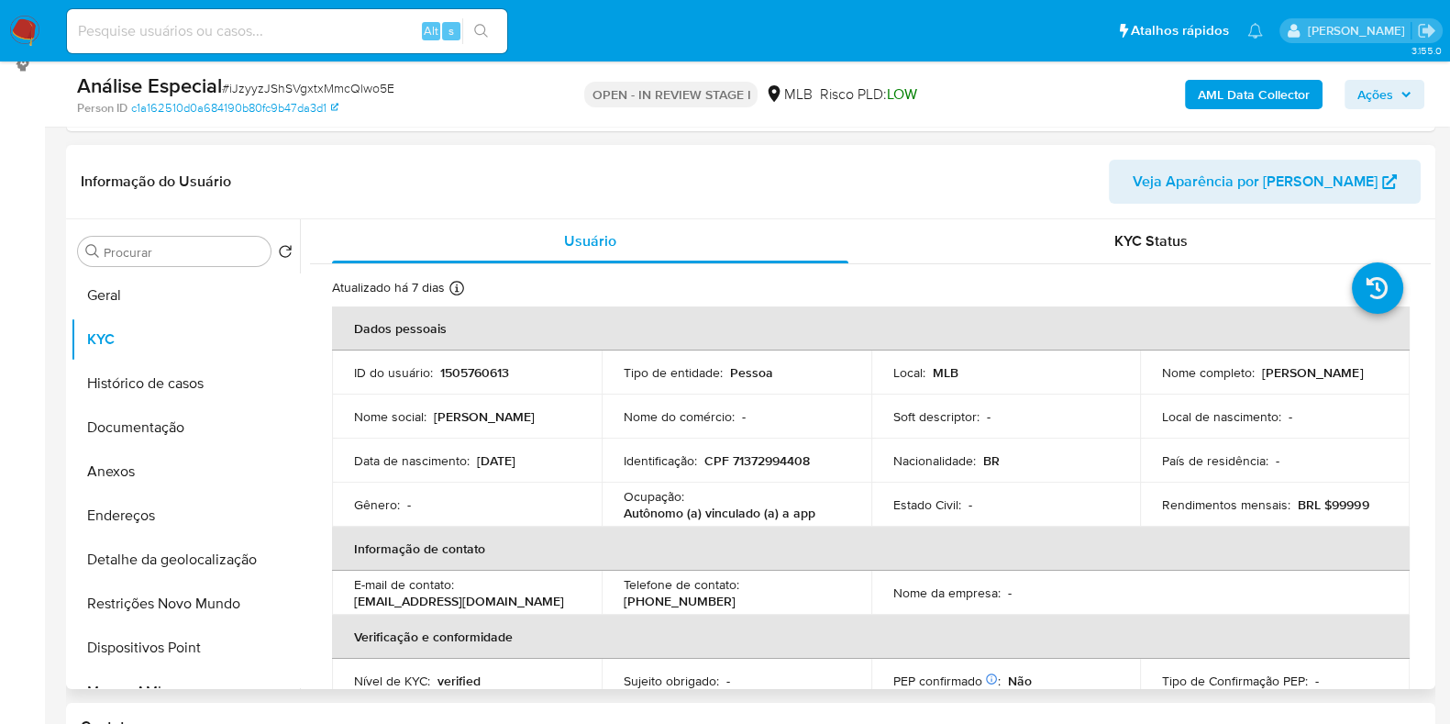
click at [740, 502] on div "Ocupação : Autônomo (a) vinculado (a) a app" at bounding box center [737, 504] width 226 height 33
copy div "Ocupação : Autônomo (a) vinculado (a) a app"
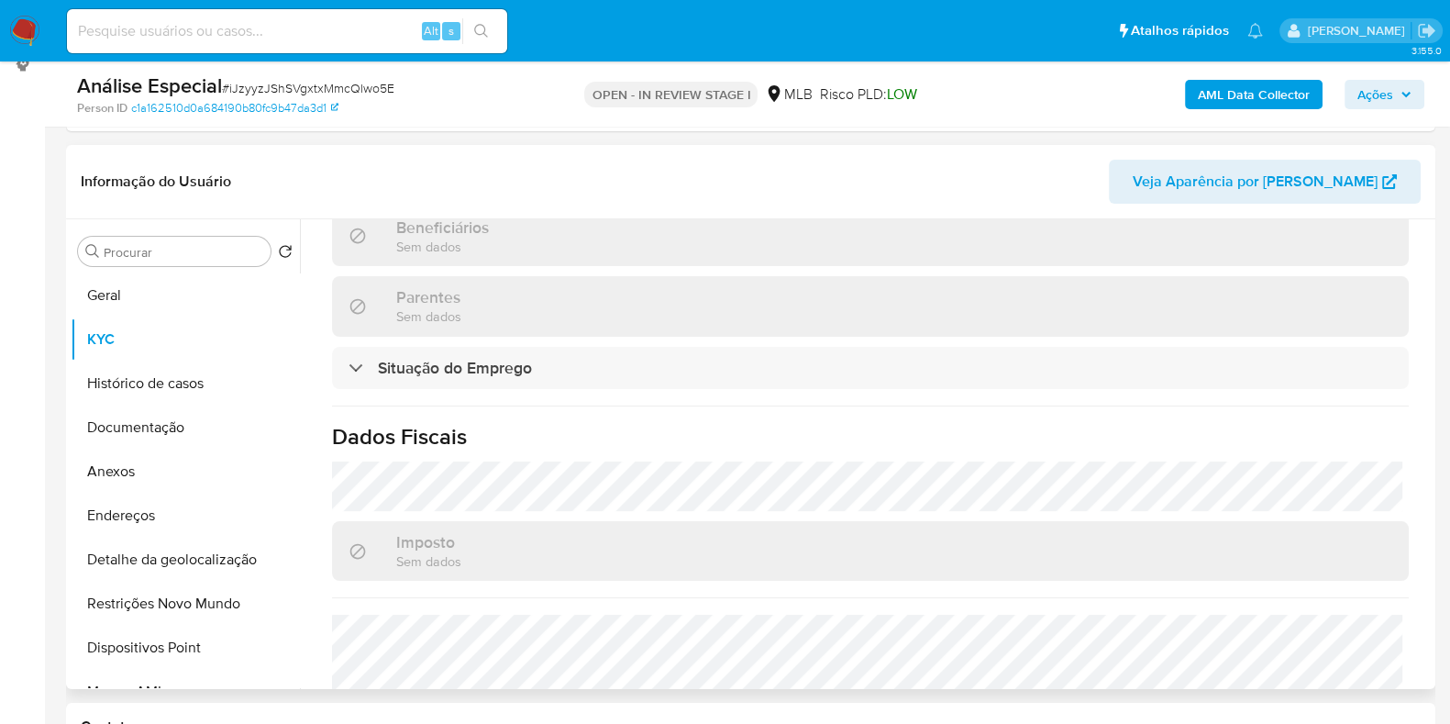
scroll to position [815, 0]
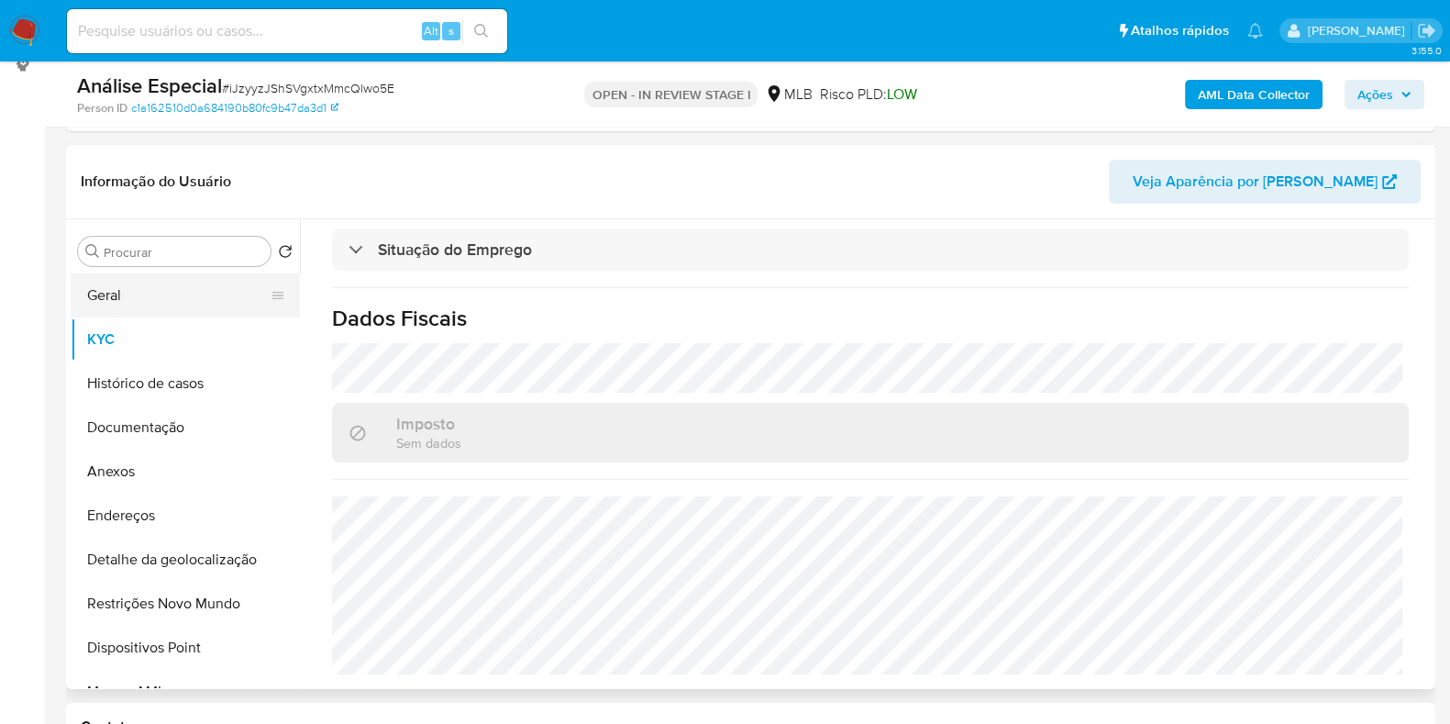
click at [157, 300] on button "Geral" at bounding box center [178, 295] width 215 height 44
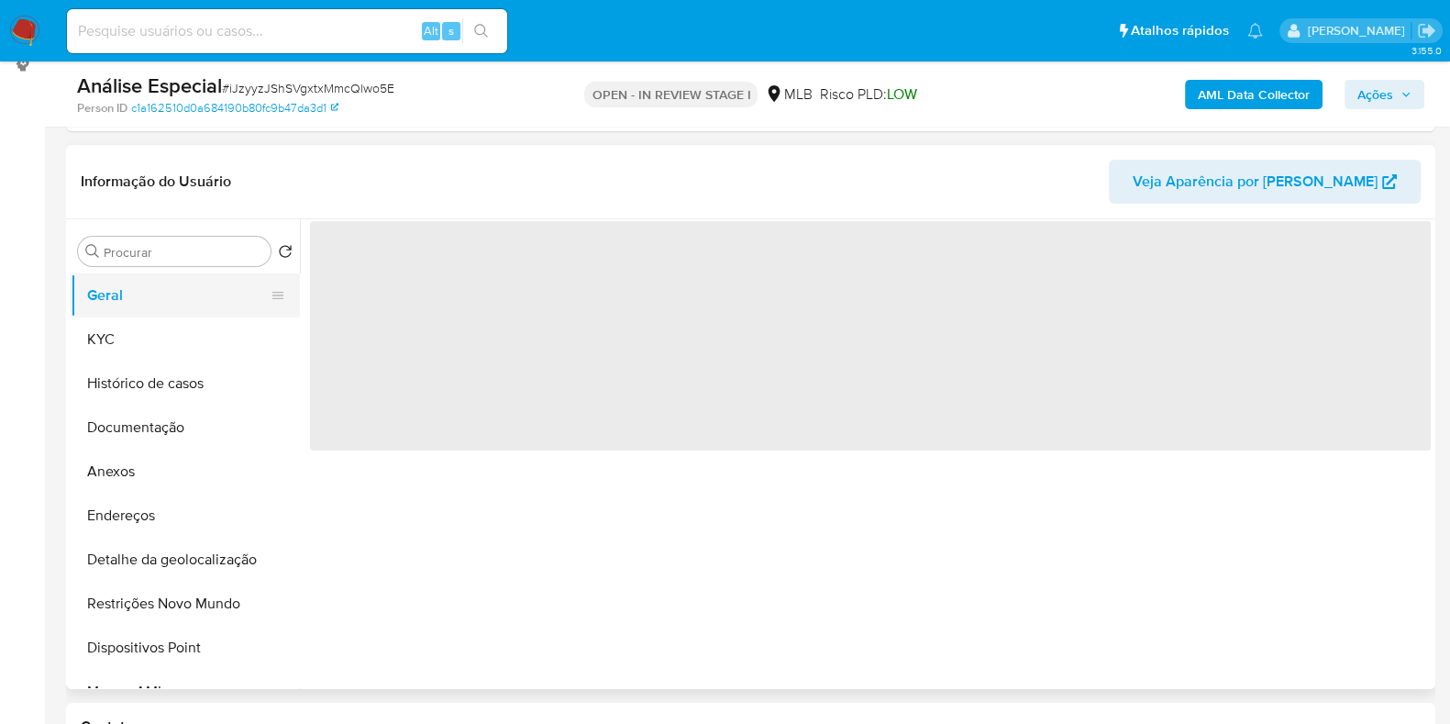
scroll to position [0, 0]
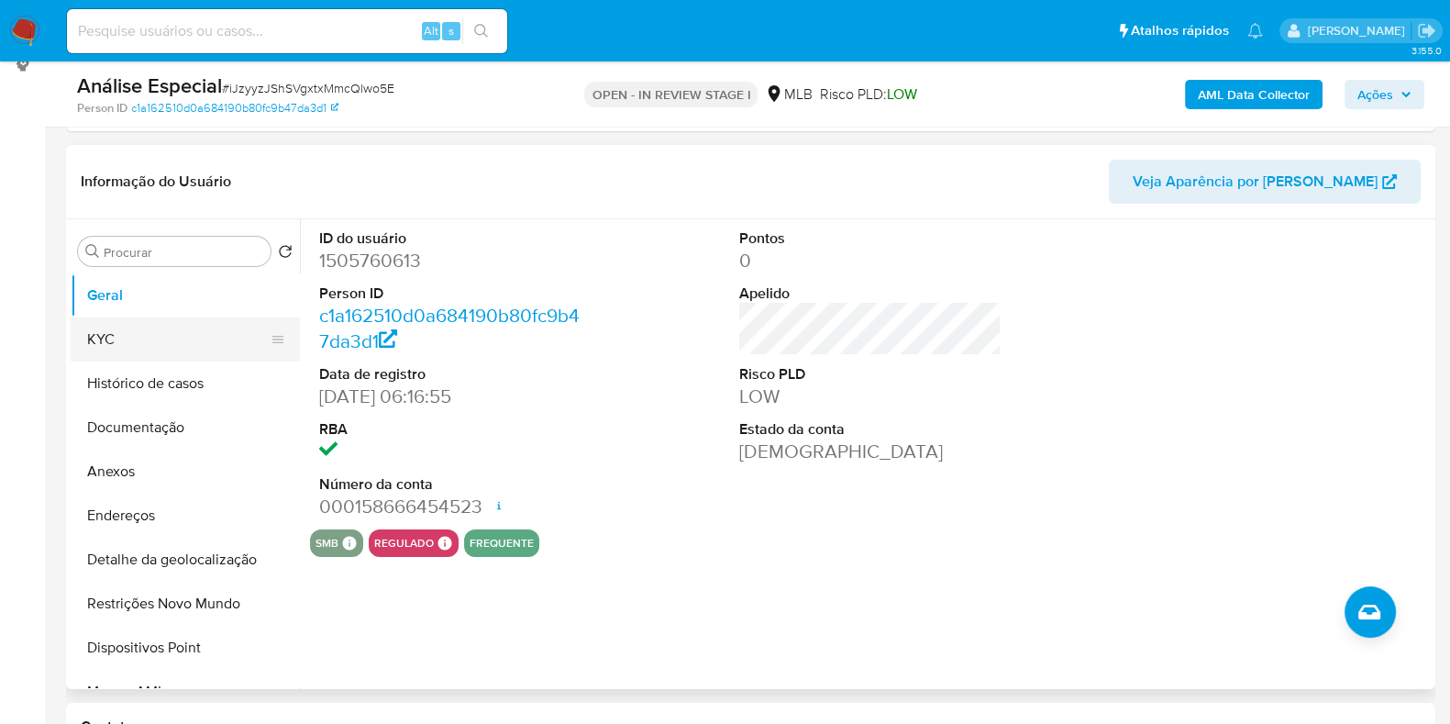
click at [173, 337] on button "KYC" at bounding box center [178, 339] width 215 height 44
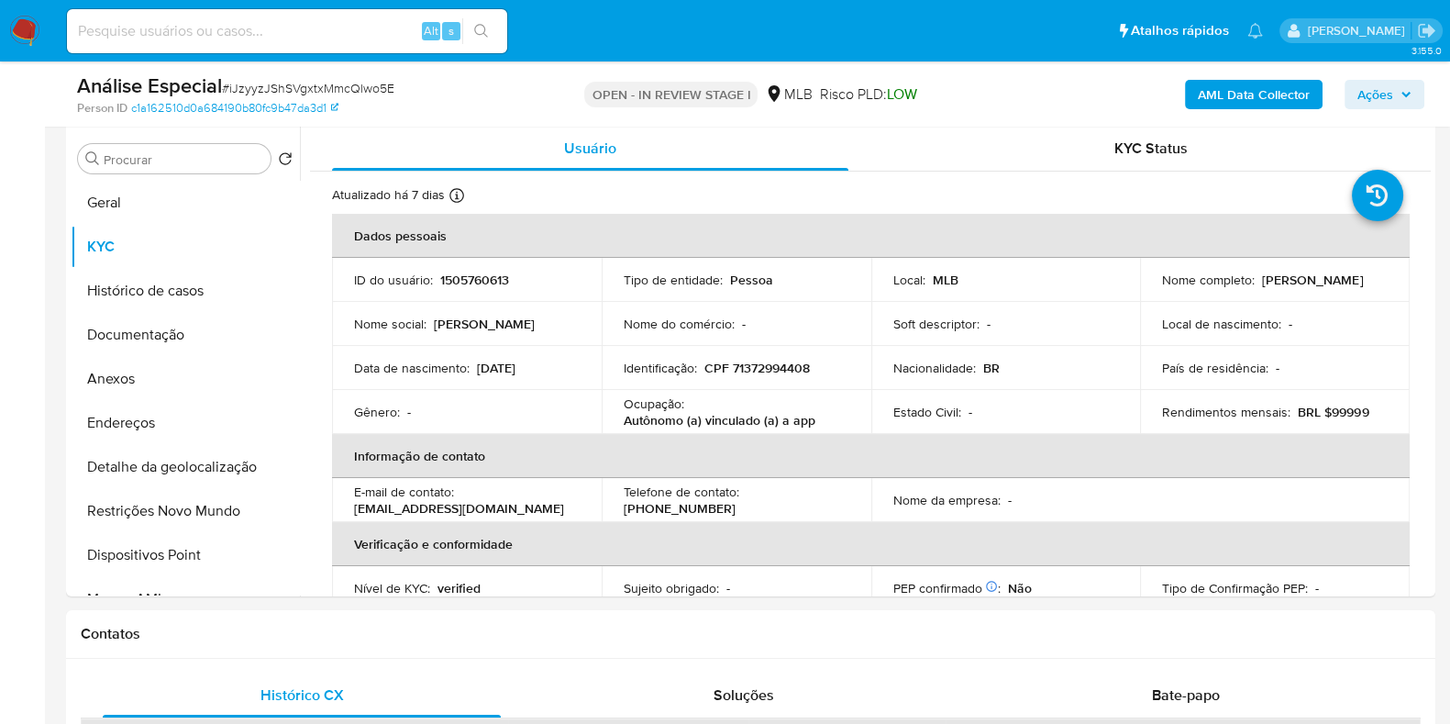
scroll to position [346, 0]
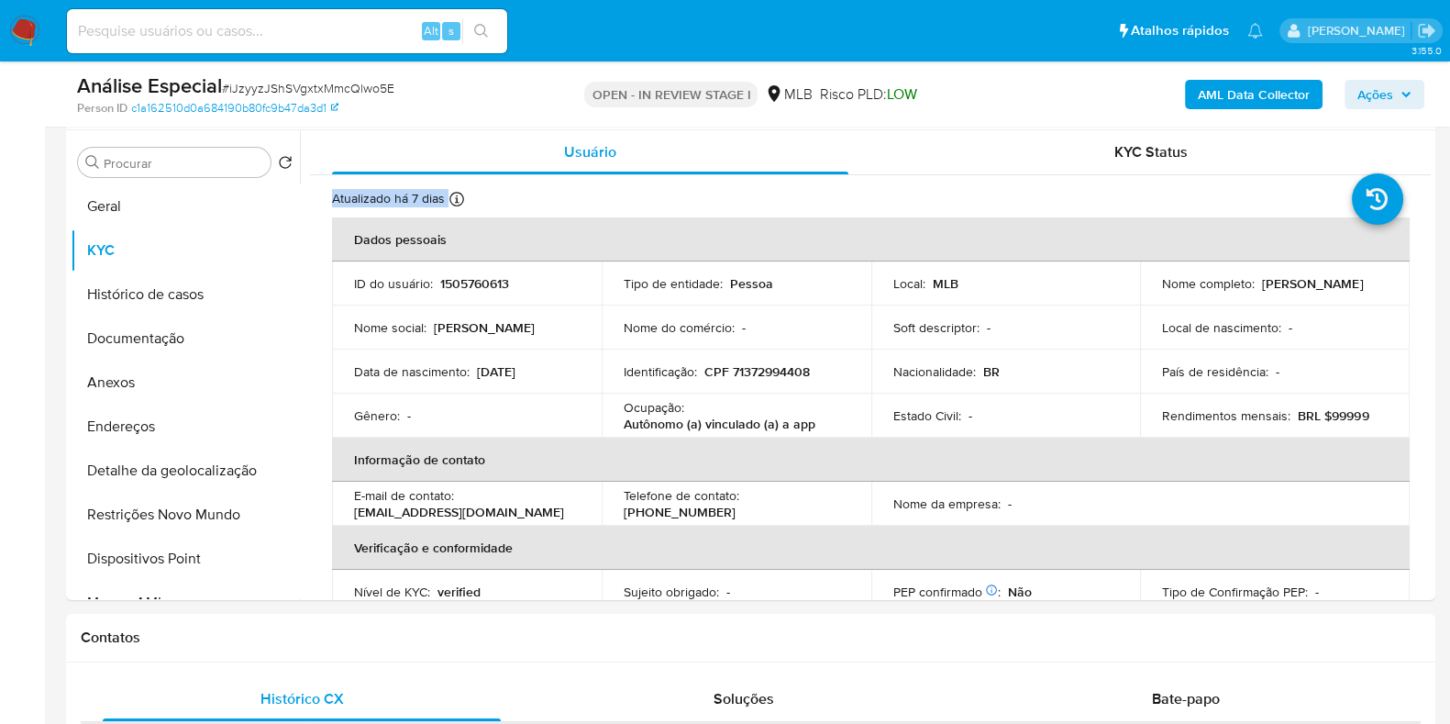
drag, startPoint x: 1431, startPoint y: 166, endPoint x: 1449, endPoint y: 341, distance: 176.1
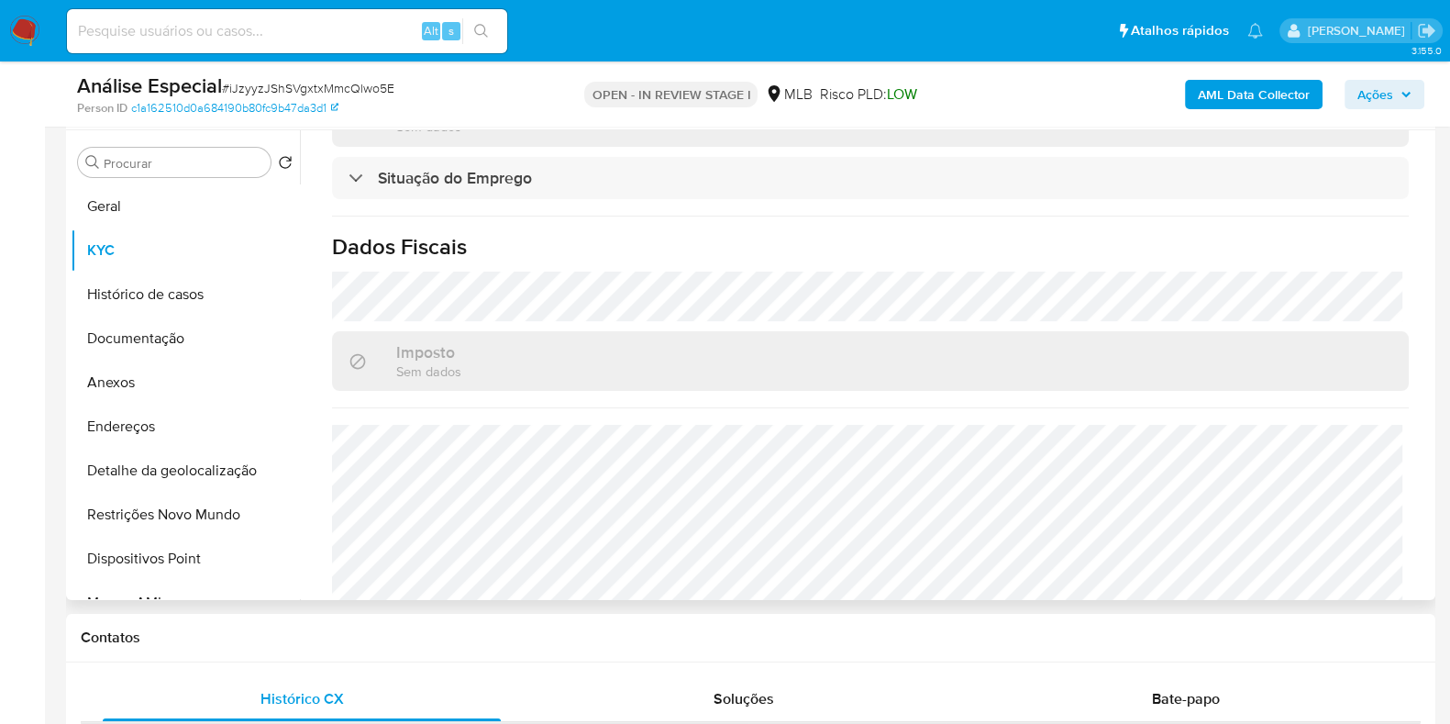
scroll to position [815, 0]
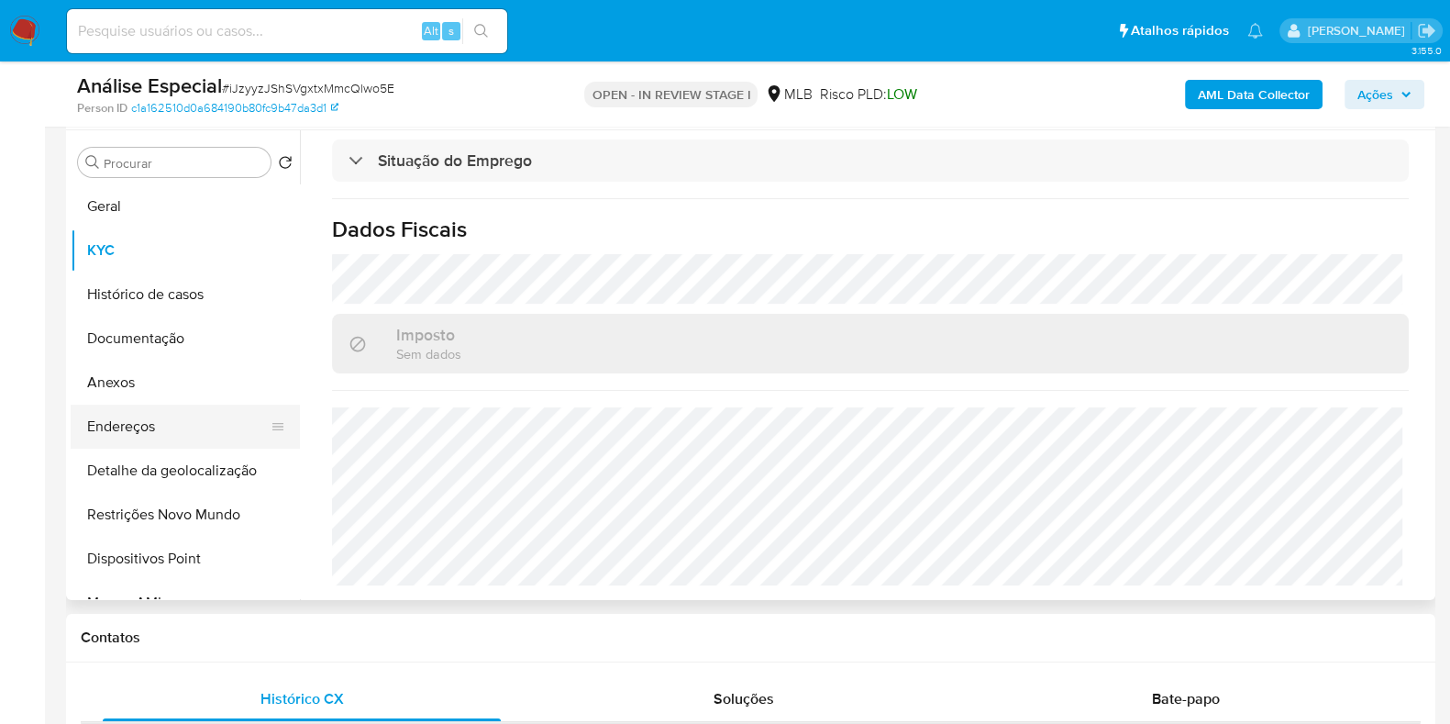
click at [183, 425] on button "Endereços" at bounding box center [178, 427] width 215 height 44
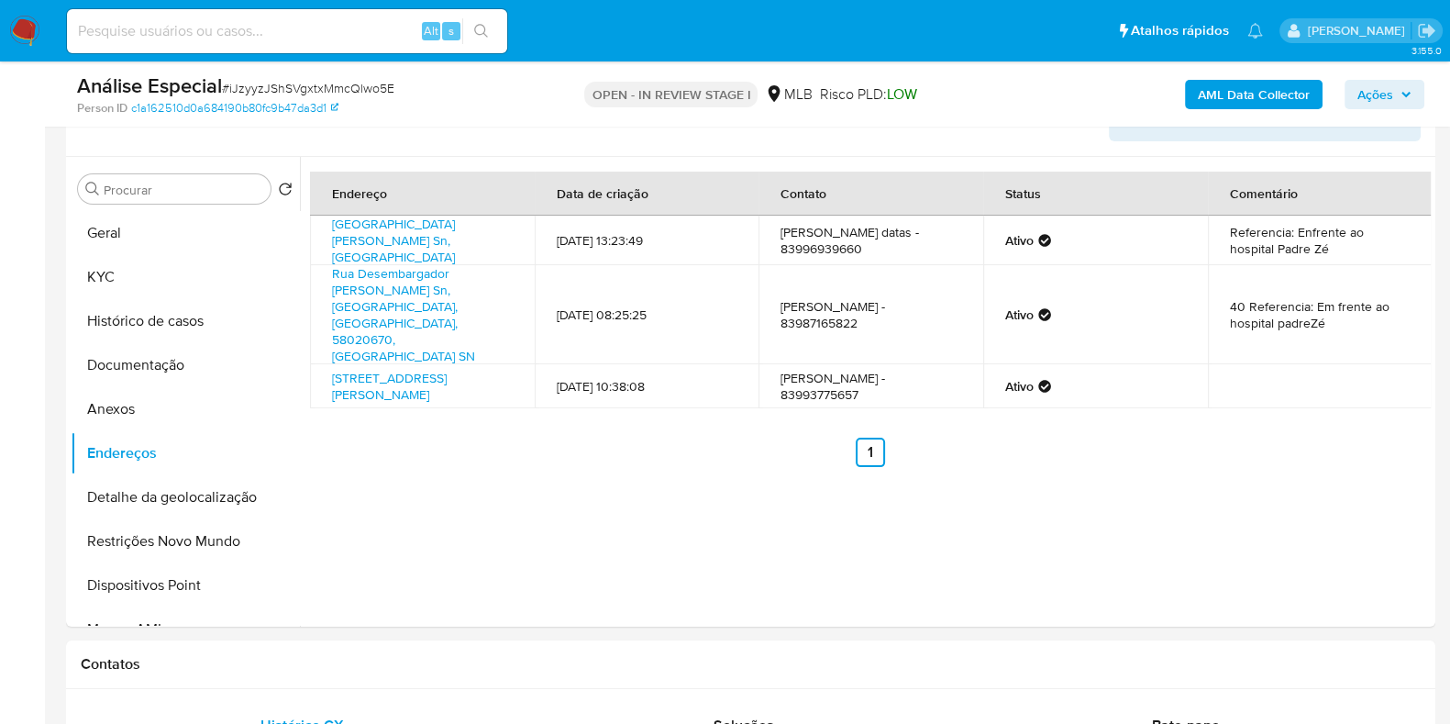
scroll to position [315, 0]
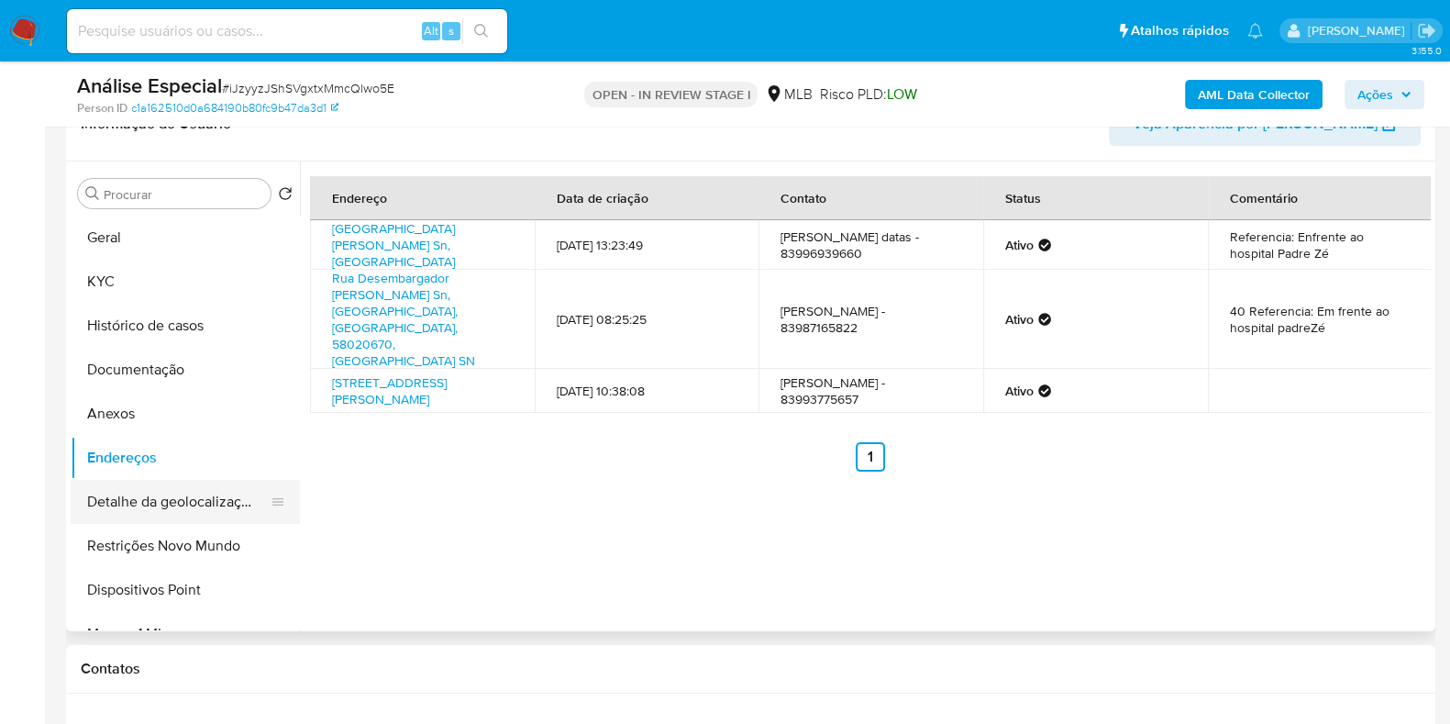
click at [229, 499] on button "Detalhe da geolocalização" at bounding box center [178, 502] width 215 height 44
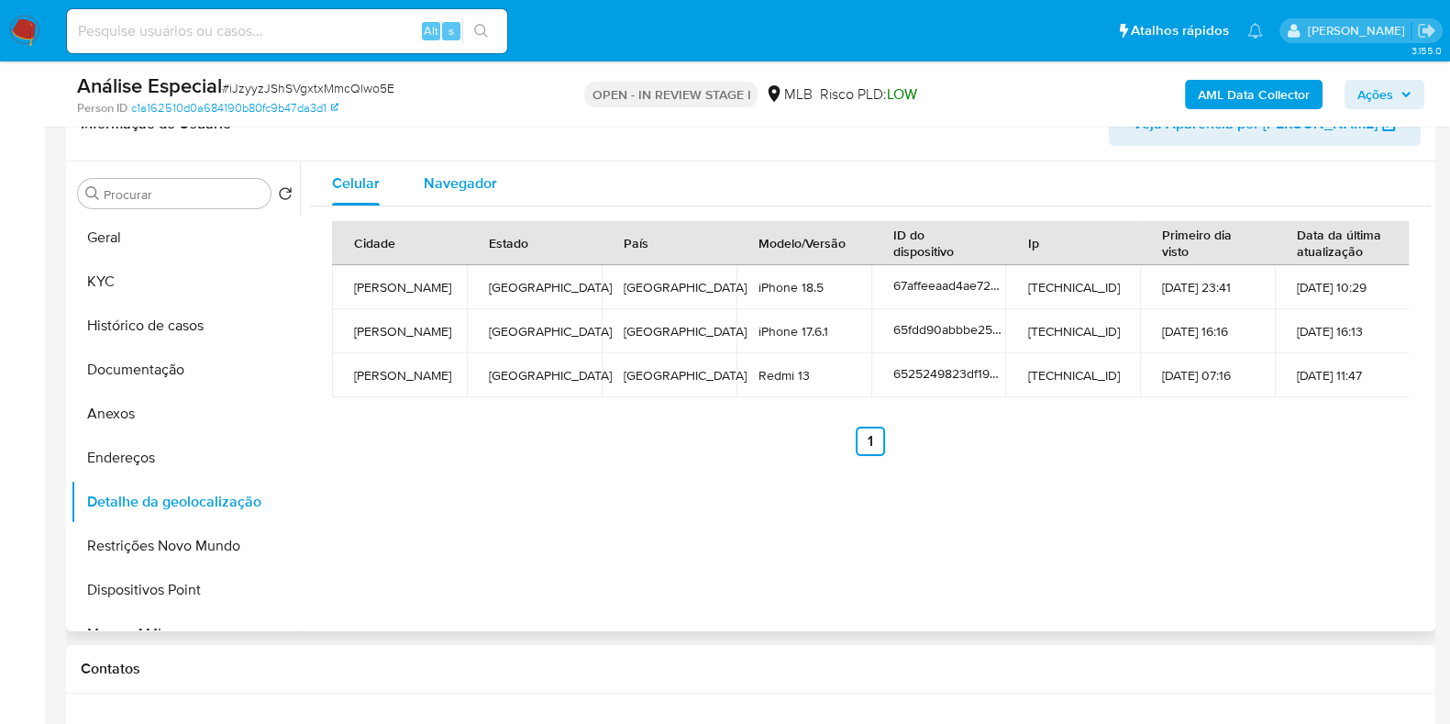
click at [428, 190] on span "Navegador" at bounding box center [460, 182] width 73 height 21
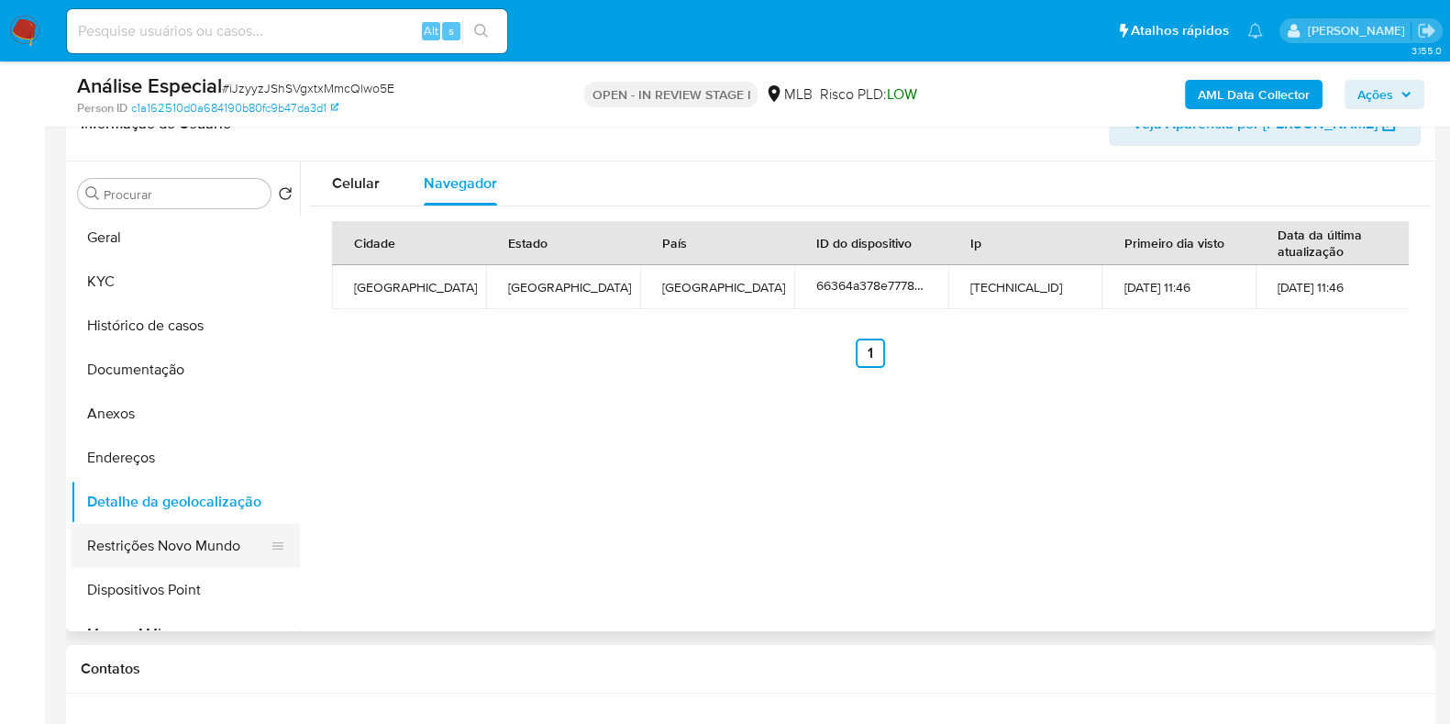
click at [208, 542] on button "Restrições Novo Mundo" at bounding box center [178, 546] width 215 height 44
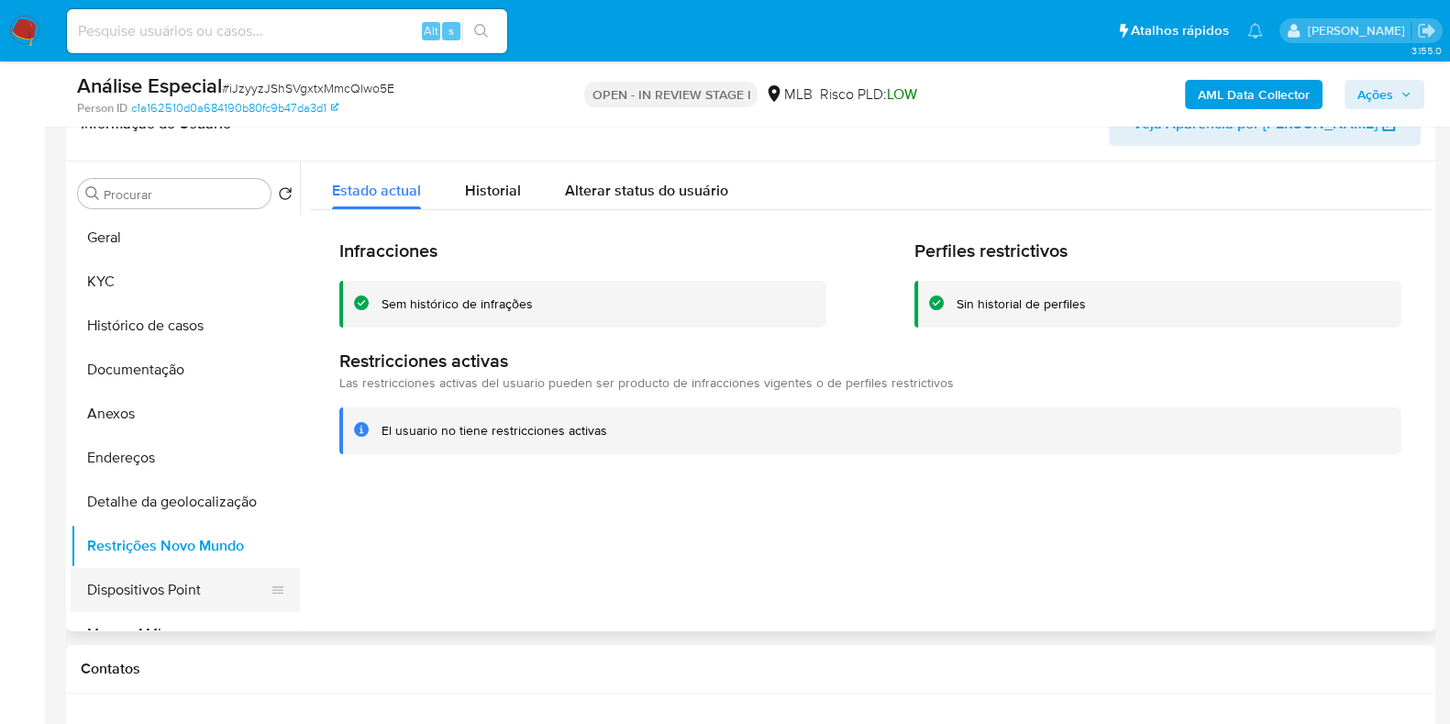
click at [189, 589] on button "Dispositivos Point" at bounding box center [178, 590] width 215 height 44
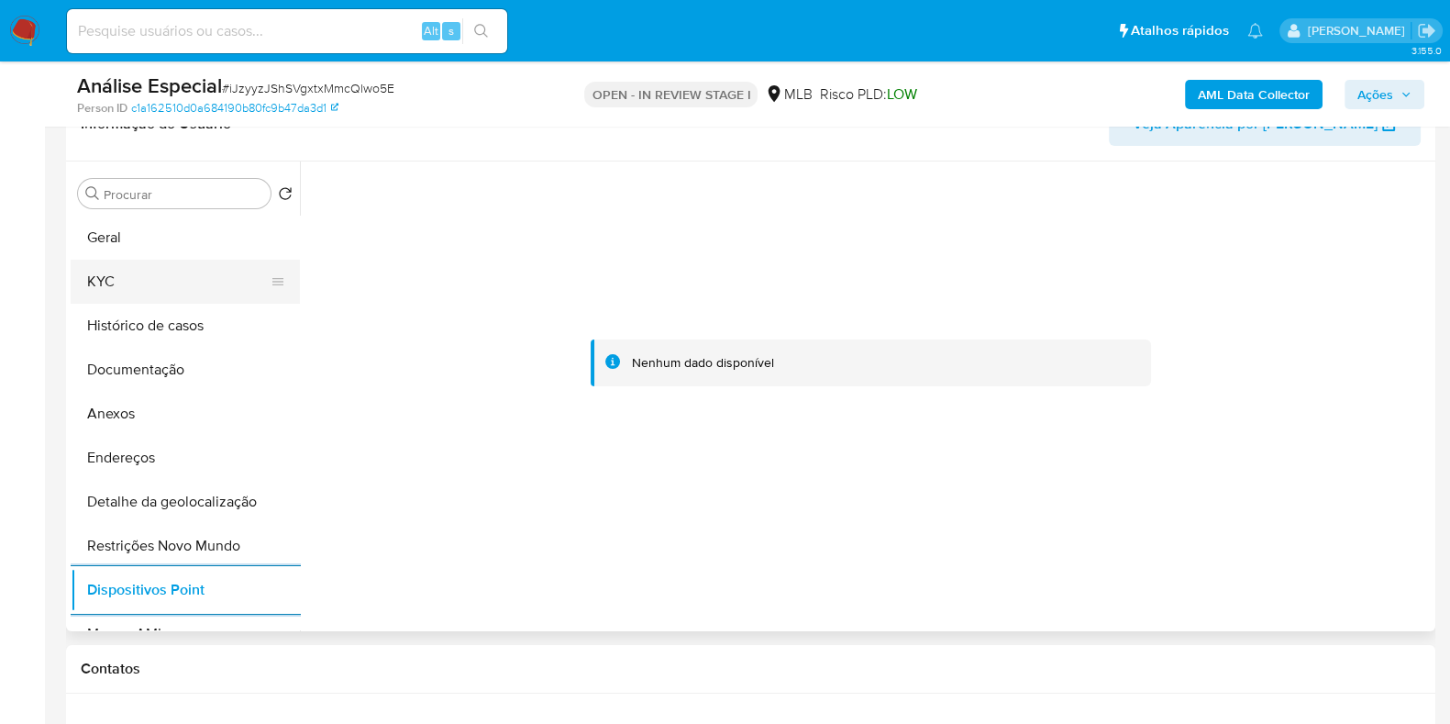
click at [166, 286] on button "KYC" at bounding box center [178, 282] width 215 height 44
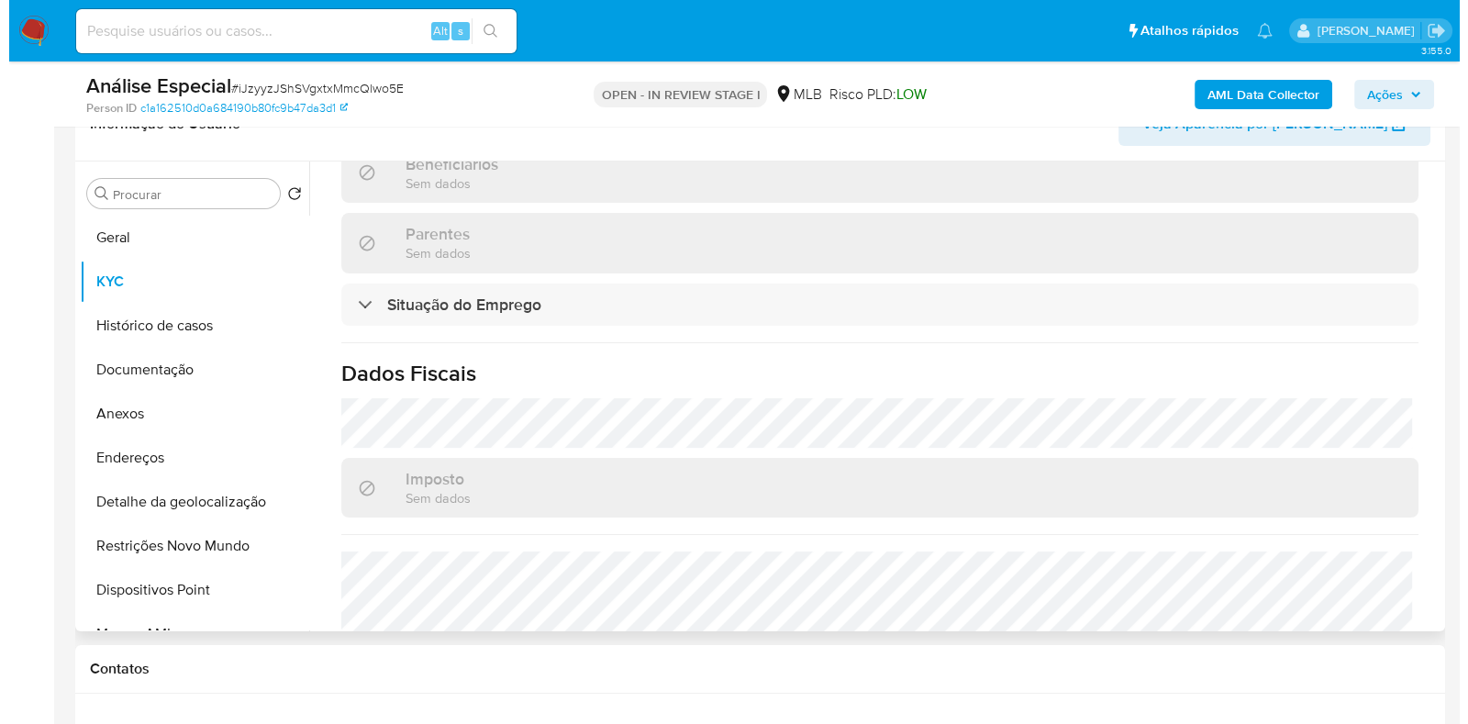
scroll to position [815, 0]
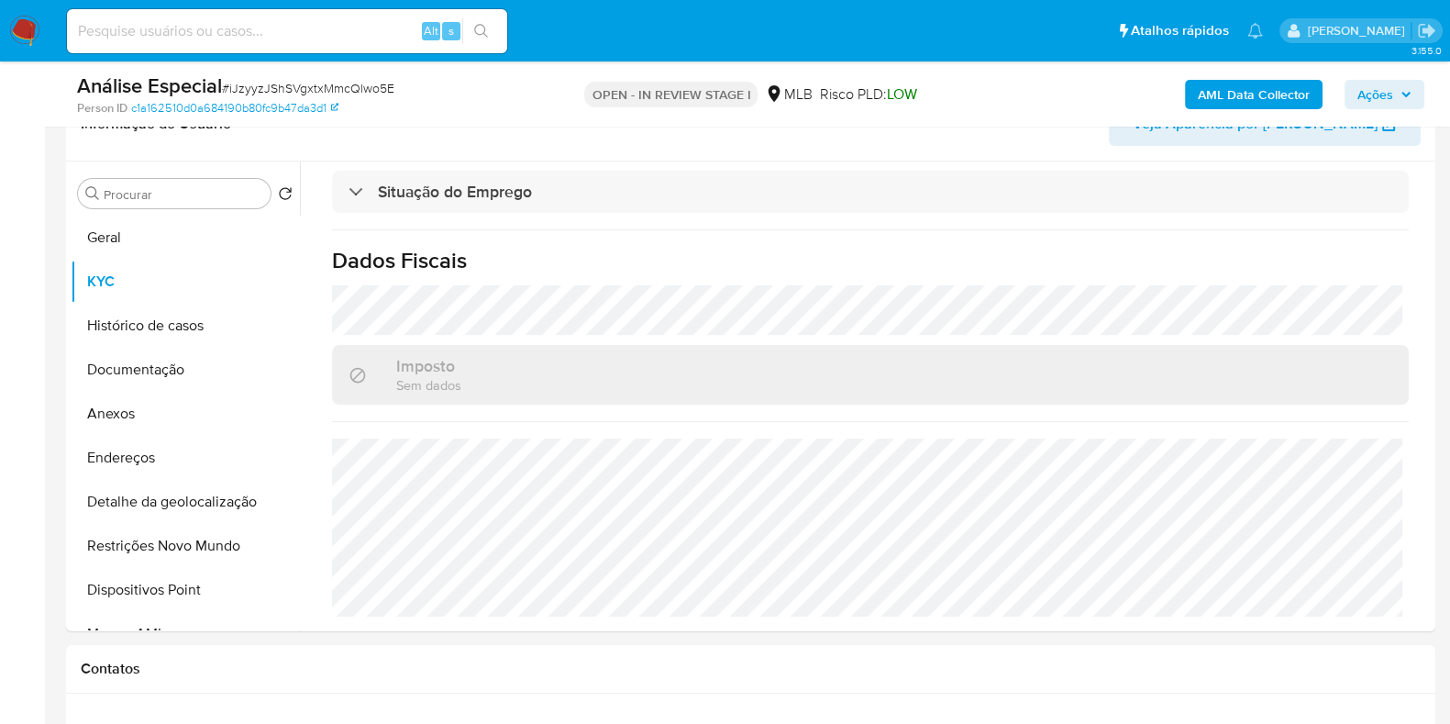
click at [1274, 89] on b "AML Data Collector" at bounding box center [1254, 94] width 112 height 29
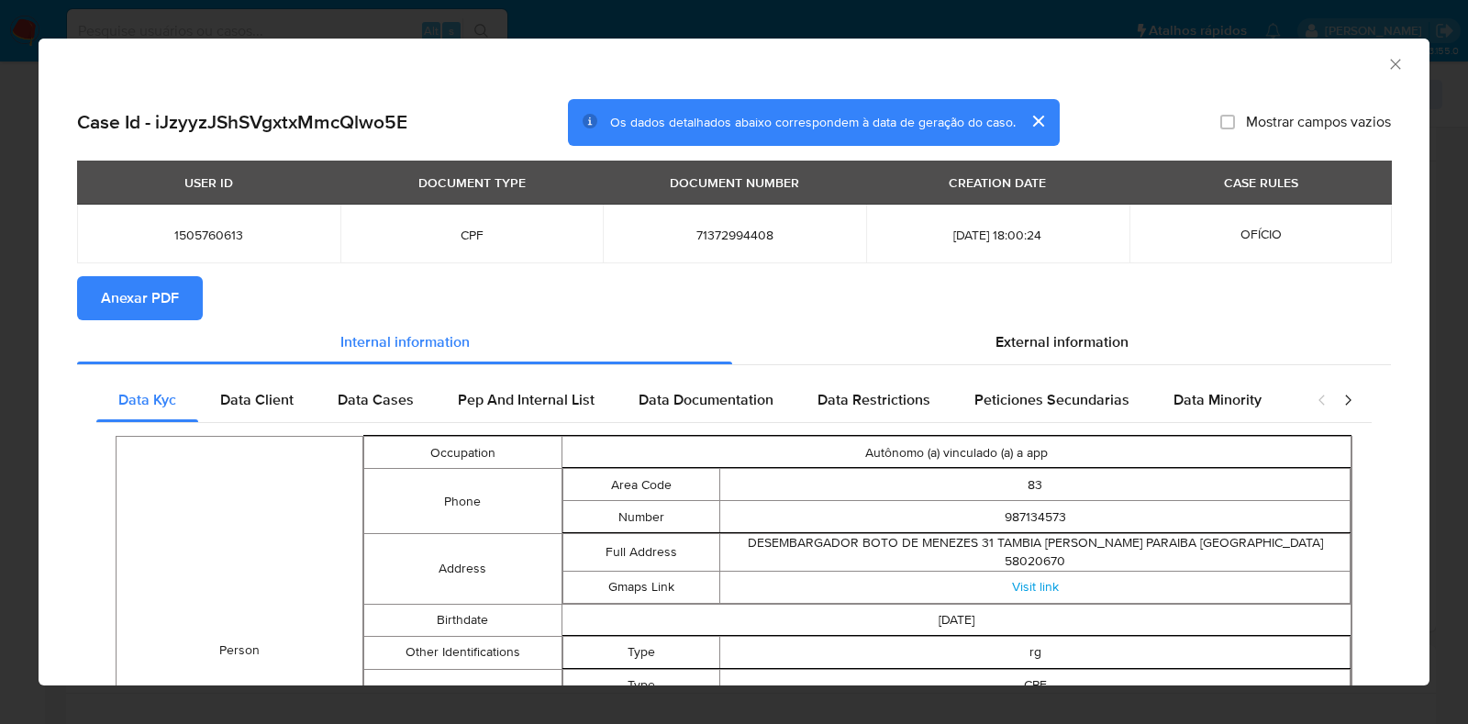
click at [117, 300] on span "Anexar PDF" at bounding box center [140, 298] width 78 height 40
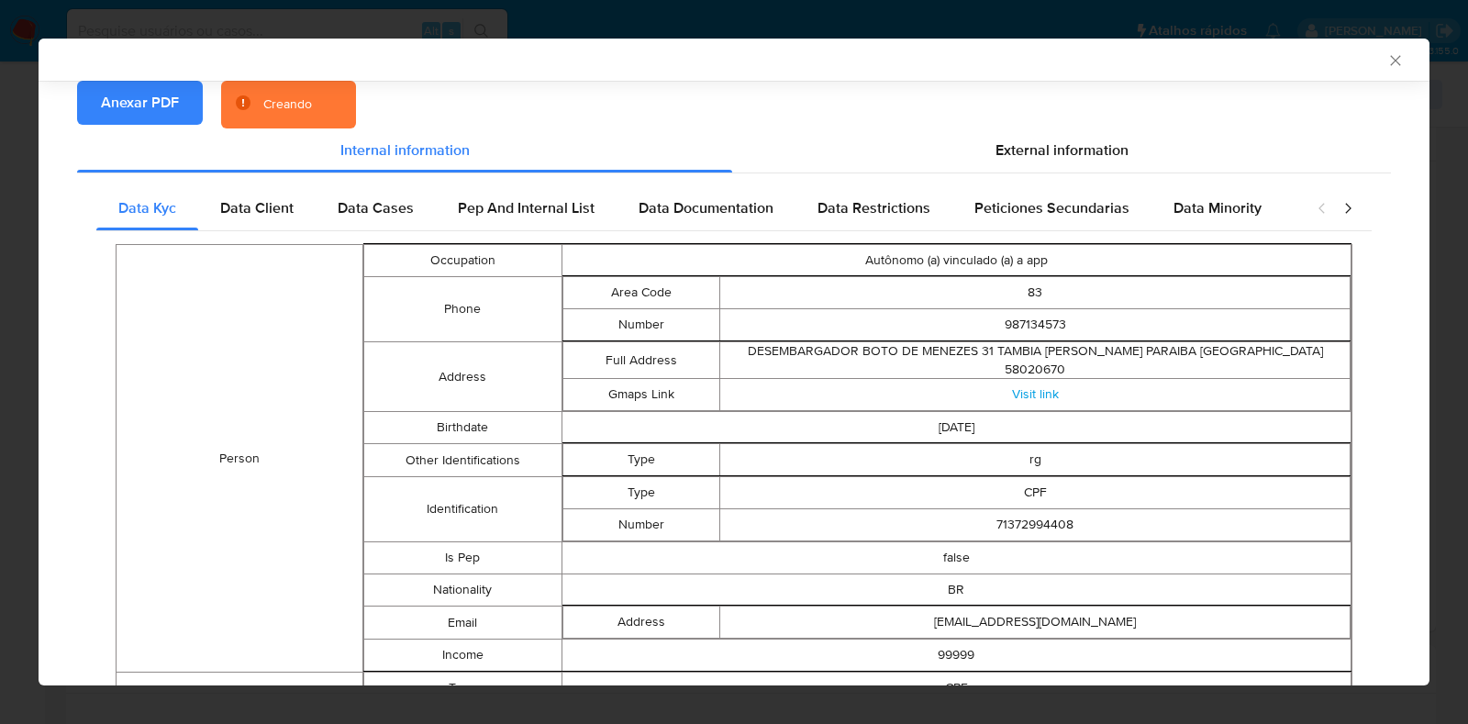
scroll to position [187, 0]
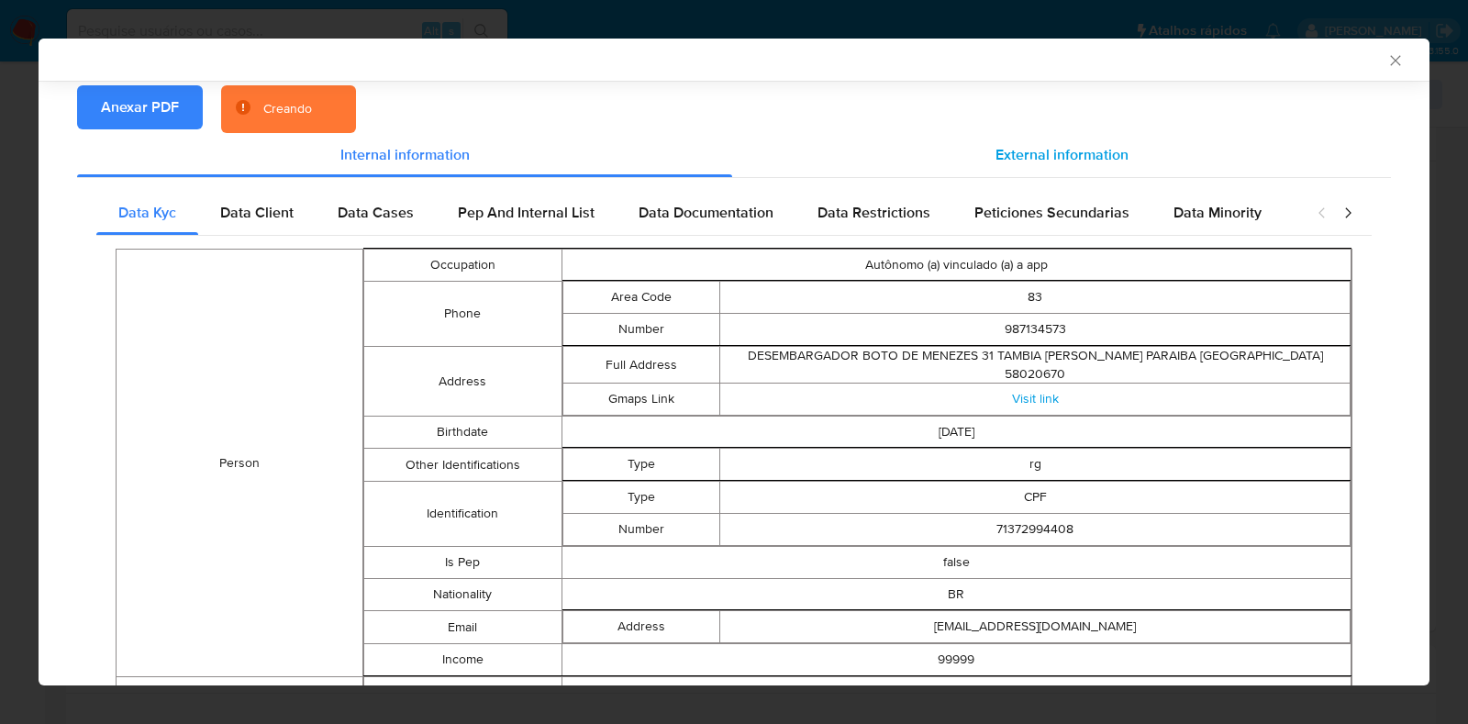
click at [1055, 155] on span "External information" at bounding box center [1061, 154] width 133 height 21
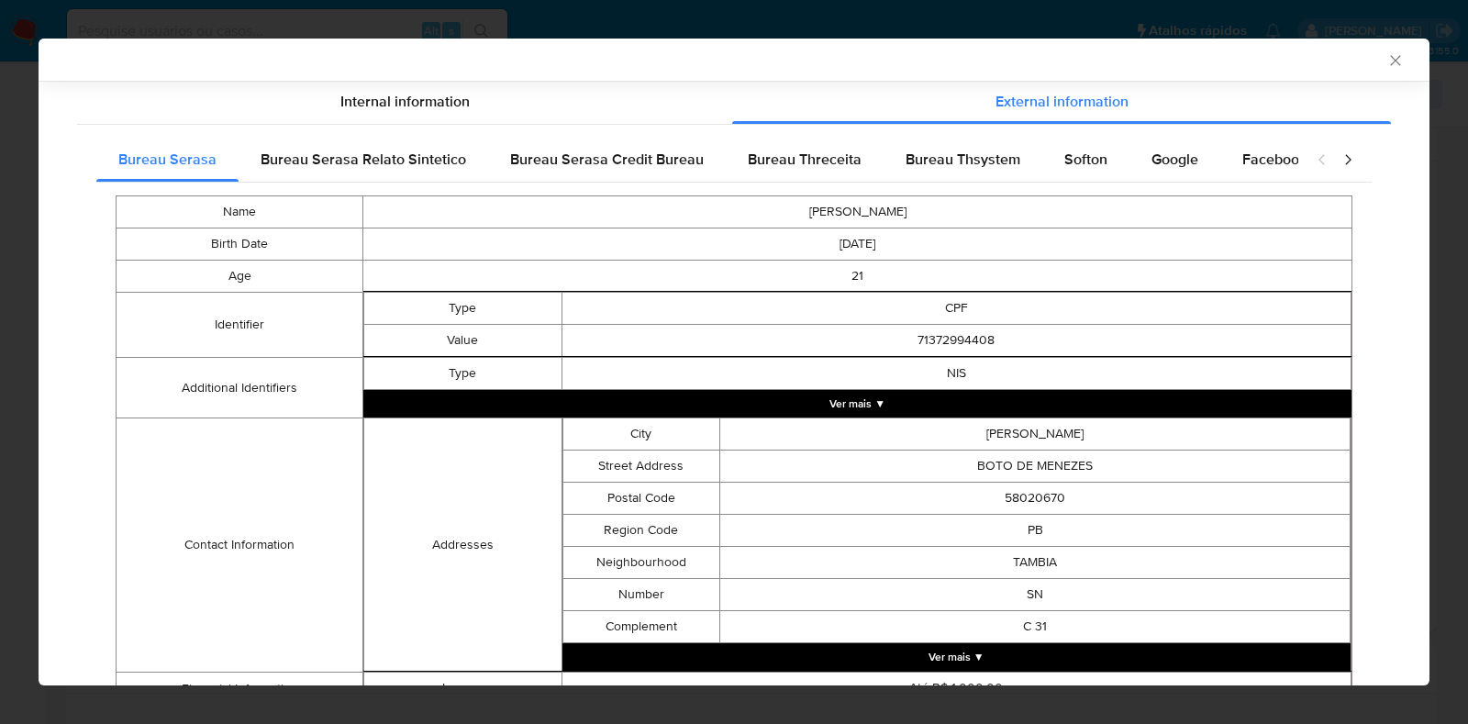
scroll to position [241, 0]
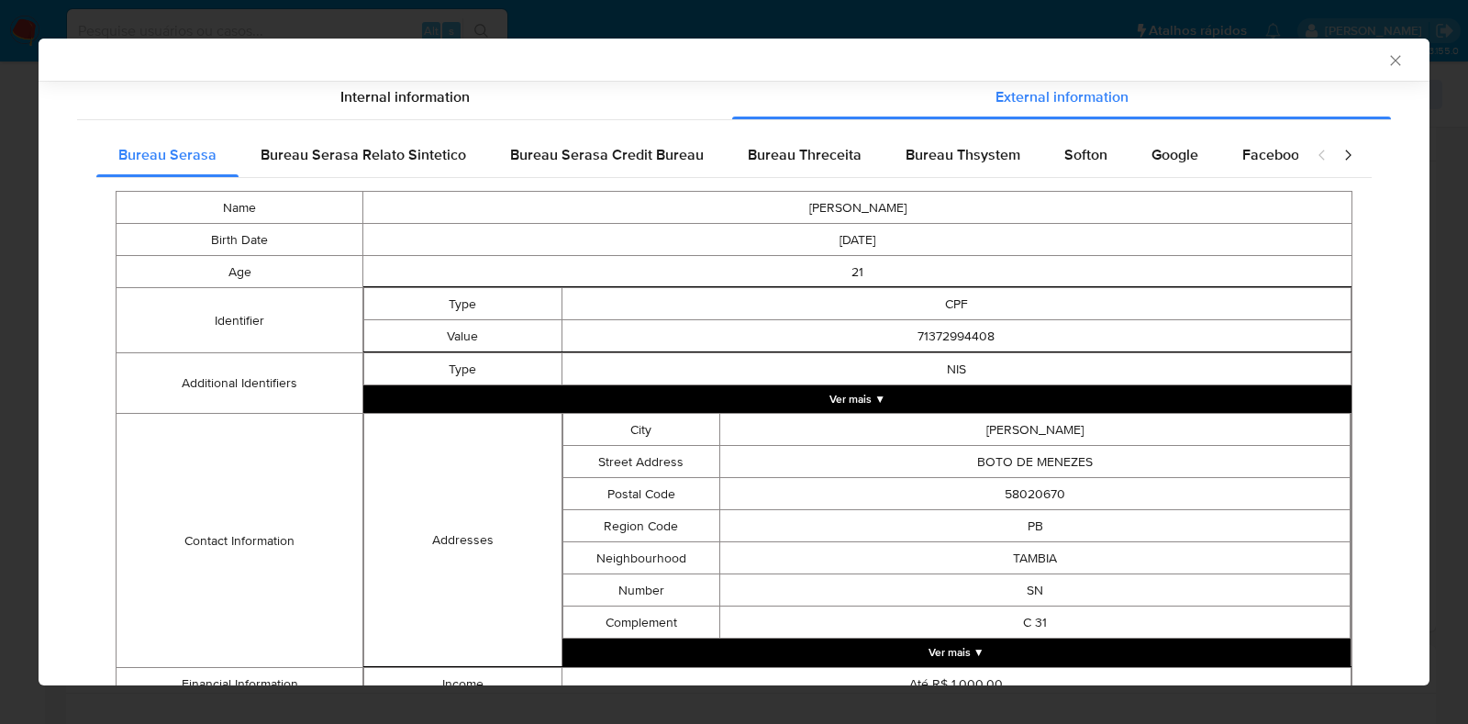
click at [1096, 395] on button "Ver mais ▼" at bounding box center [857, 399] width 988 height 28
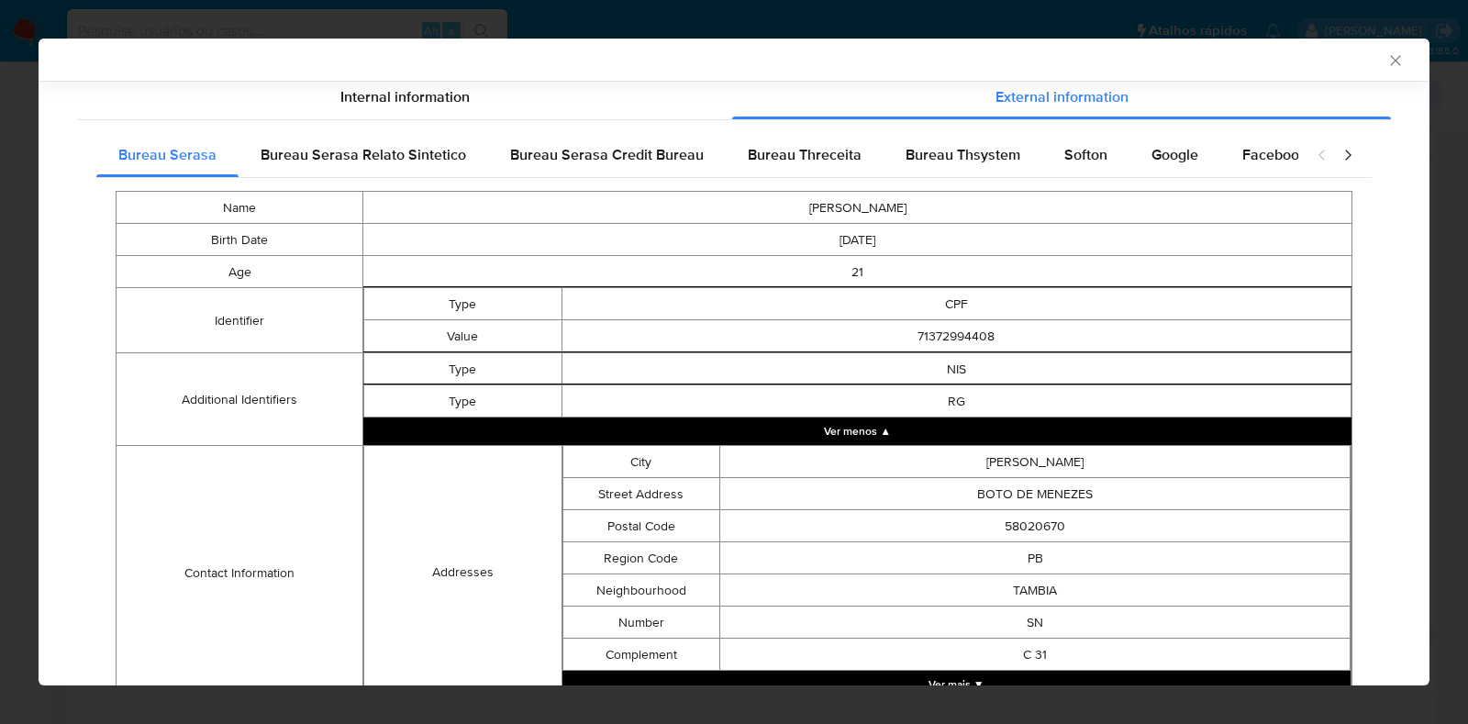
scroll to position [423, 0]
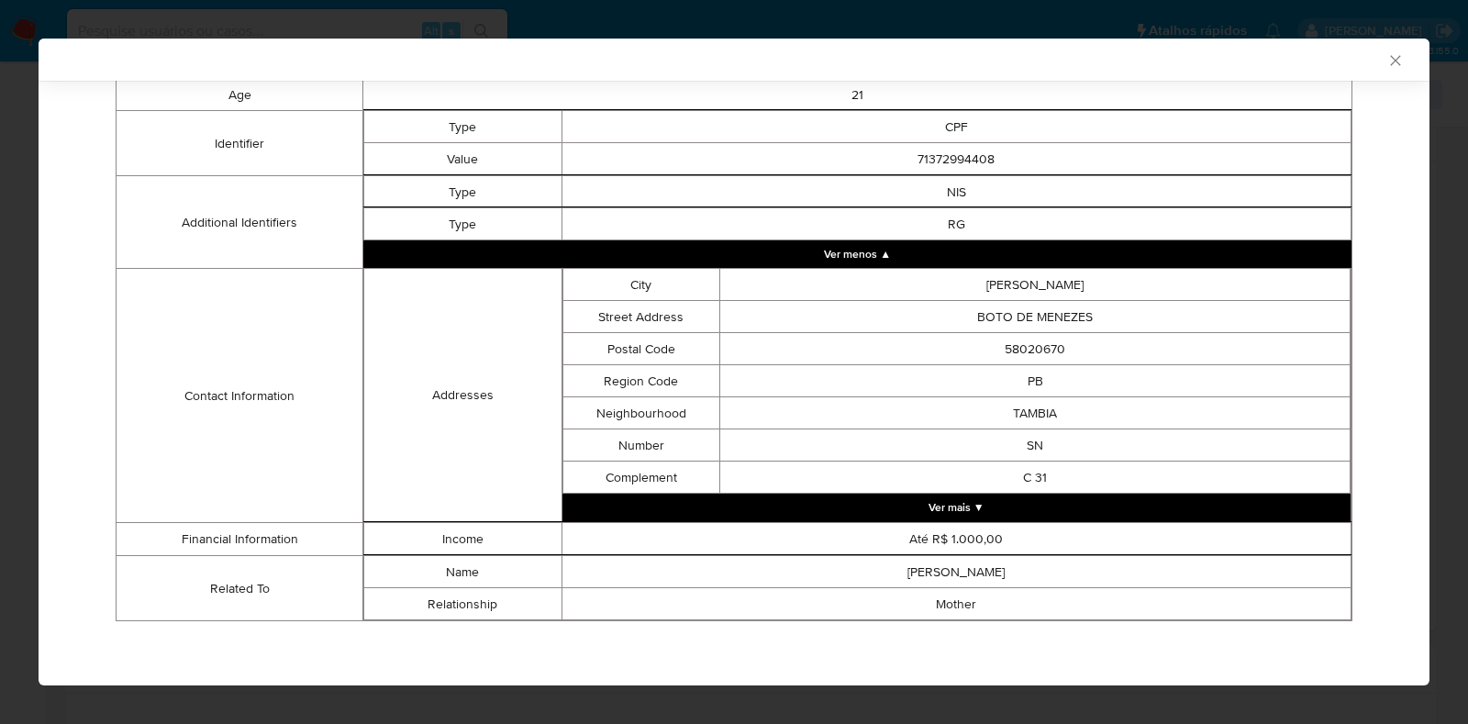
click at [1071, 501] on button "Ver mais ▼" at bounding box center [956, 508] width 789 height 28
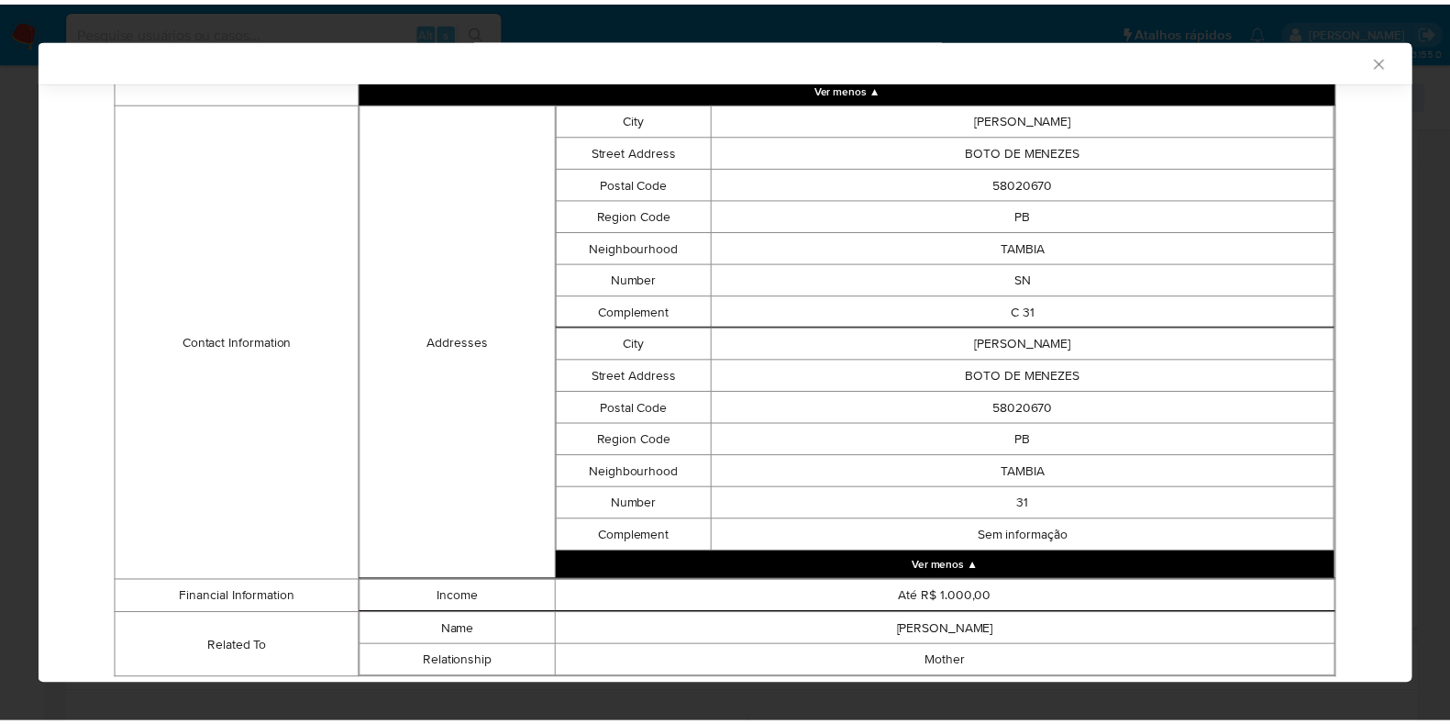
scroll to position [649, 0]
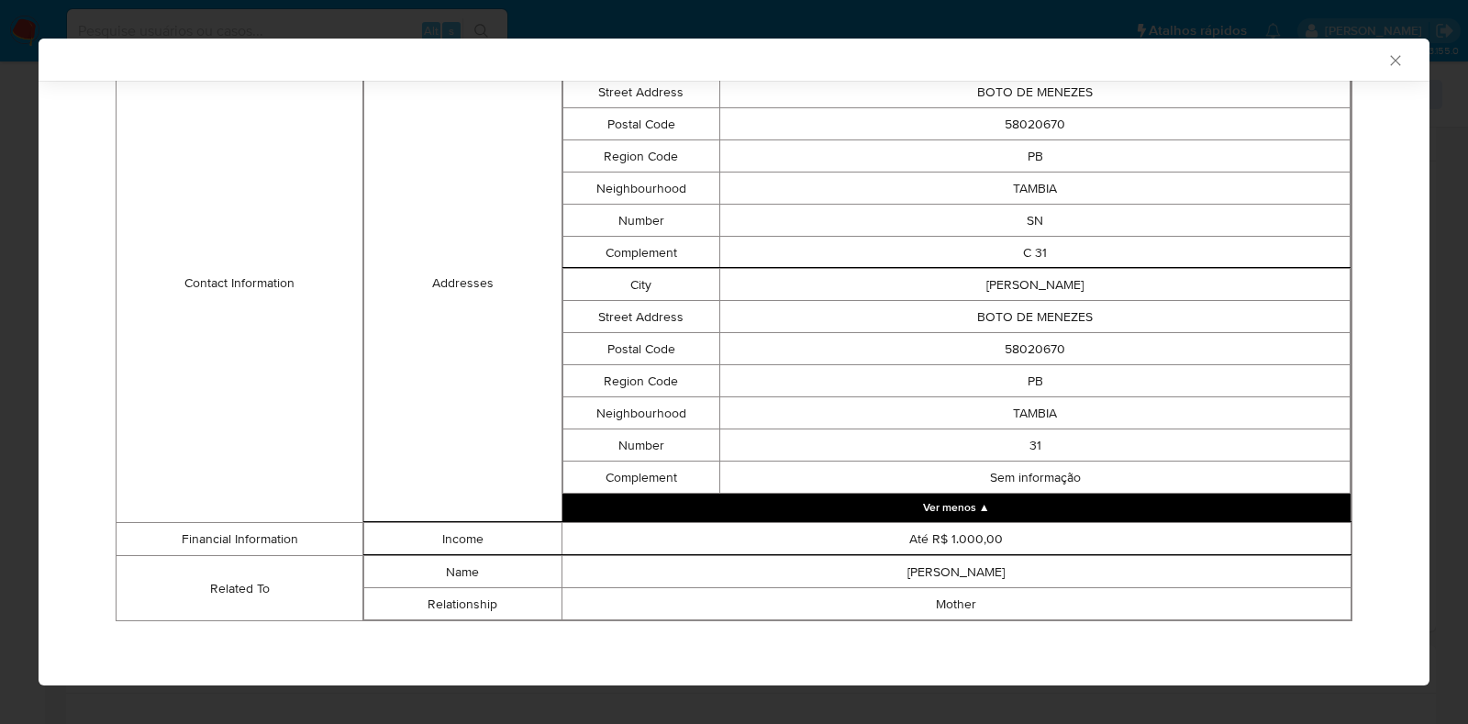
click at [1386, 65] on icon "Fechar a janela" at bounding box center [1395, 60] width 18 height 18
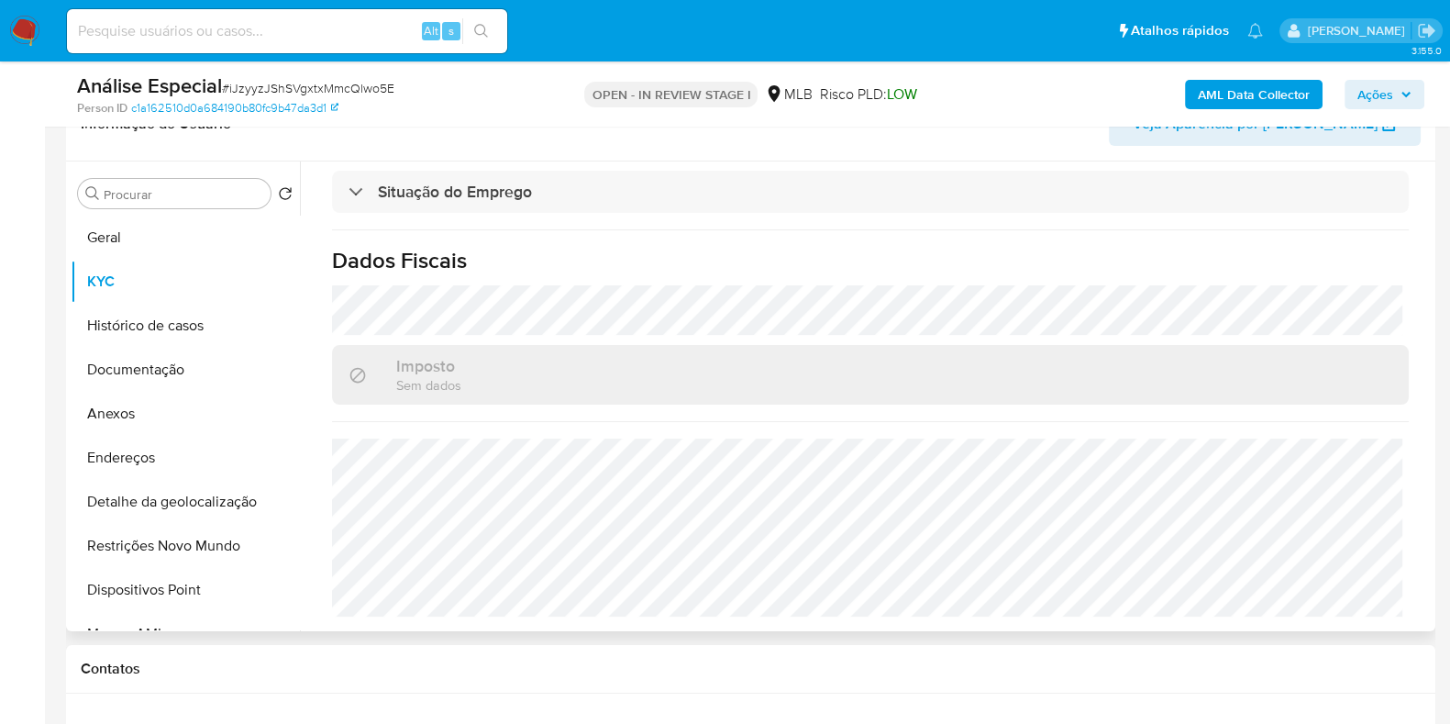
click at [1420, 274] on div "Atualizado há 7 dias Criado: 10/10/2023 07:16:57 Atualizado: 19/08/2025 02:19:0…" at bounding box center [870, 11] width 1121 height 1239
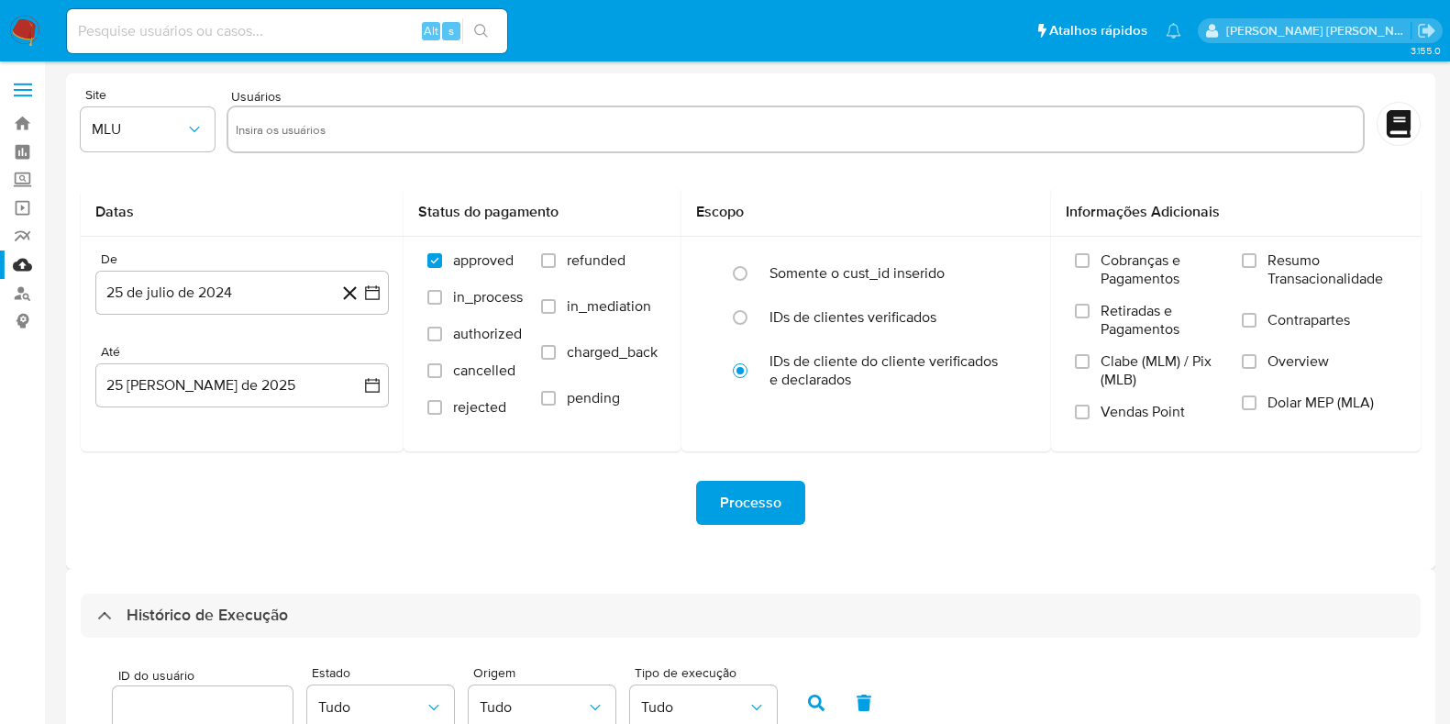
select select "10"
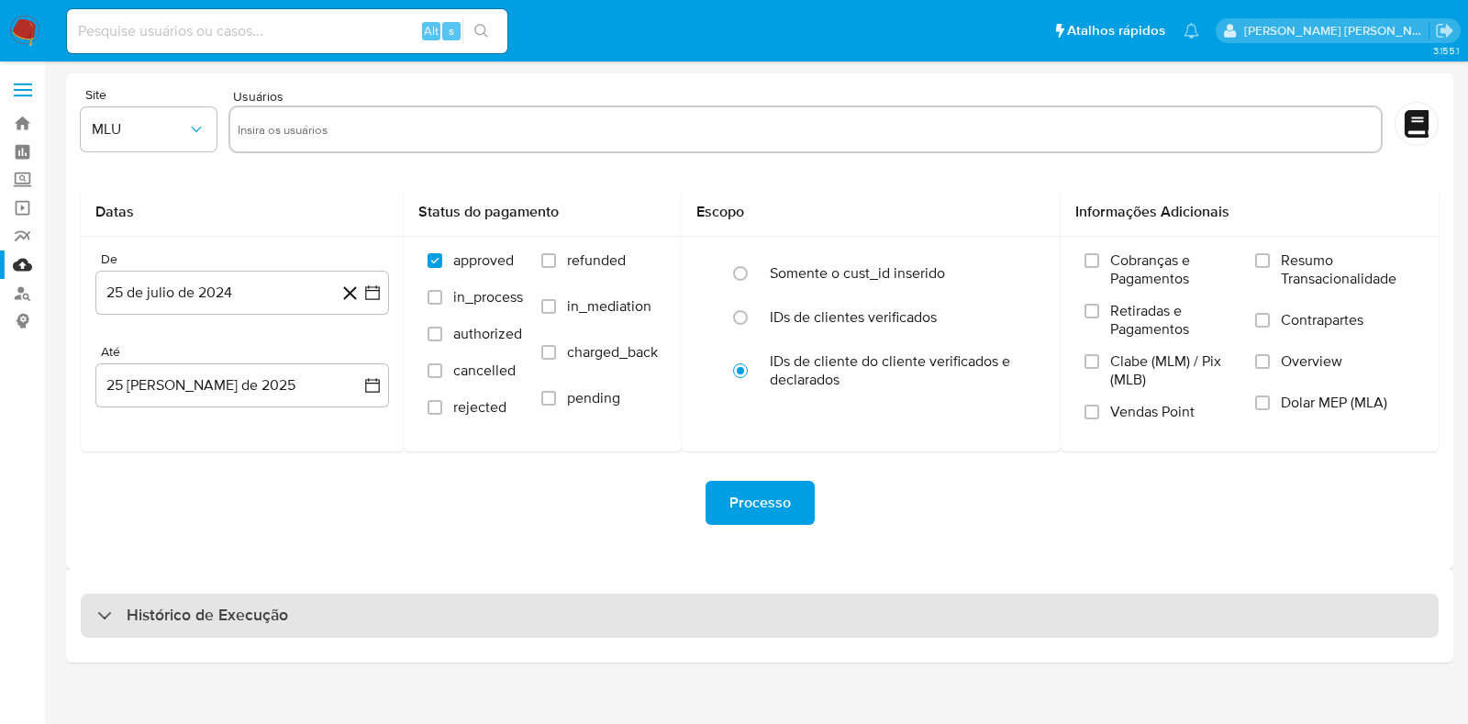
click at [633, 598] on div "Histórico de Execução" at bounding box center [760, 616] width 1358 height 44
select select "10"
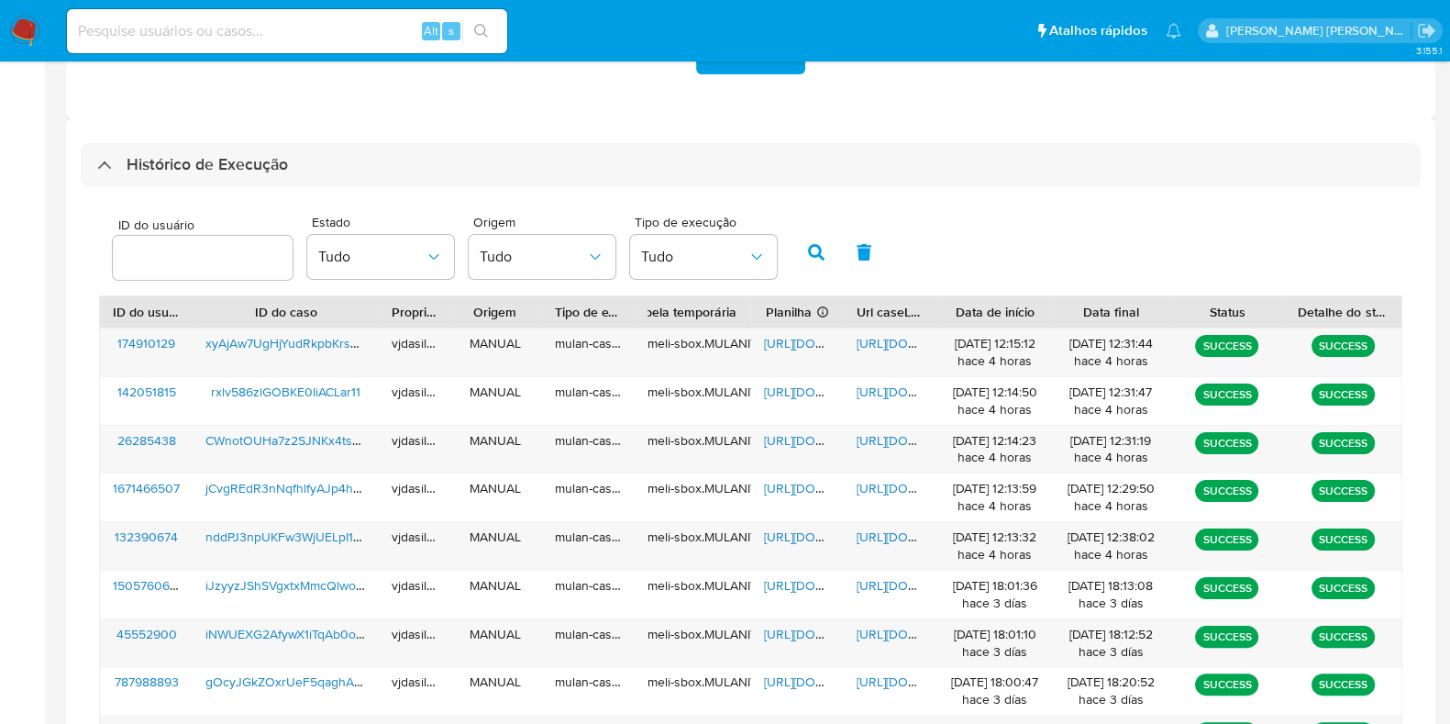
scroll to position [448, 0]
